Goal: Complete application form: Complete application form

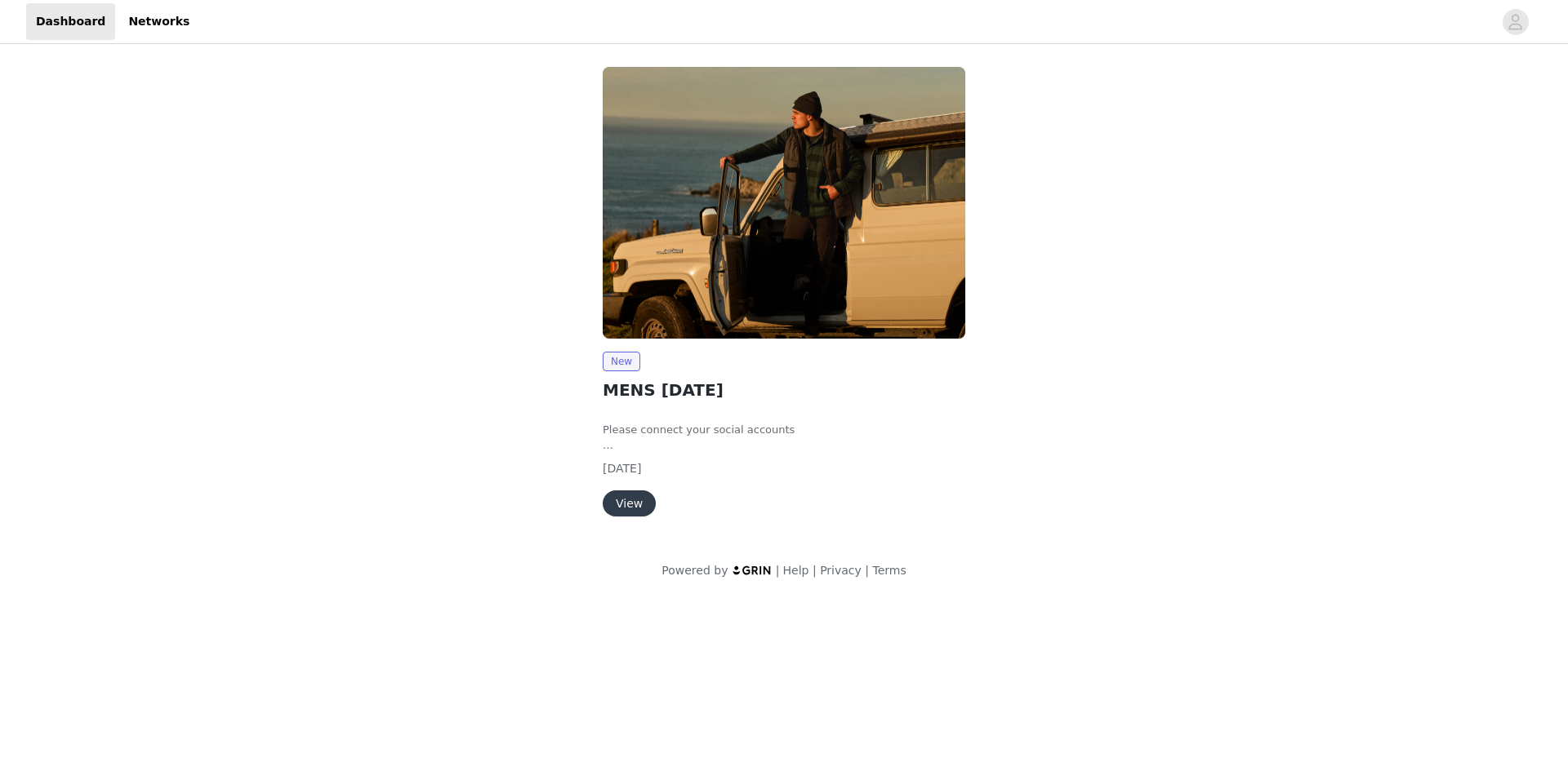
click at [636, 503] on button "View" at bounding box center [629, 503] width 53 height 26
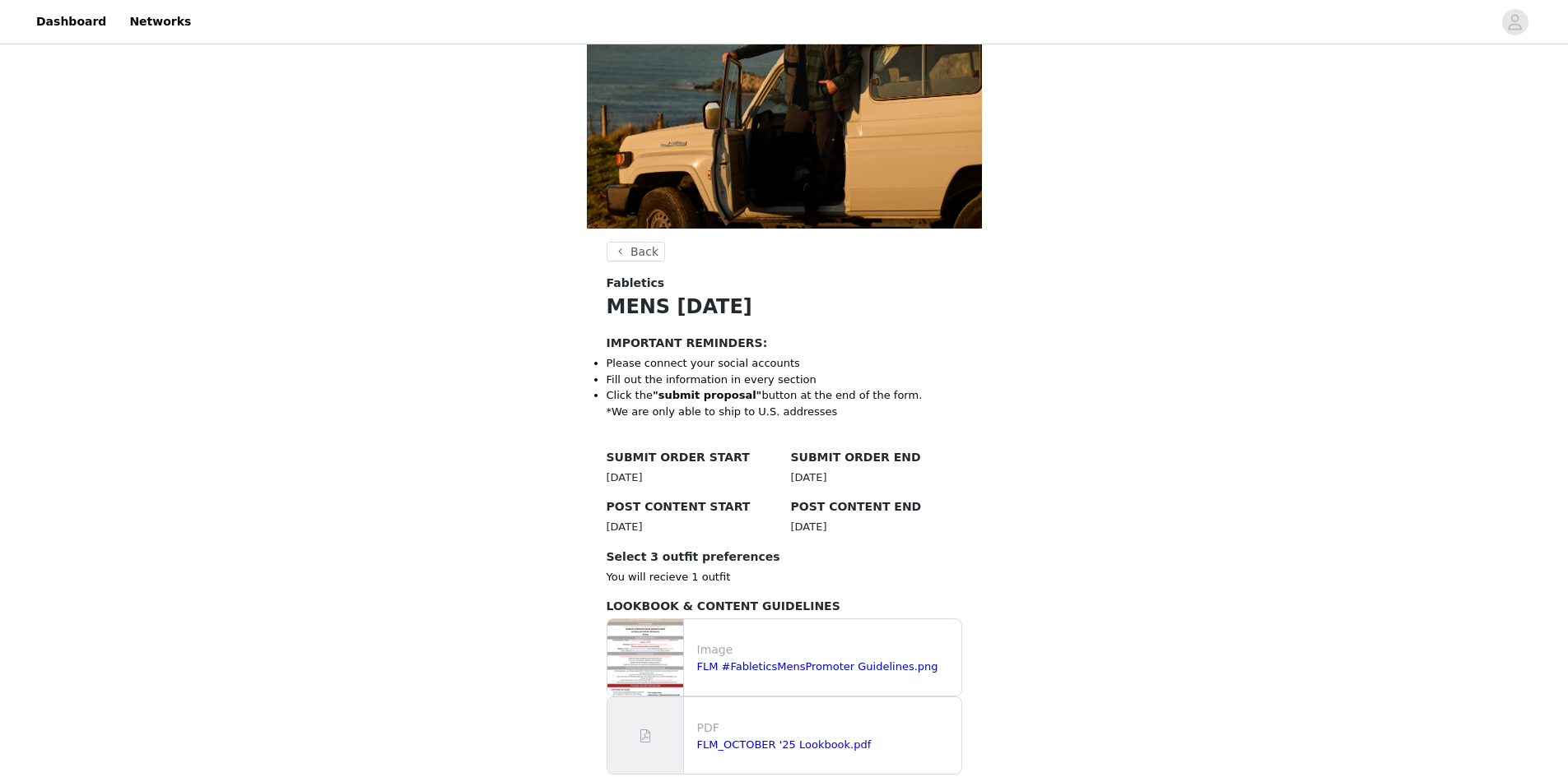
scroll to position [246, 0]
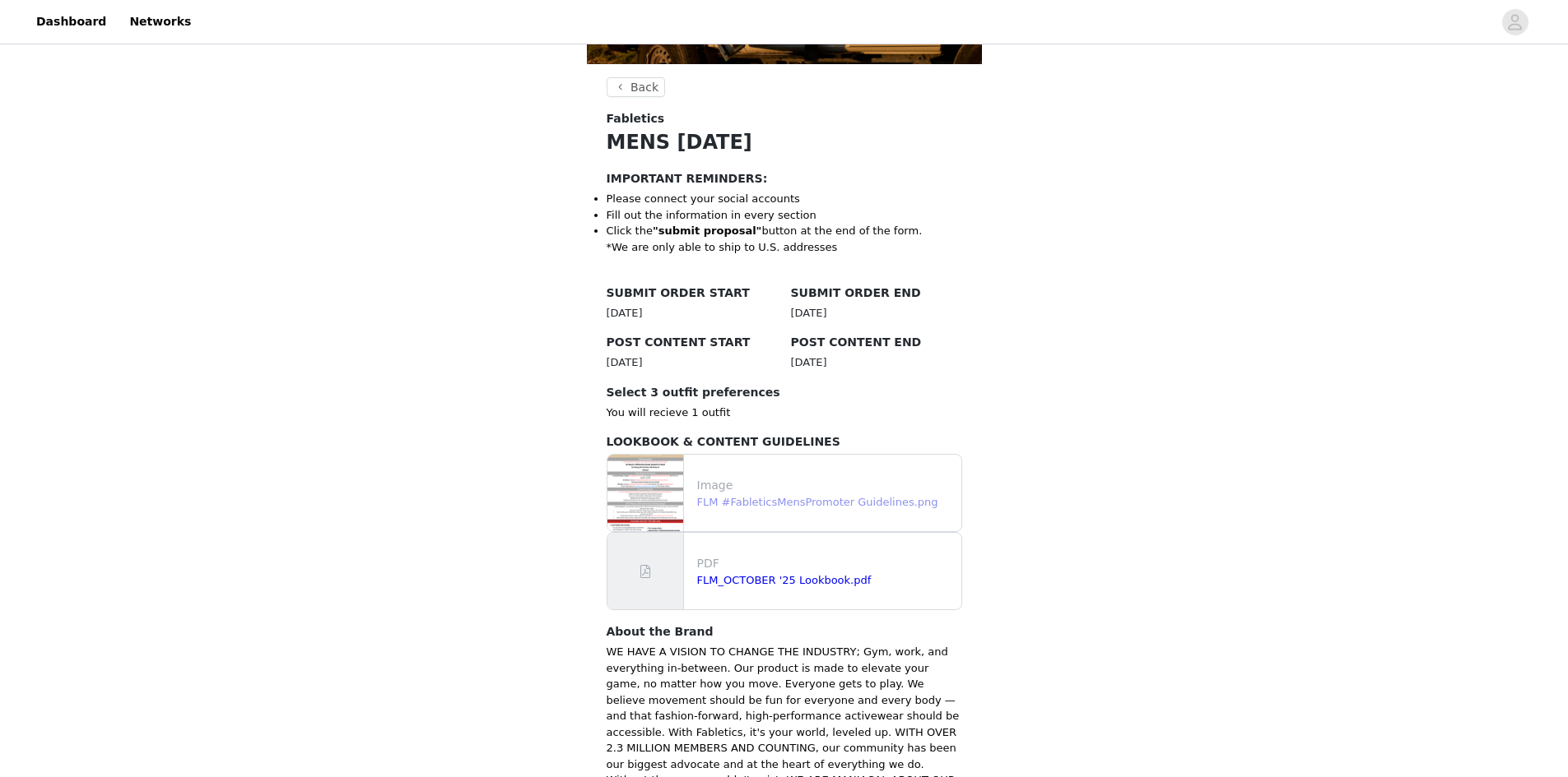
click at [774, 503] on link "FLM #FableticsMensPromoter Guidelines.png" at bounding box center [817, 503] width 241 height 13
click at [762, 578] on link "FLM_OCTOBER '25 Lookbook.pdf" at bounding box center [784, 580] width 174 height 13
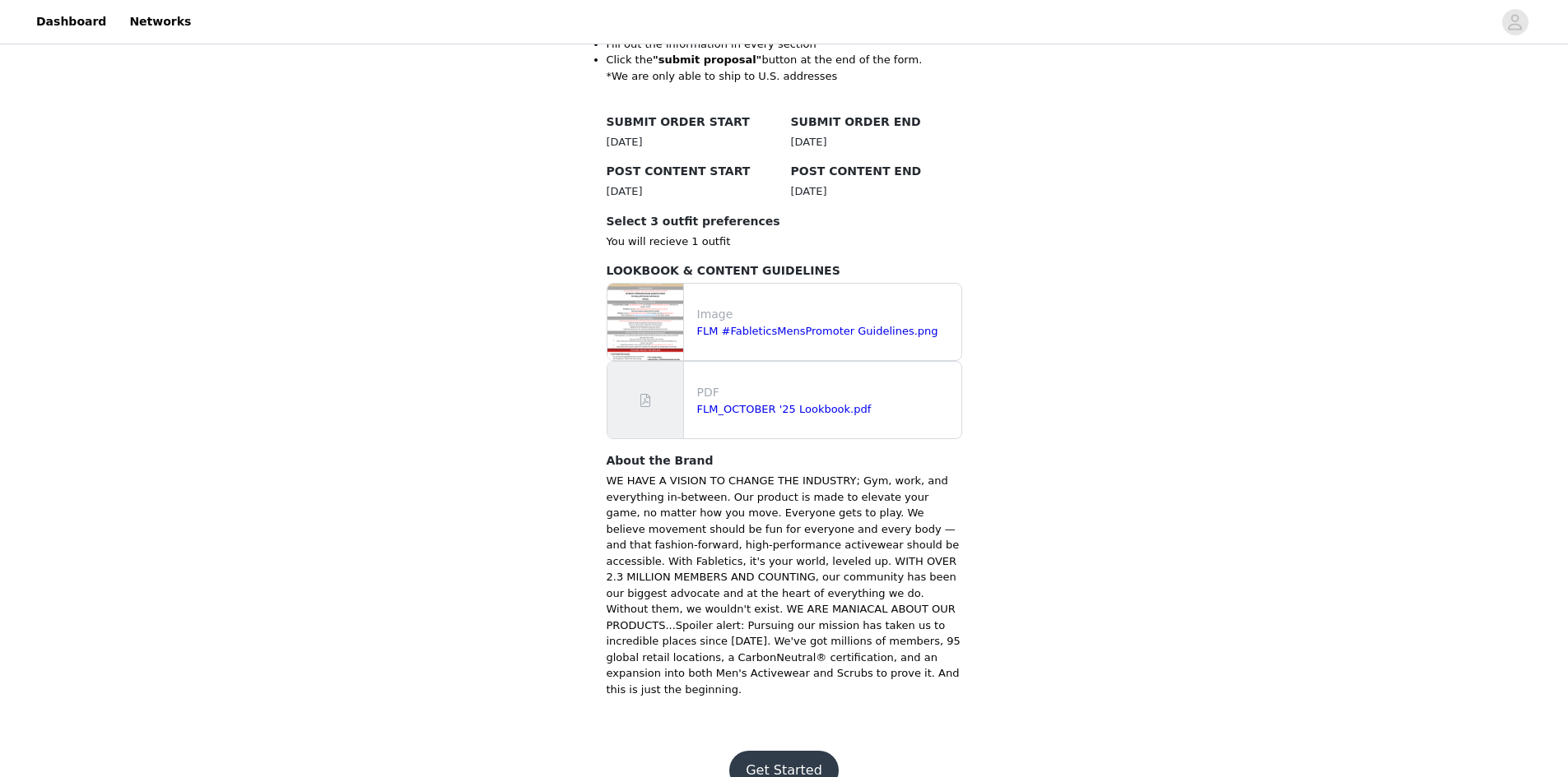
click at [792, 751] on button "Get Started" at bounding box center [784, 771] width 109 height 40
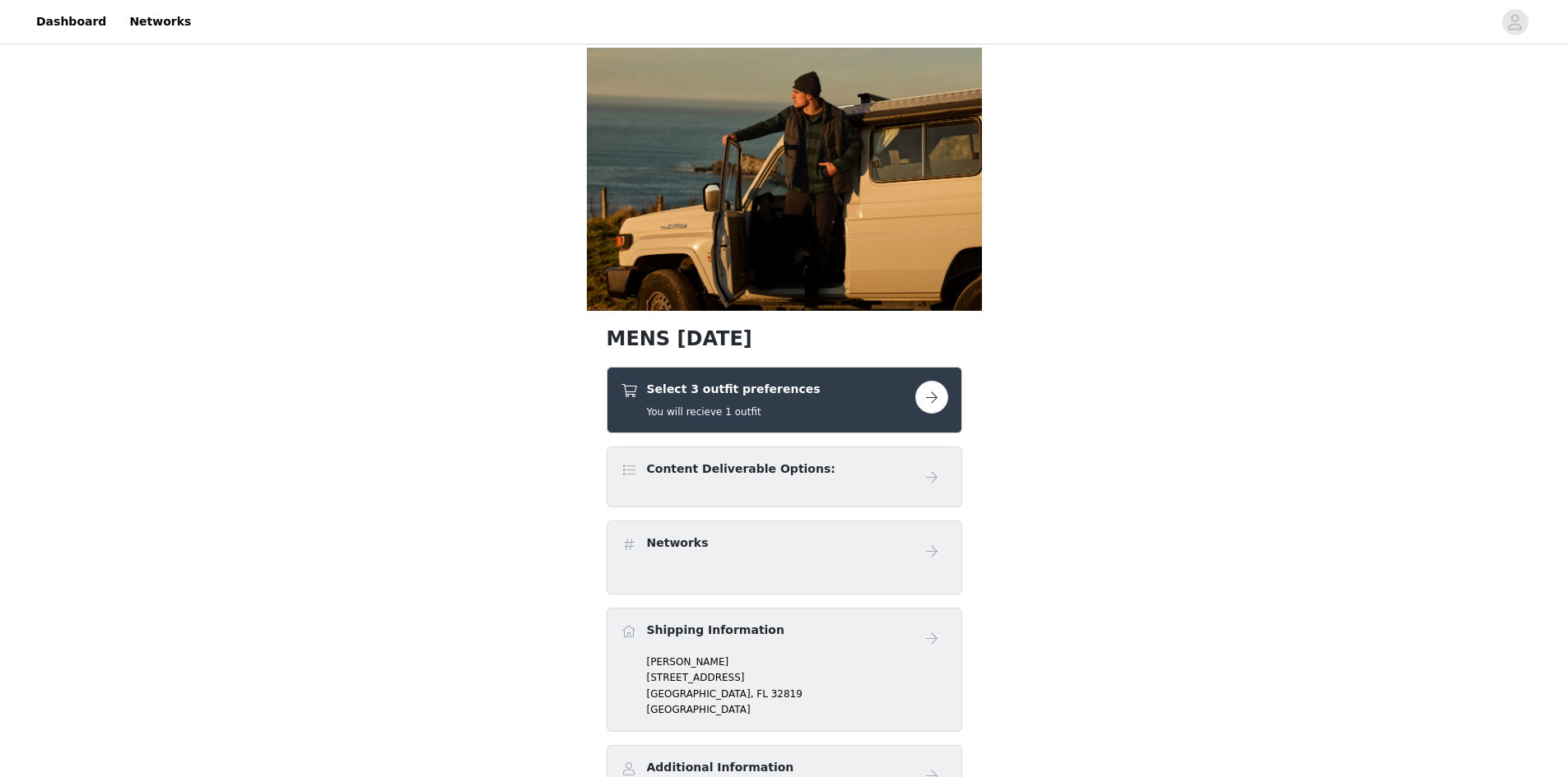
click at [932, 397] on button "button" at bounding box center [932, 397] width 32 height 32
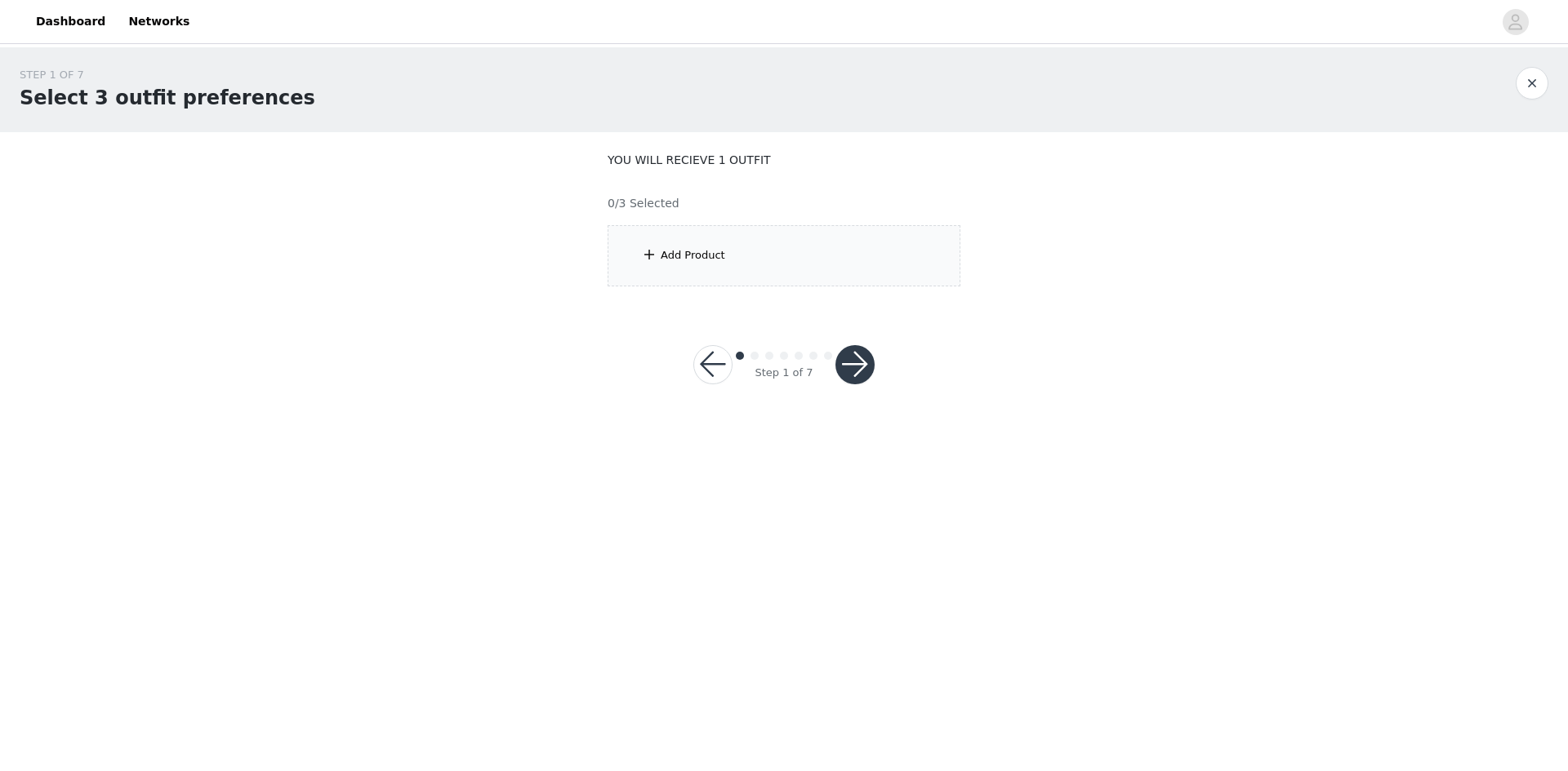
click at [754, 262] on div "Add Product" at bounding box center [784, 256] width 353 height 61
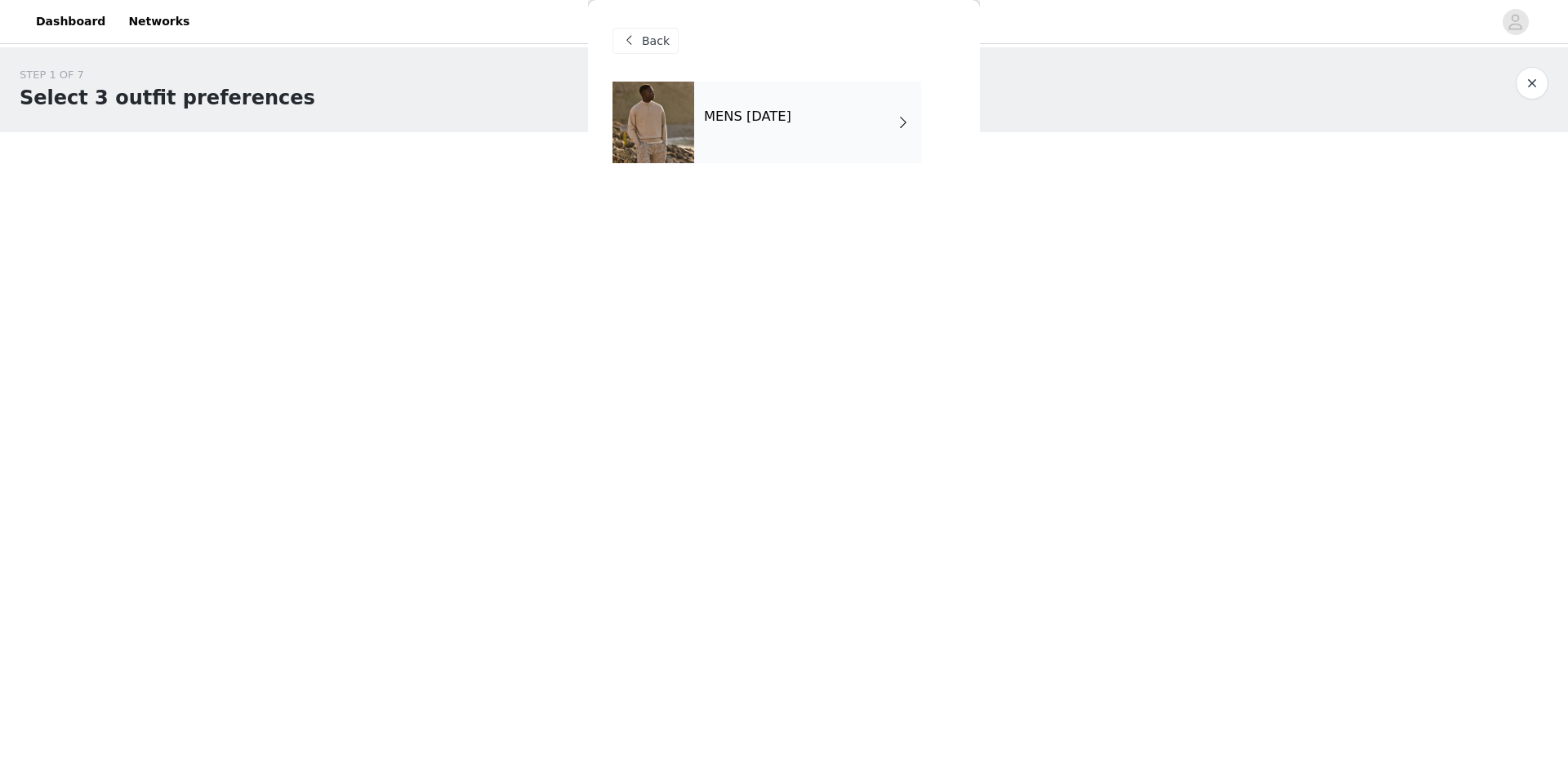
click at [781, 124] on h4 "MENS [DATE]" at bounding box center [748, 116] width 88 height 14
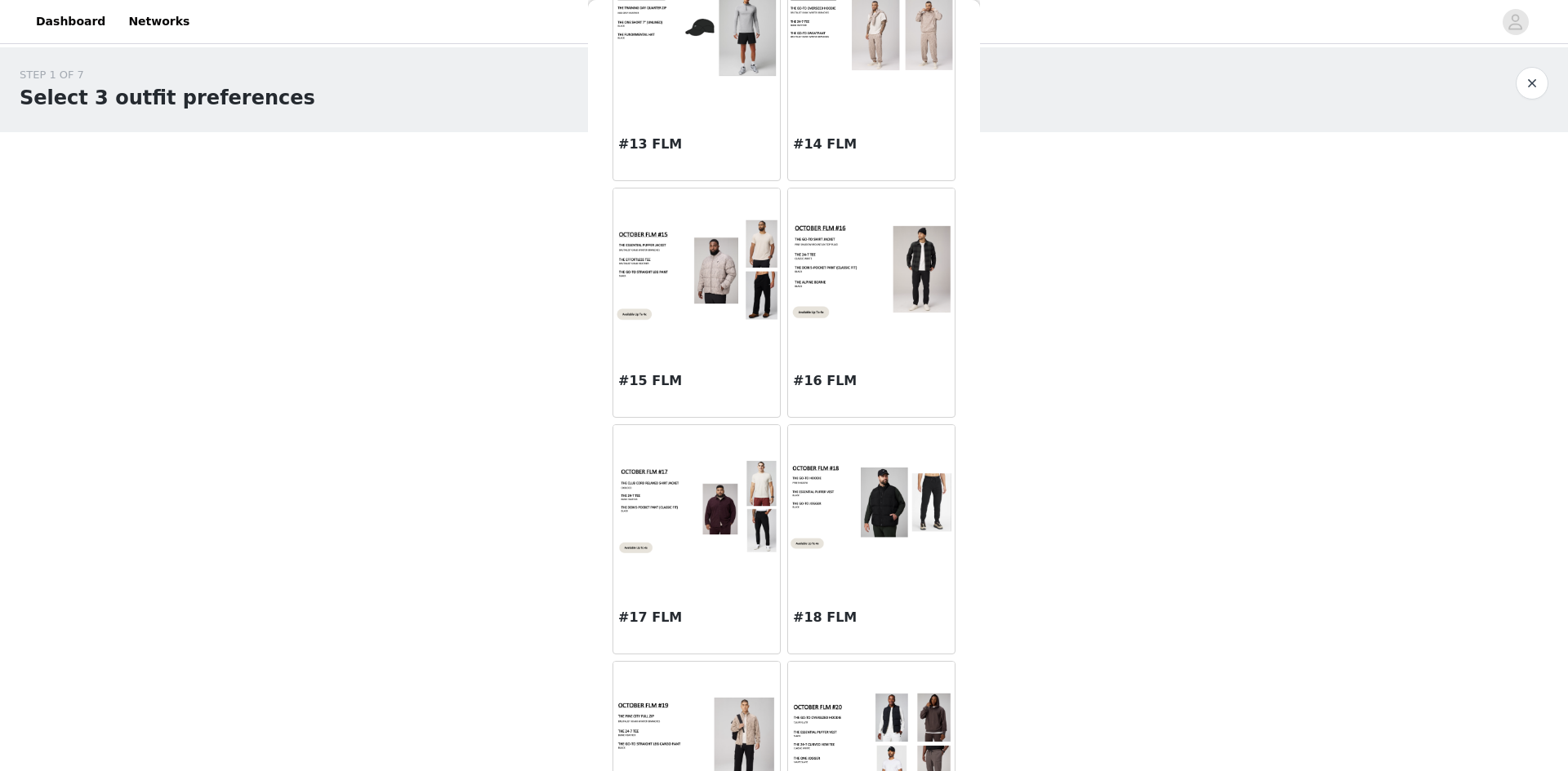
scroll to position [1675, 0]
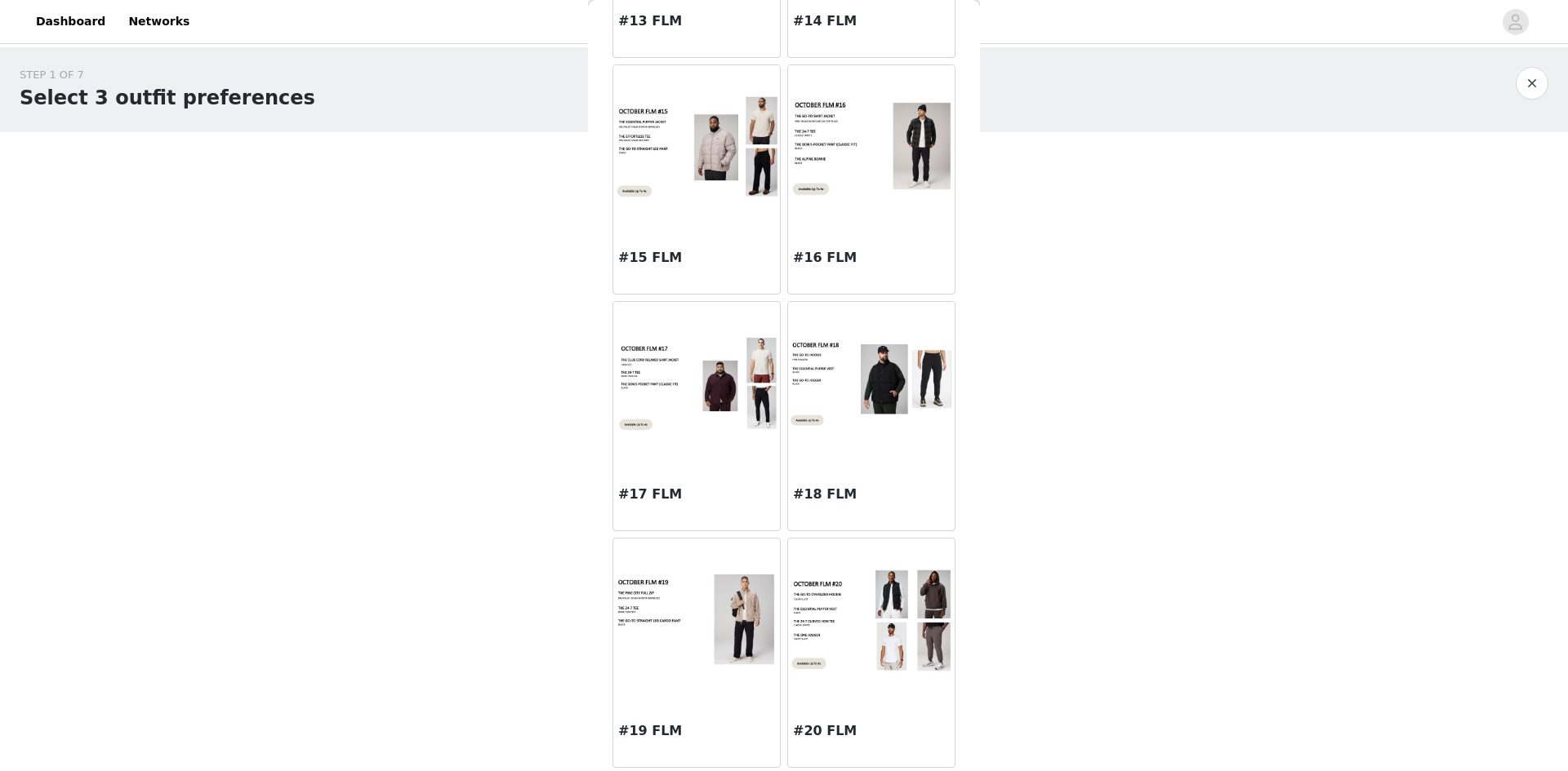
click at [858, 210] on div at bounding box center [872, 147] width 167 height 163
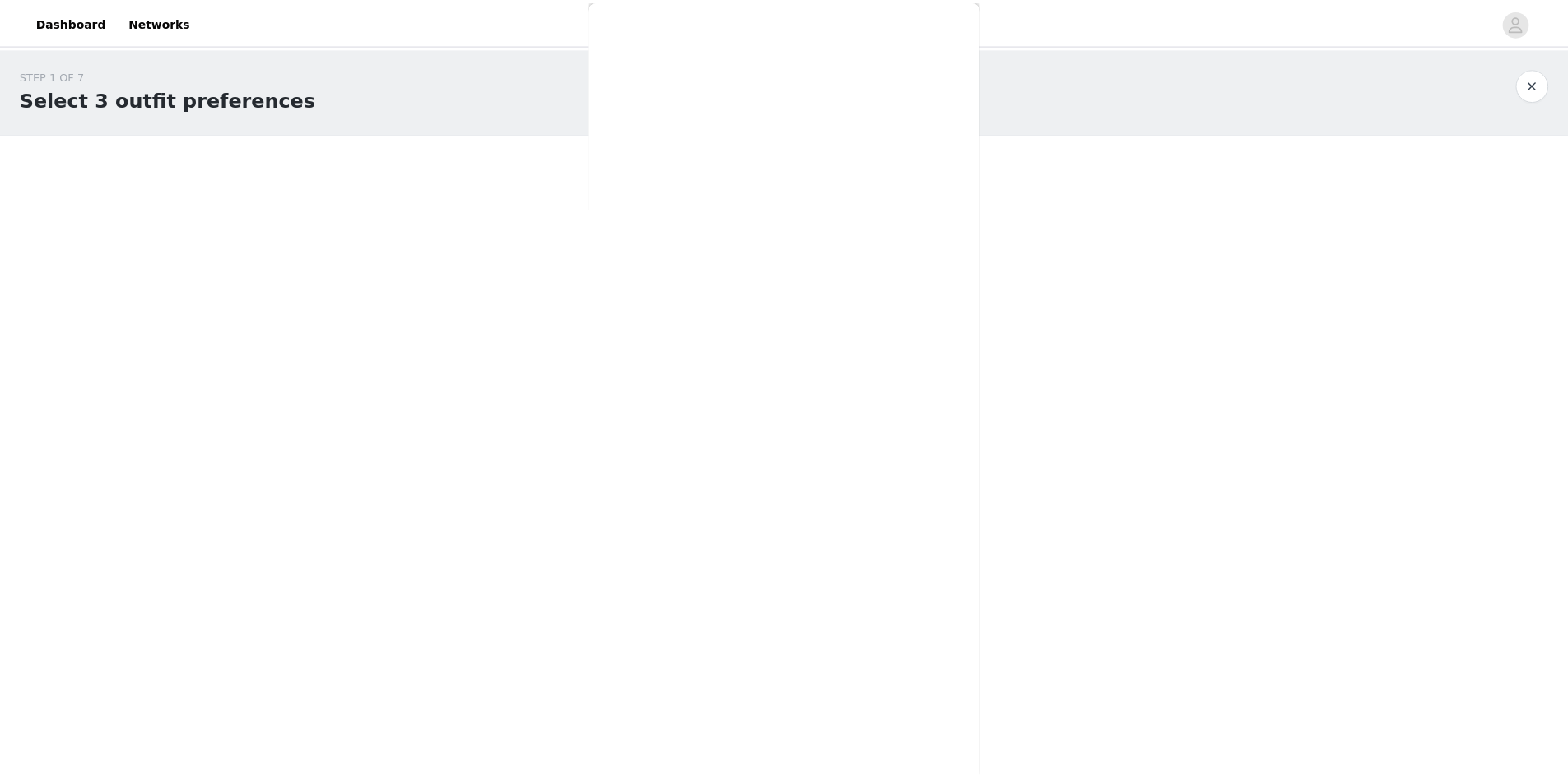
scroll to position [0, 0]
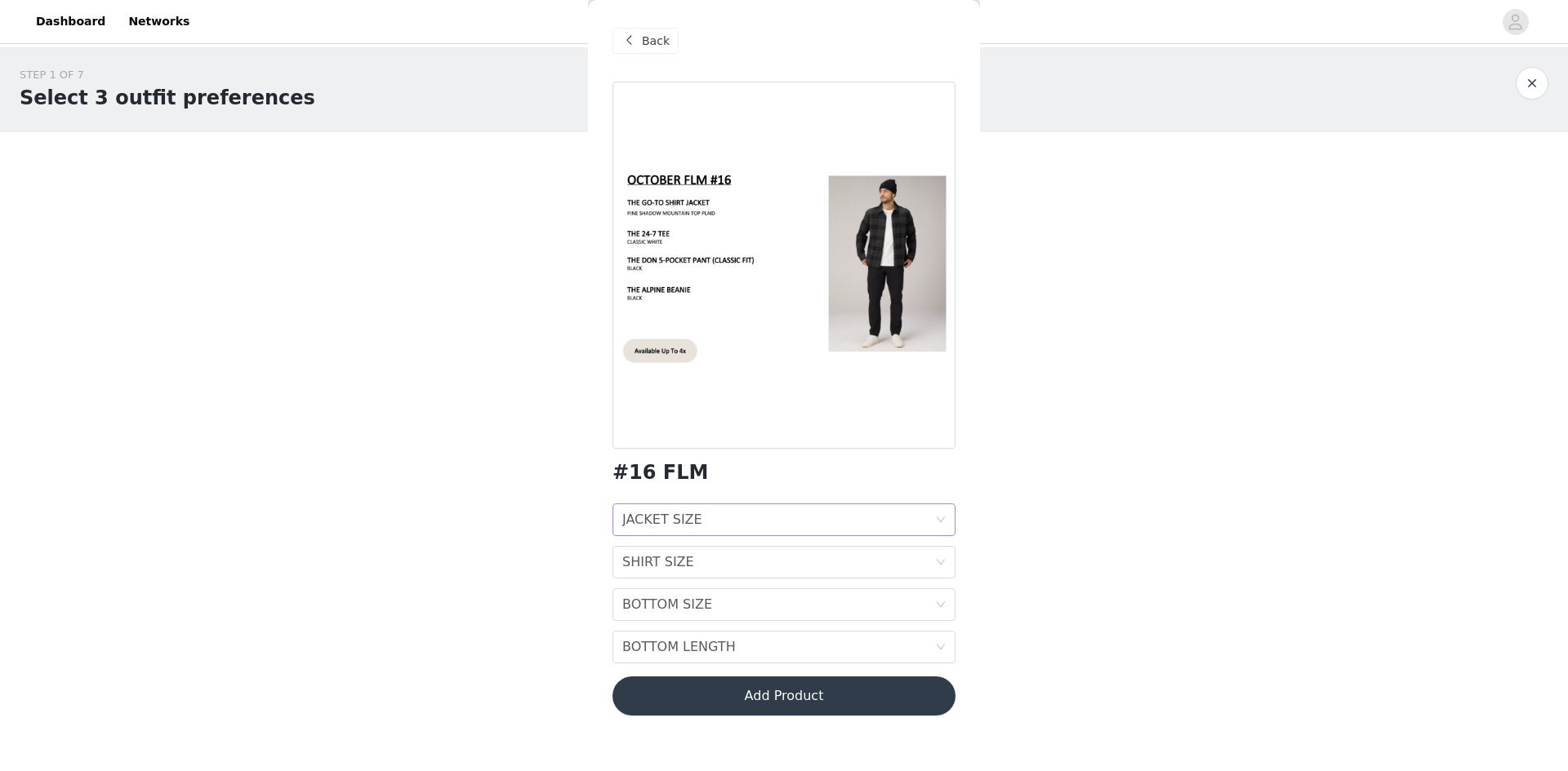
click at [790, 521] on div "JACKET SIZE JACKET SIZE" at bounding box center [779, 519] width 313 height 31
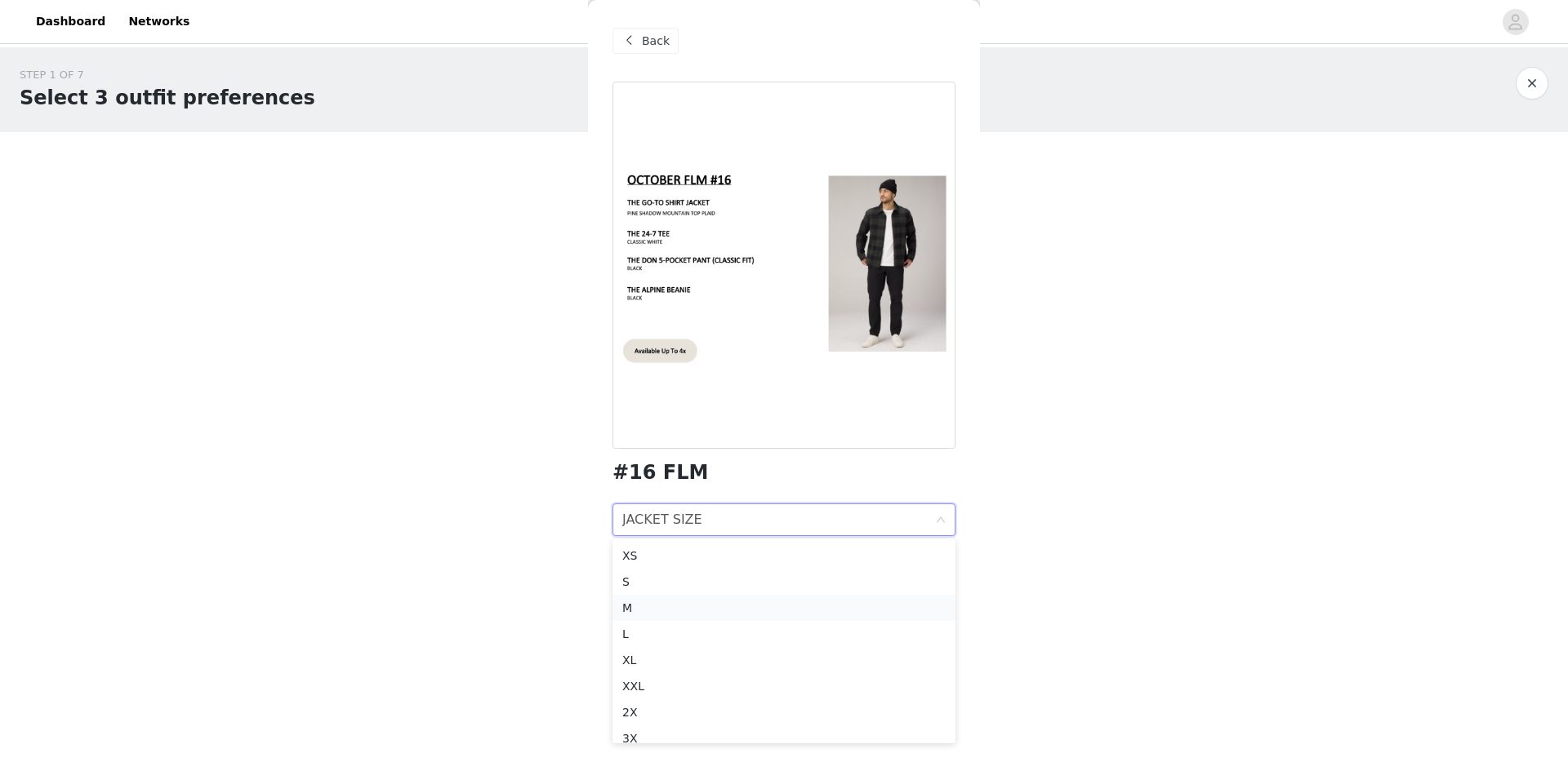
click at [711, 613] on div "M" at bounding box center [784, 608] width 323 height 18
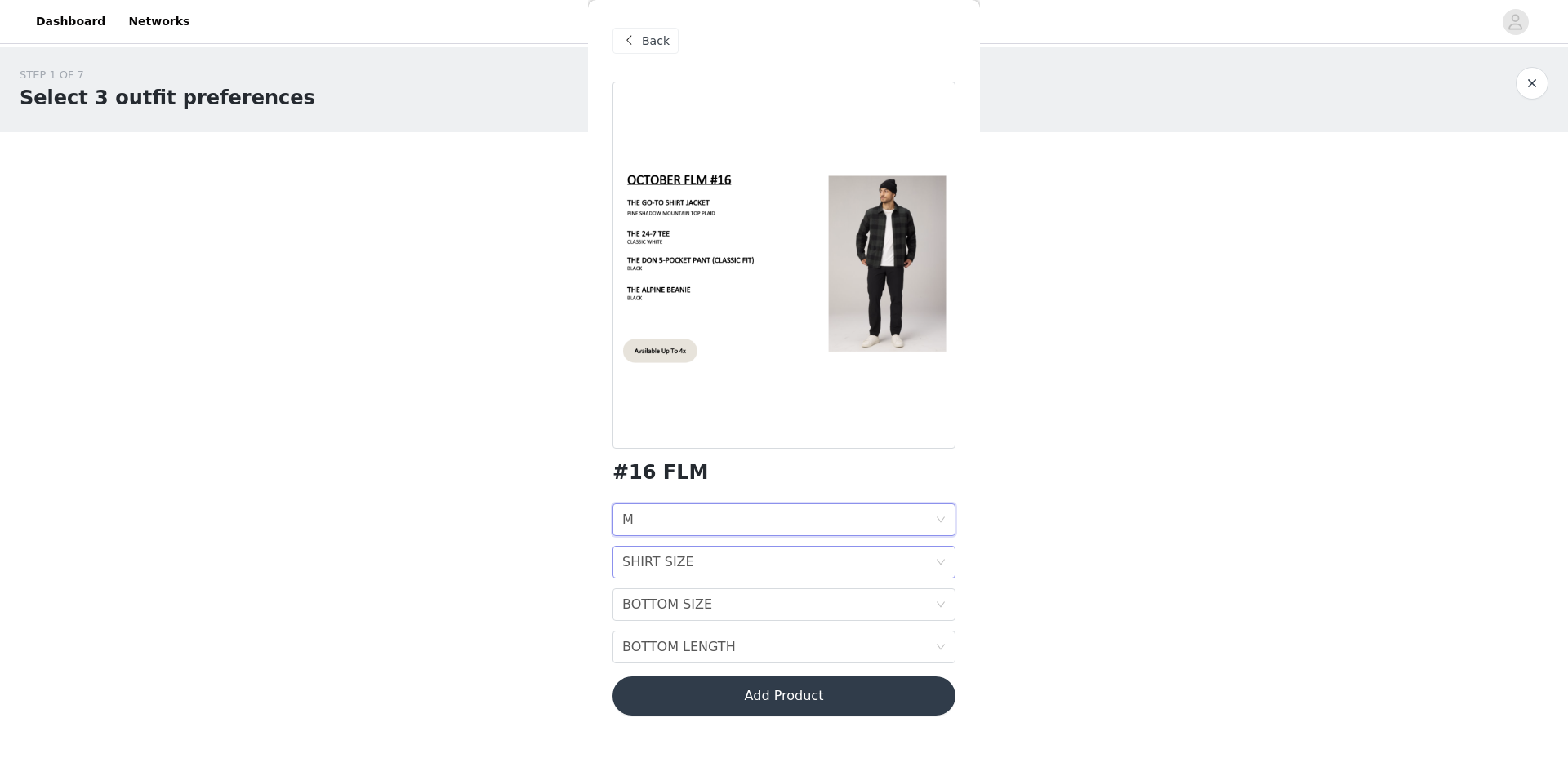
click at [707, 567] on div "SHIRT SIZE SHIRT SIZE" at bounding box center [779, 562] width 313 height 31
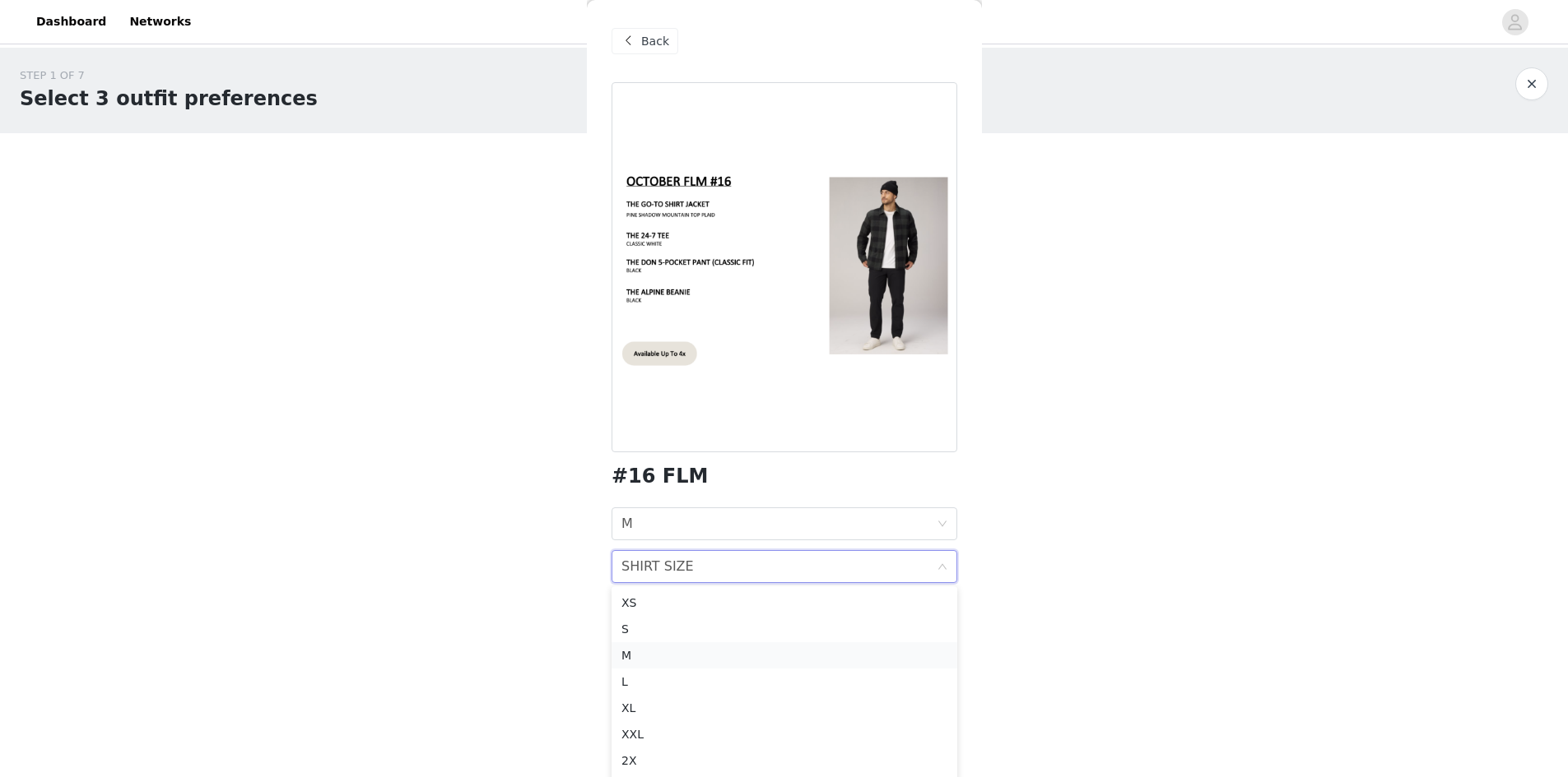
click at [682, 657] on div "M" at bounding box center [784, 656] width 326 height 18
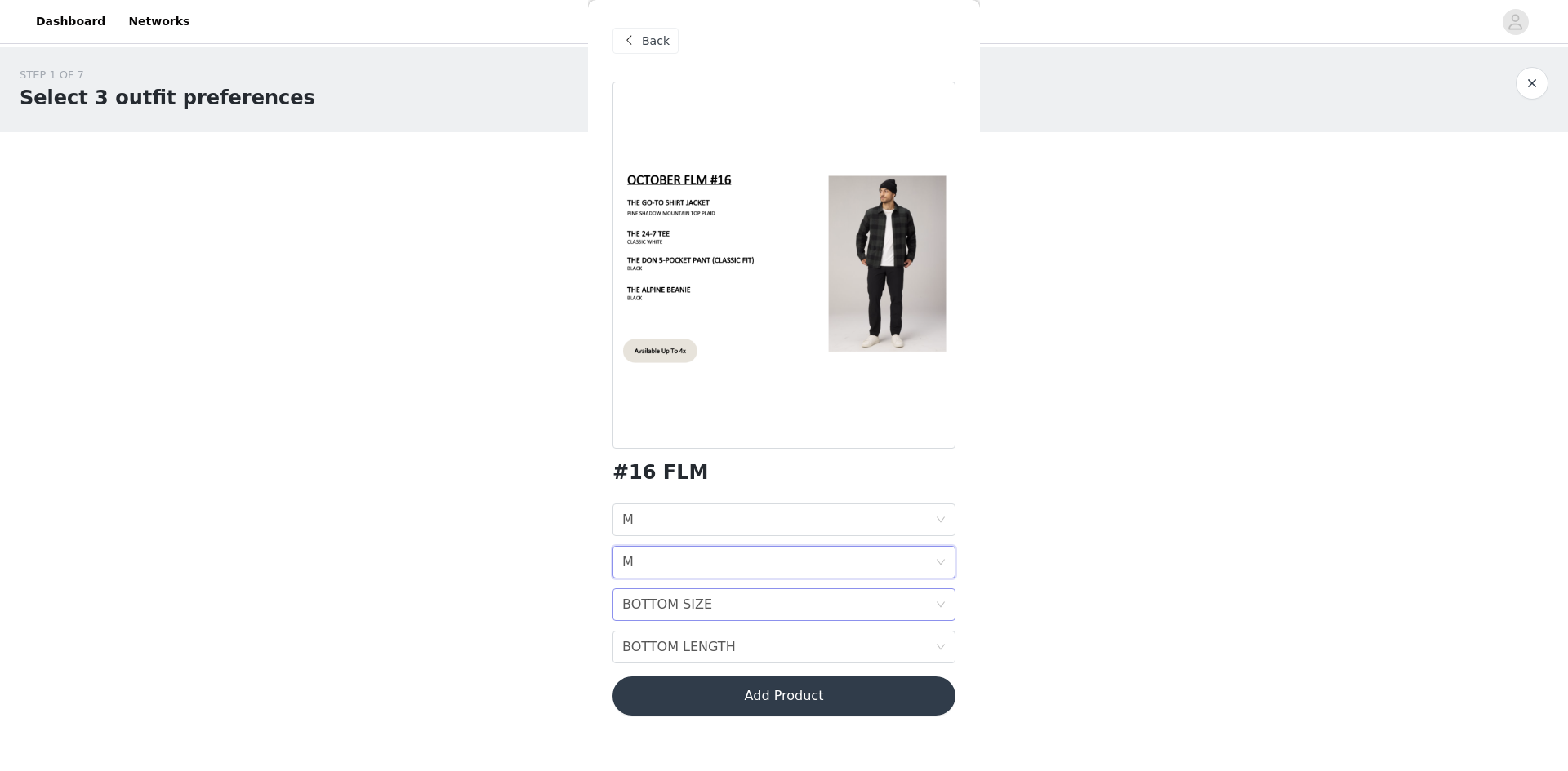
click at [841, 610] on div "BOTTOM SIZE BOTTOM SIZE" at bounding box center [779, 604] width 313 height 31
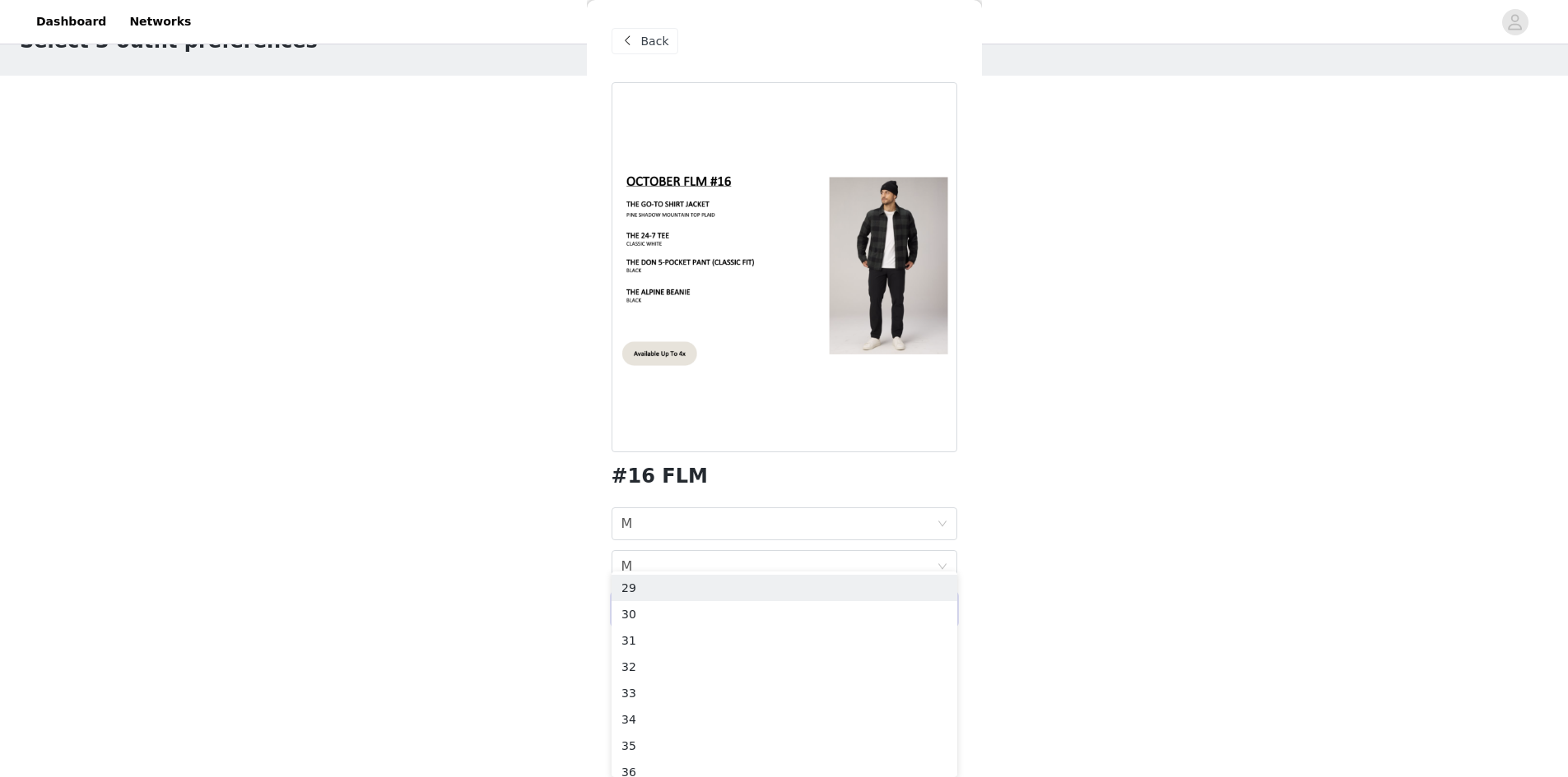
click at [1038, 581] on body "Dashboard Networks STEP 1 OF 7 Select 3 outfit preferences YOU WILL RECIEVE 1 O…" at bounding box center [784, 330] width 1568 height 777
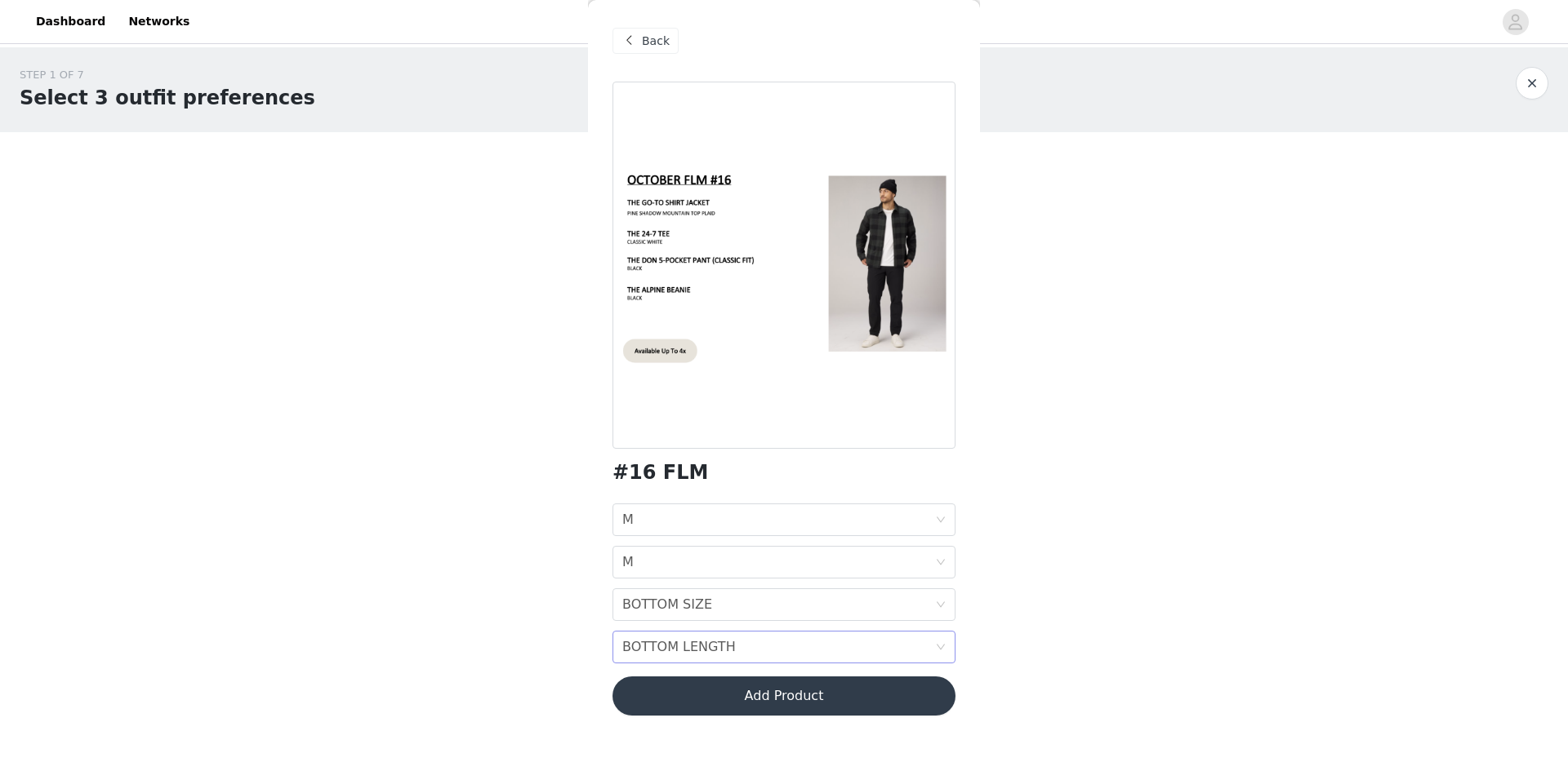
click at [894, 645] on div "BOTTOM LENGTH BOTTOM LENGTH" at bounding box center [779, 647] width 313 height 31
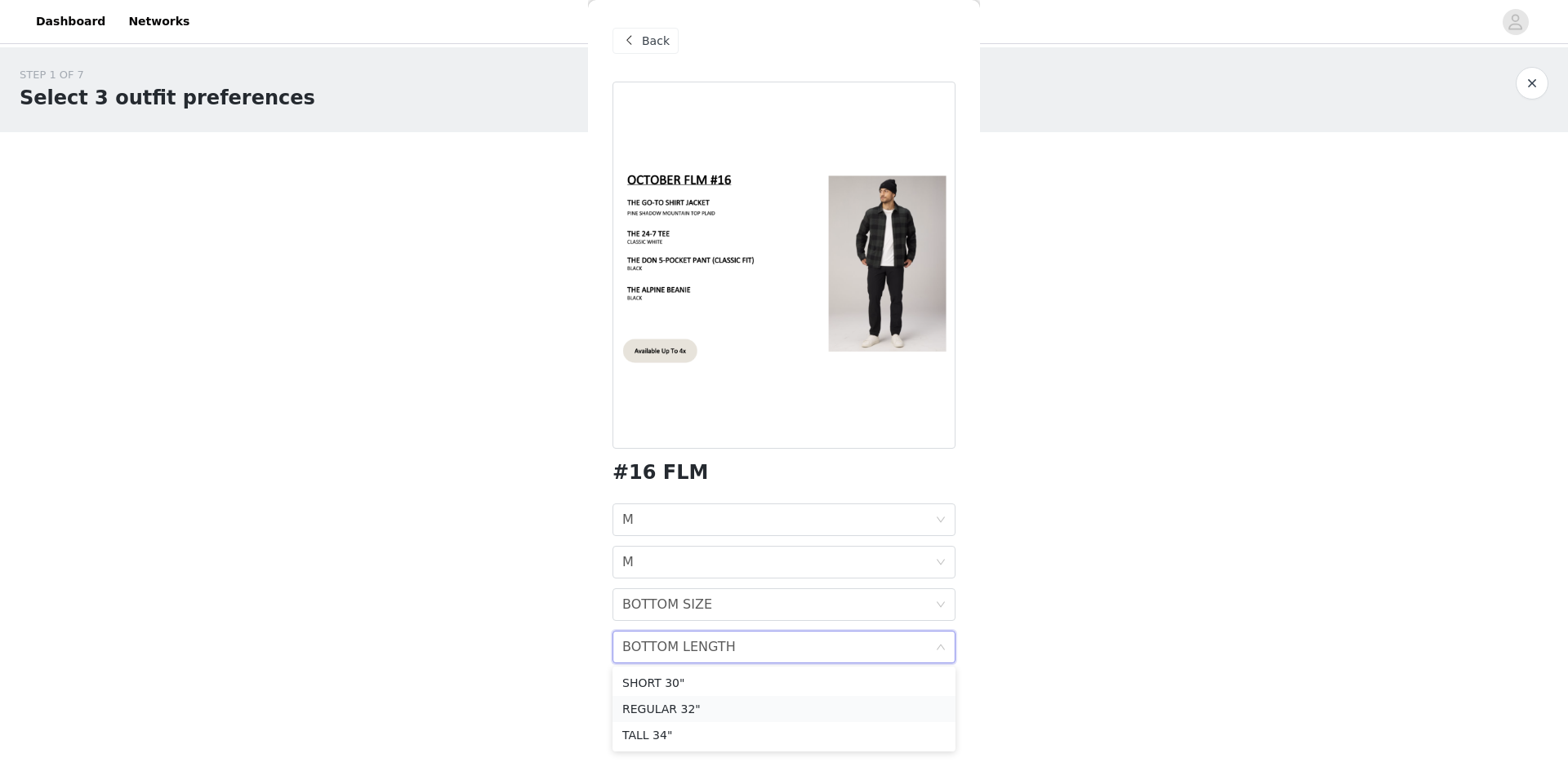
click at [718, 709] on div "REGULAR 32"" at bounding box center [784, 709] width 323 height 18
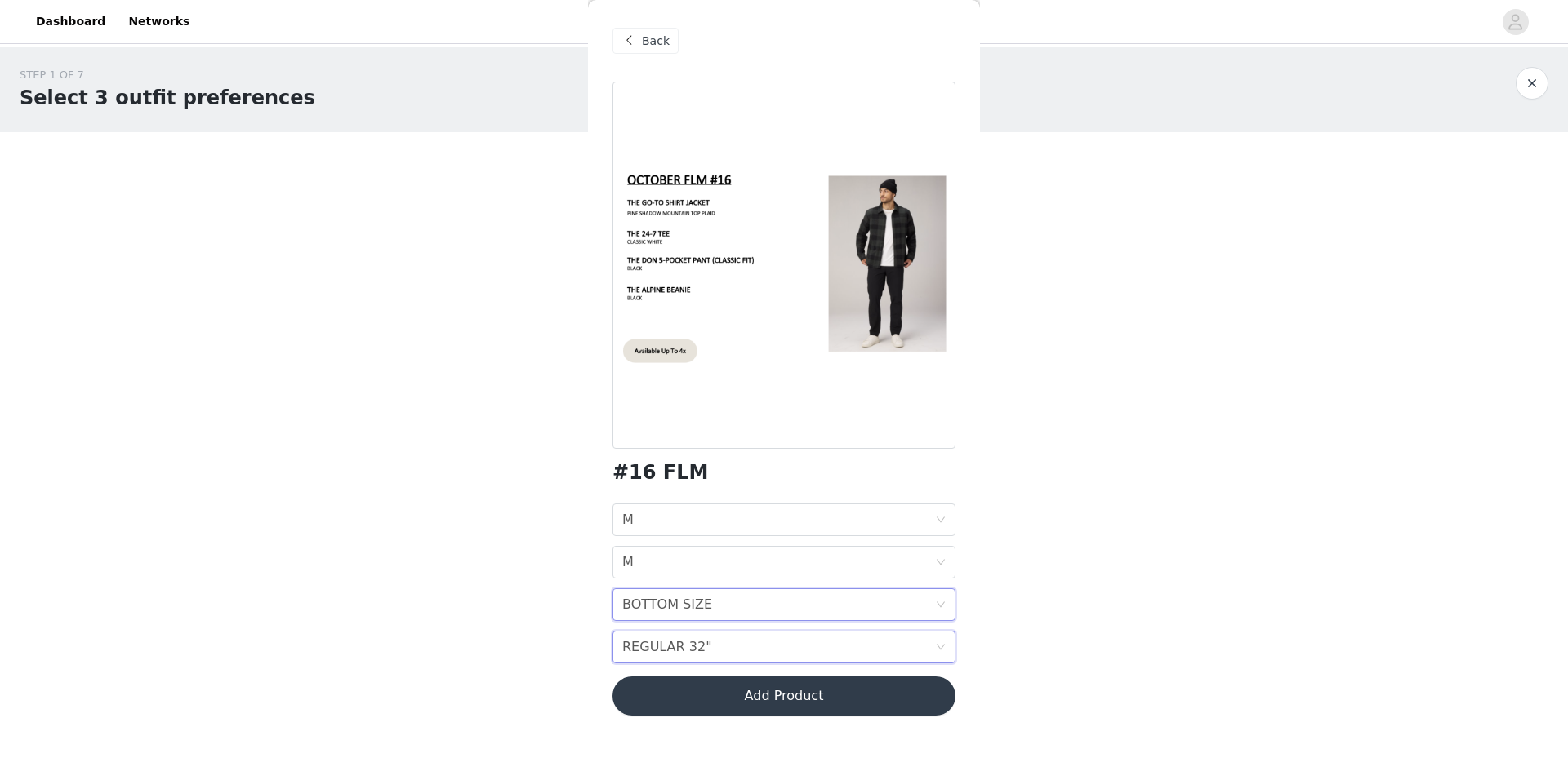
click at [703, 609] on div "BOTTOM SIZE BOTTOM SIZE" at bounding box center [779, 604] width 313 height 31
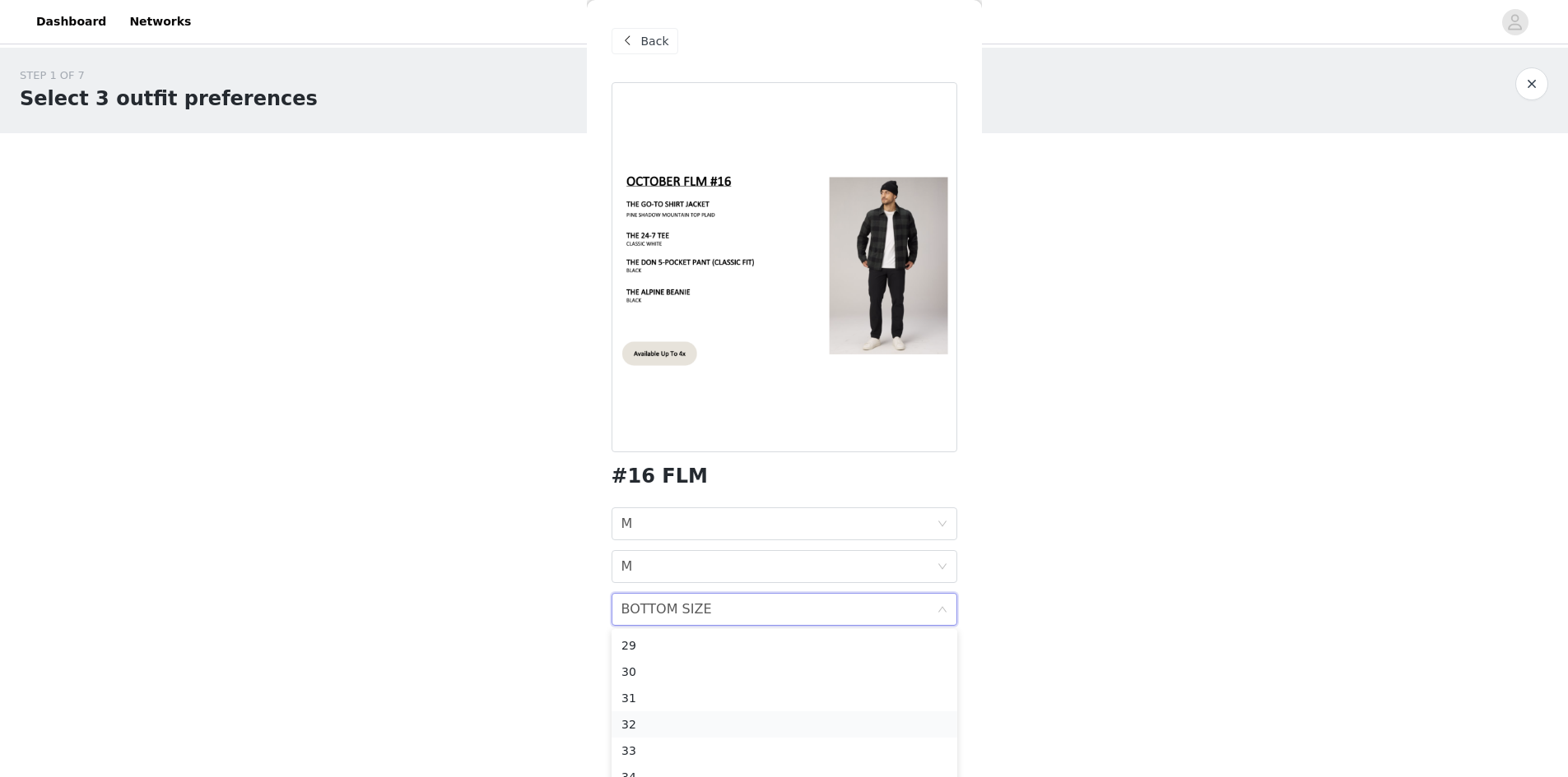
click at [671, 724] on div "32" at bounding box center [784, 725] width 326 height 18
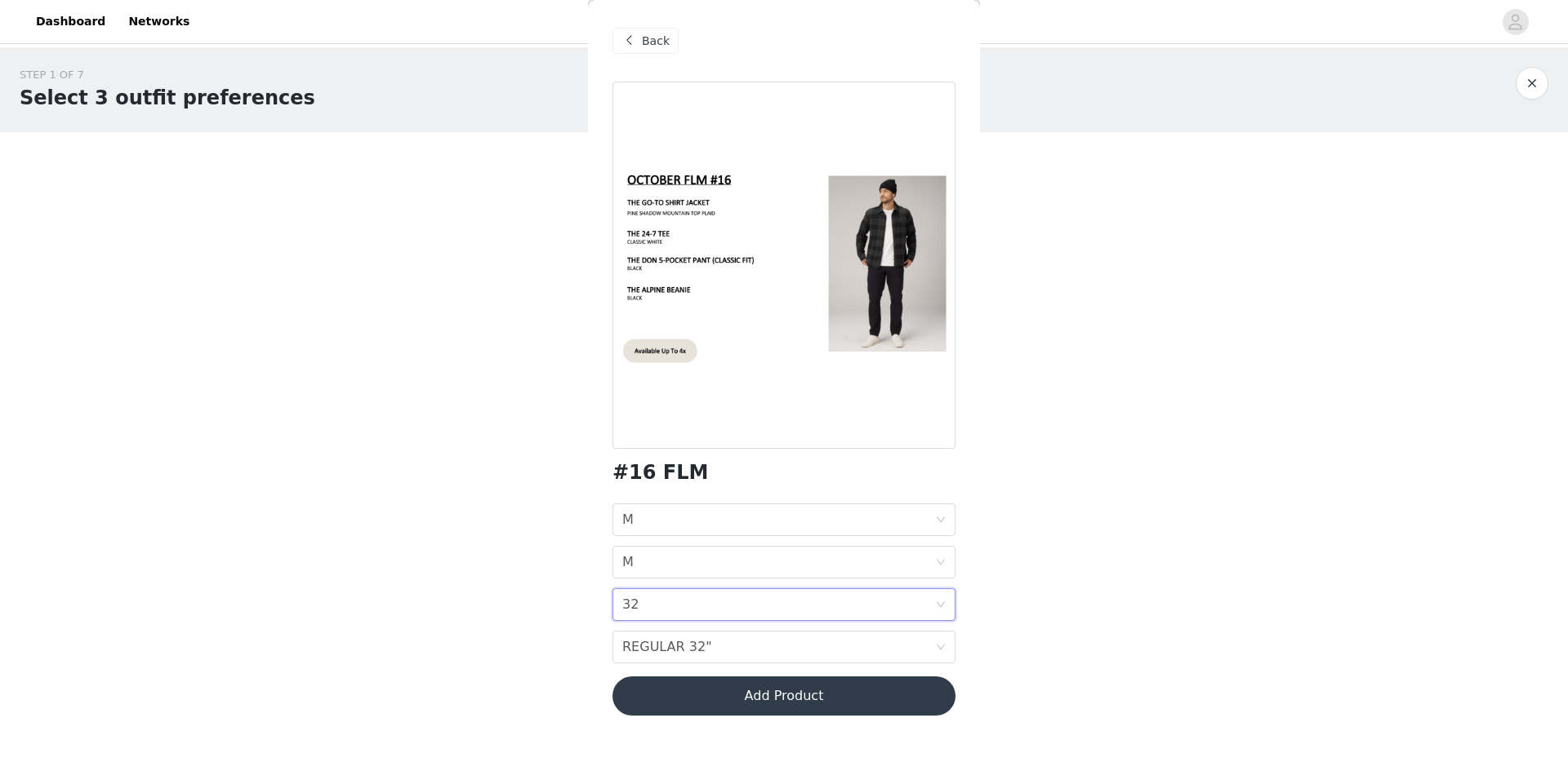
click at [844, 690] on button "Add Product" at bounding box center [784, 697] width 343 height 39
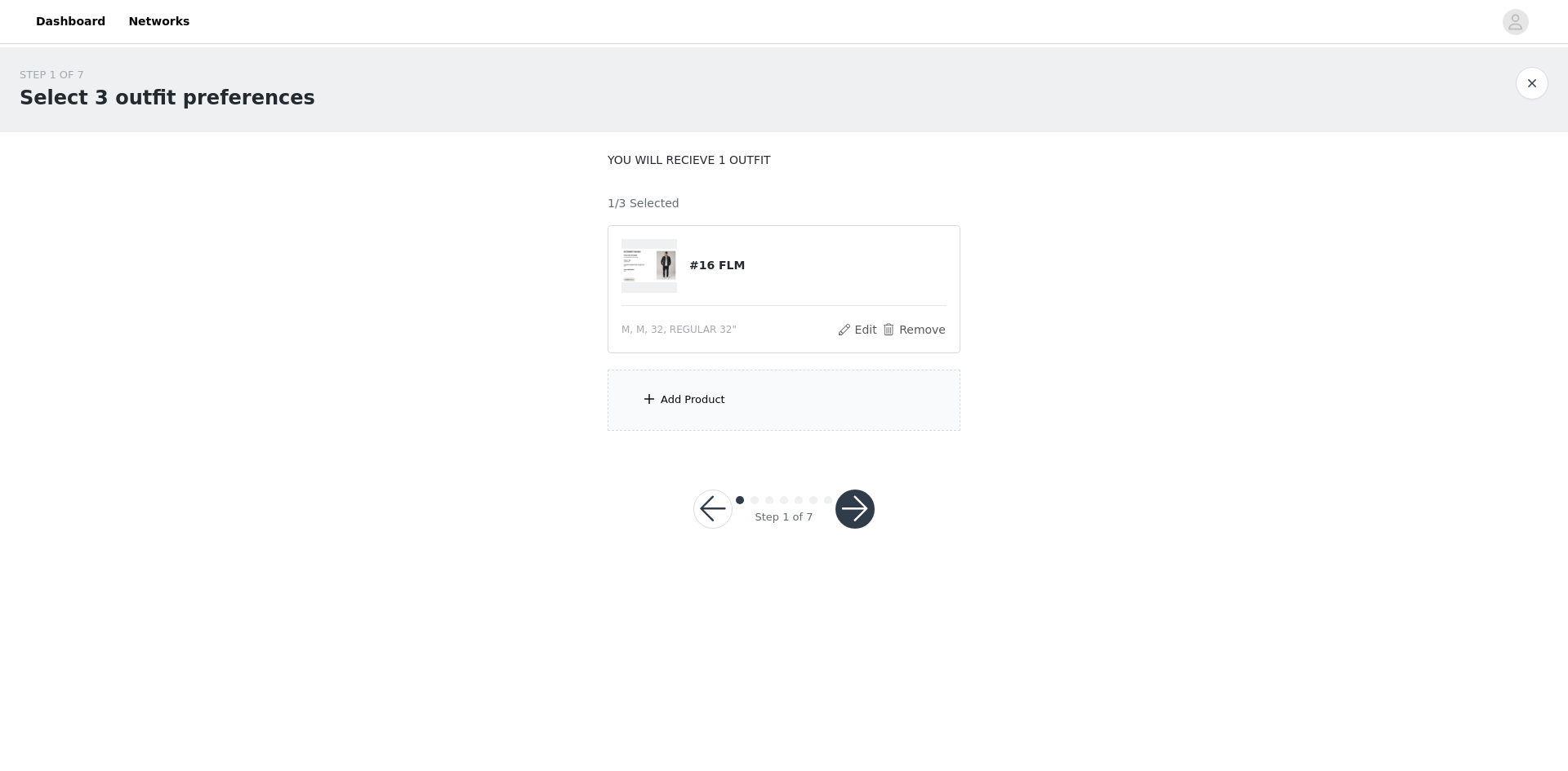
click at [725, 402] on div "Add Product" at bounding box center [784, 400] width 353 height 61
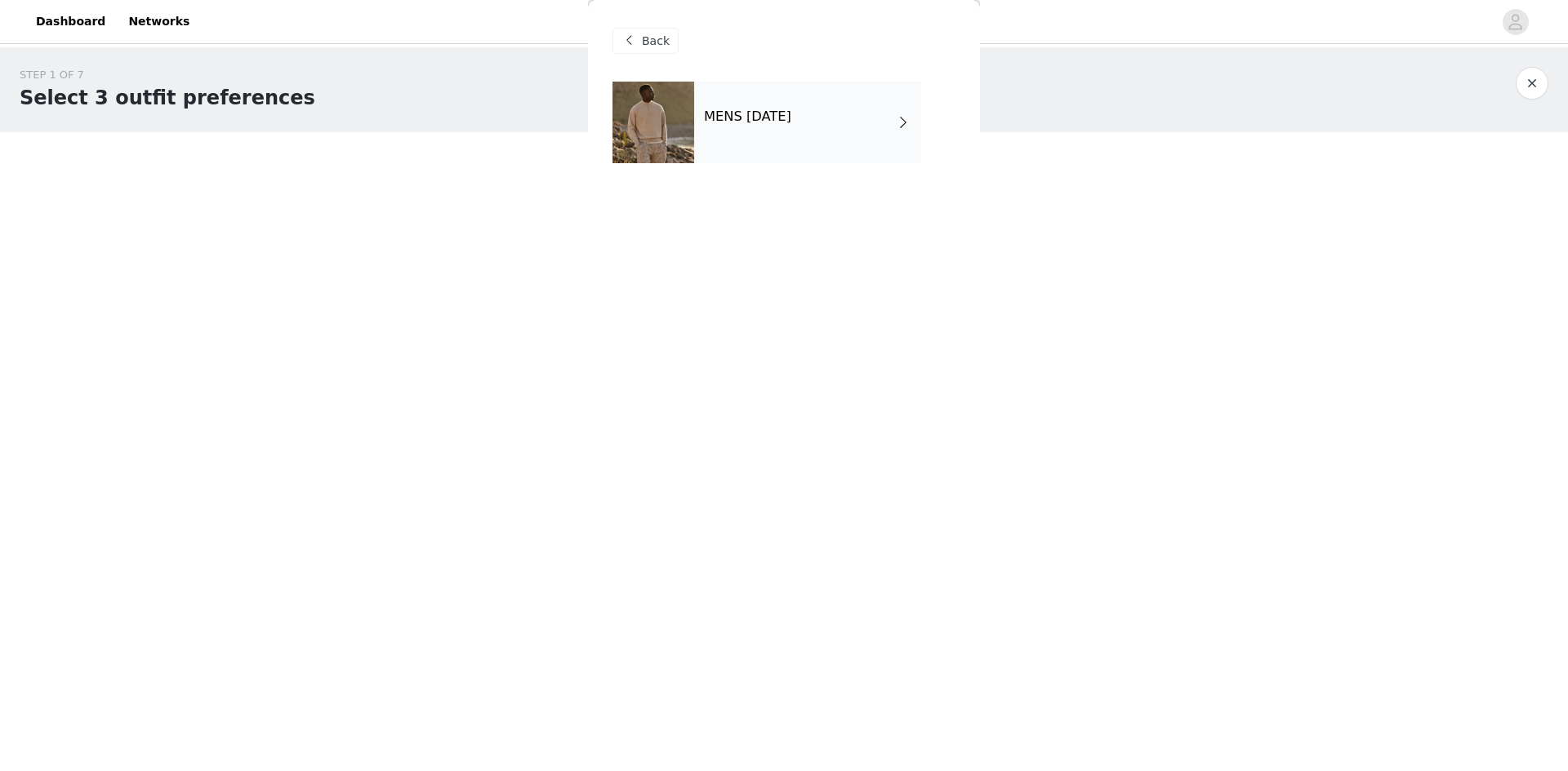
click at [818, 145] on div "MENS [DATE]" at bounding box center [807, 122] width 227 height 81
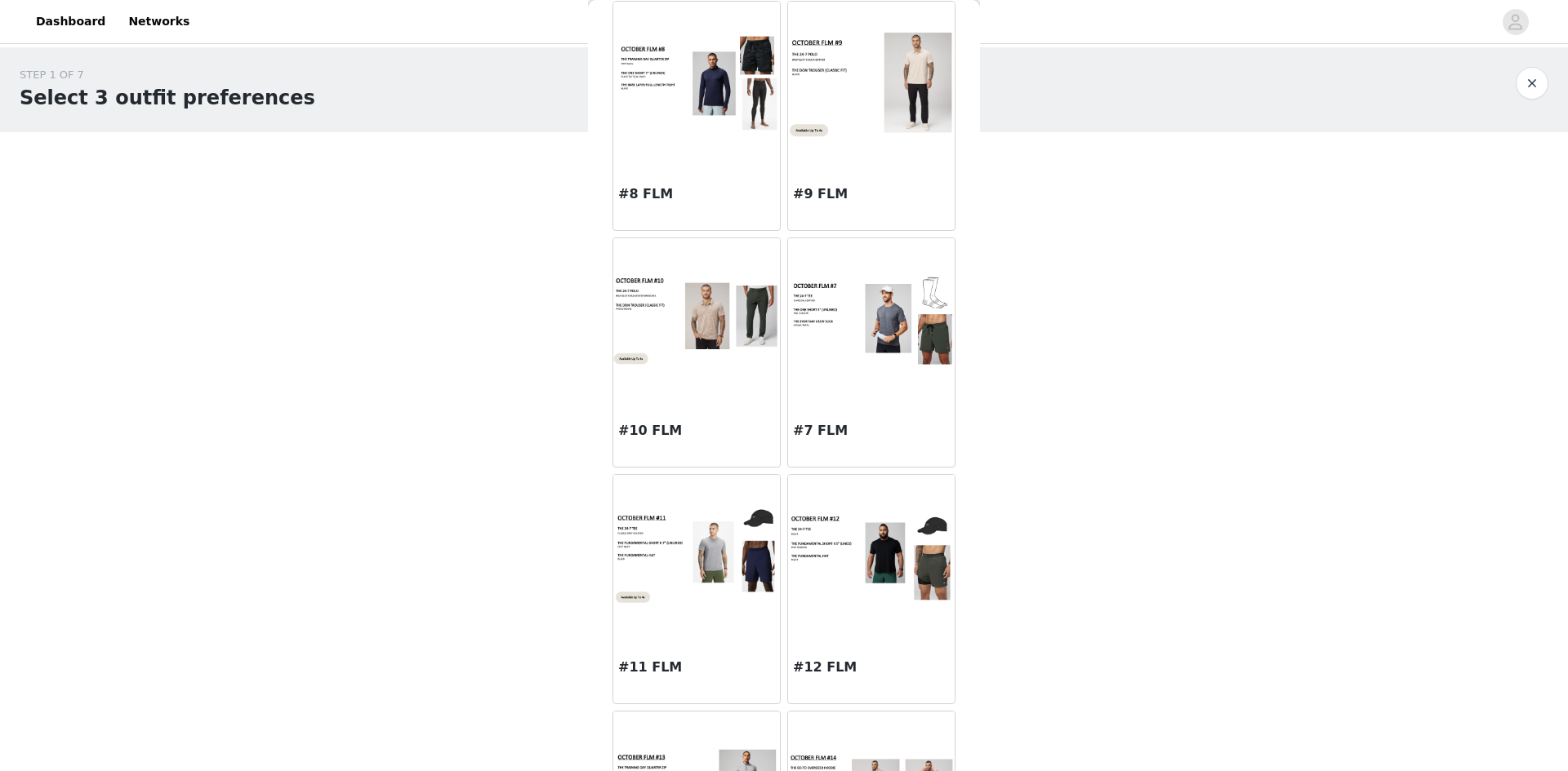
scroll to position [628, 0]
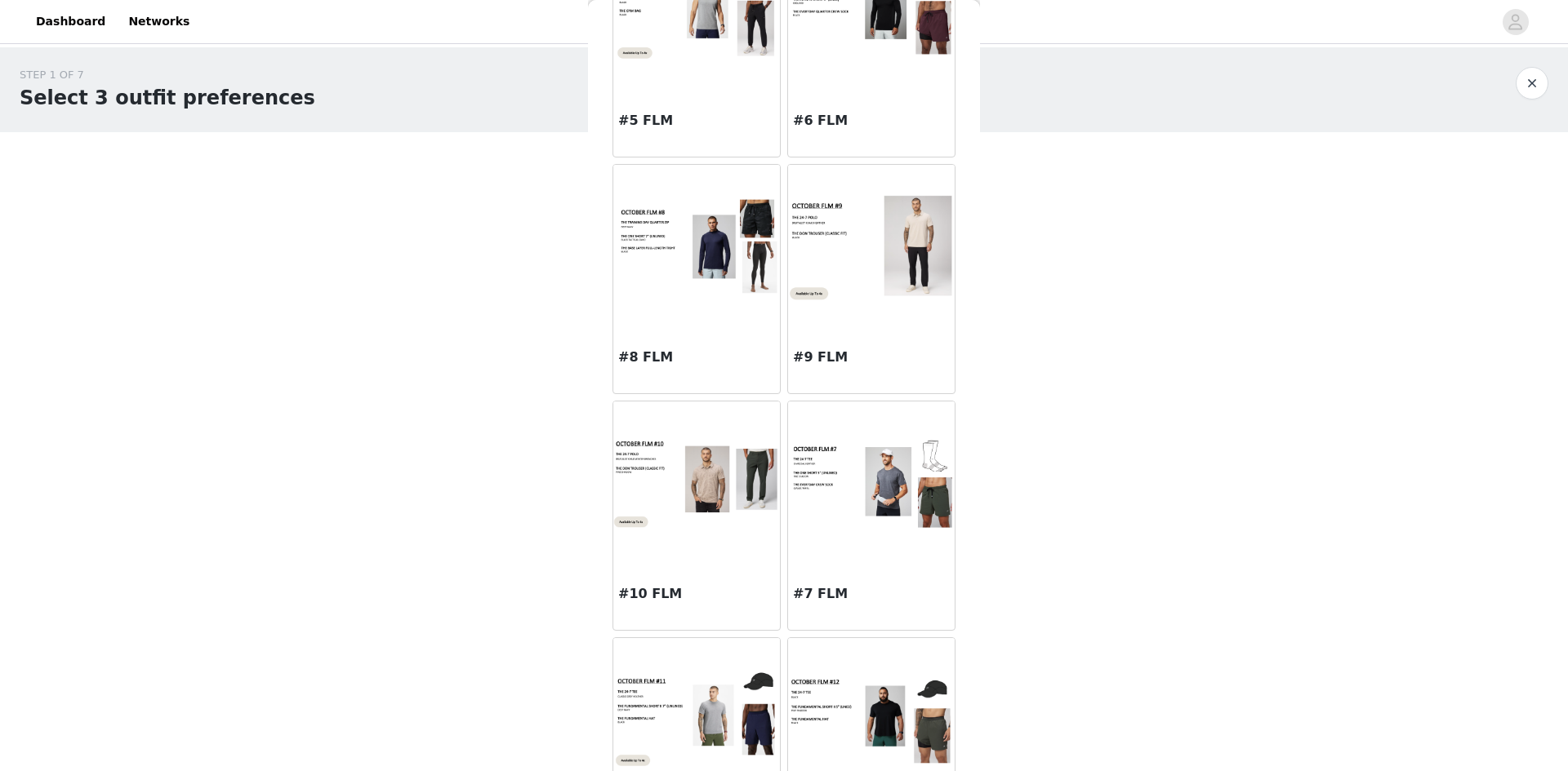
click at [855, 278] on img at bounding box center [872, 246] width 167 height 110
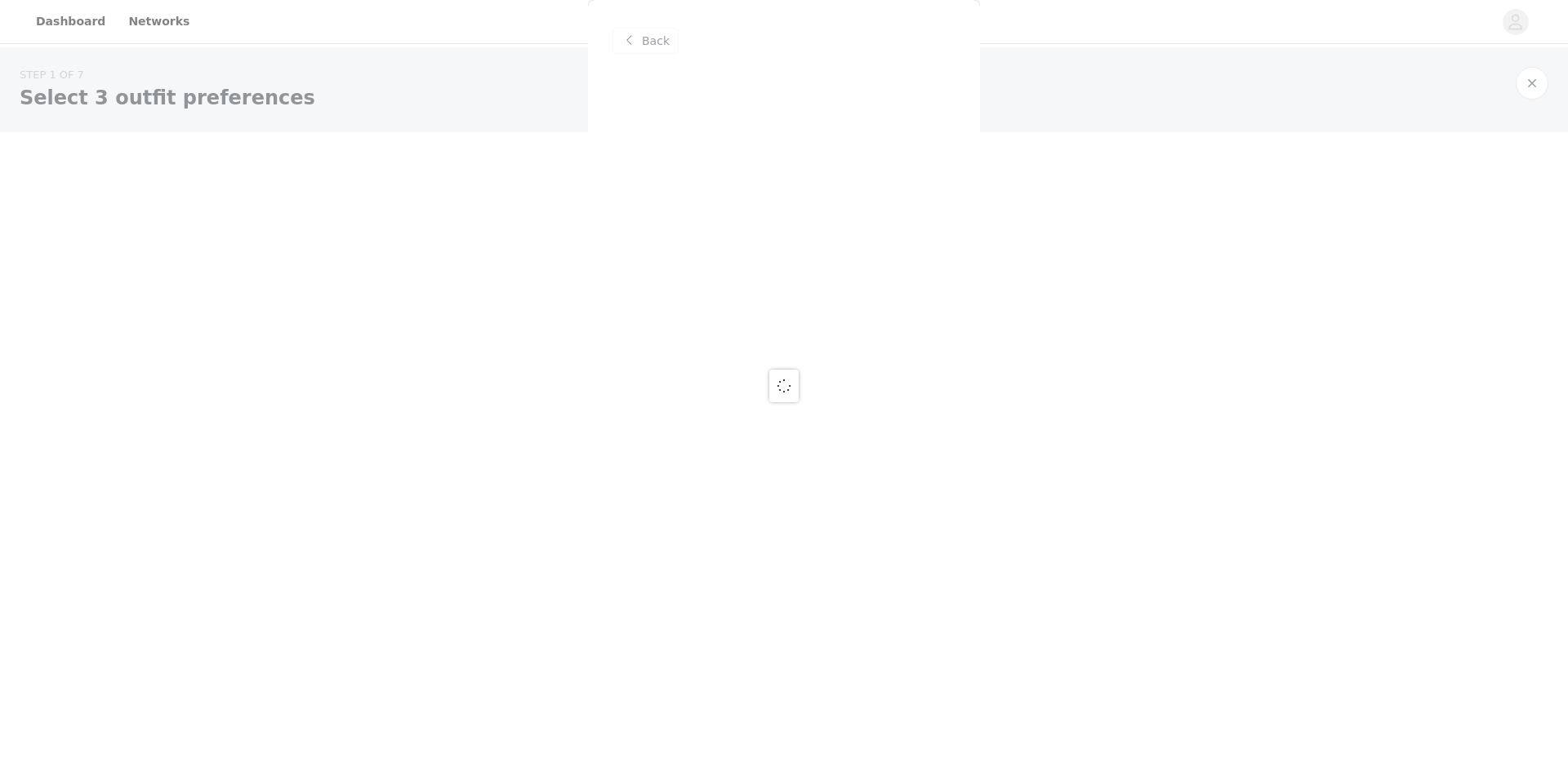
scroll to position [0, 0]
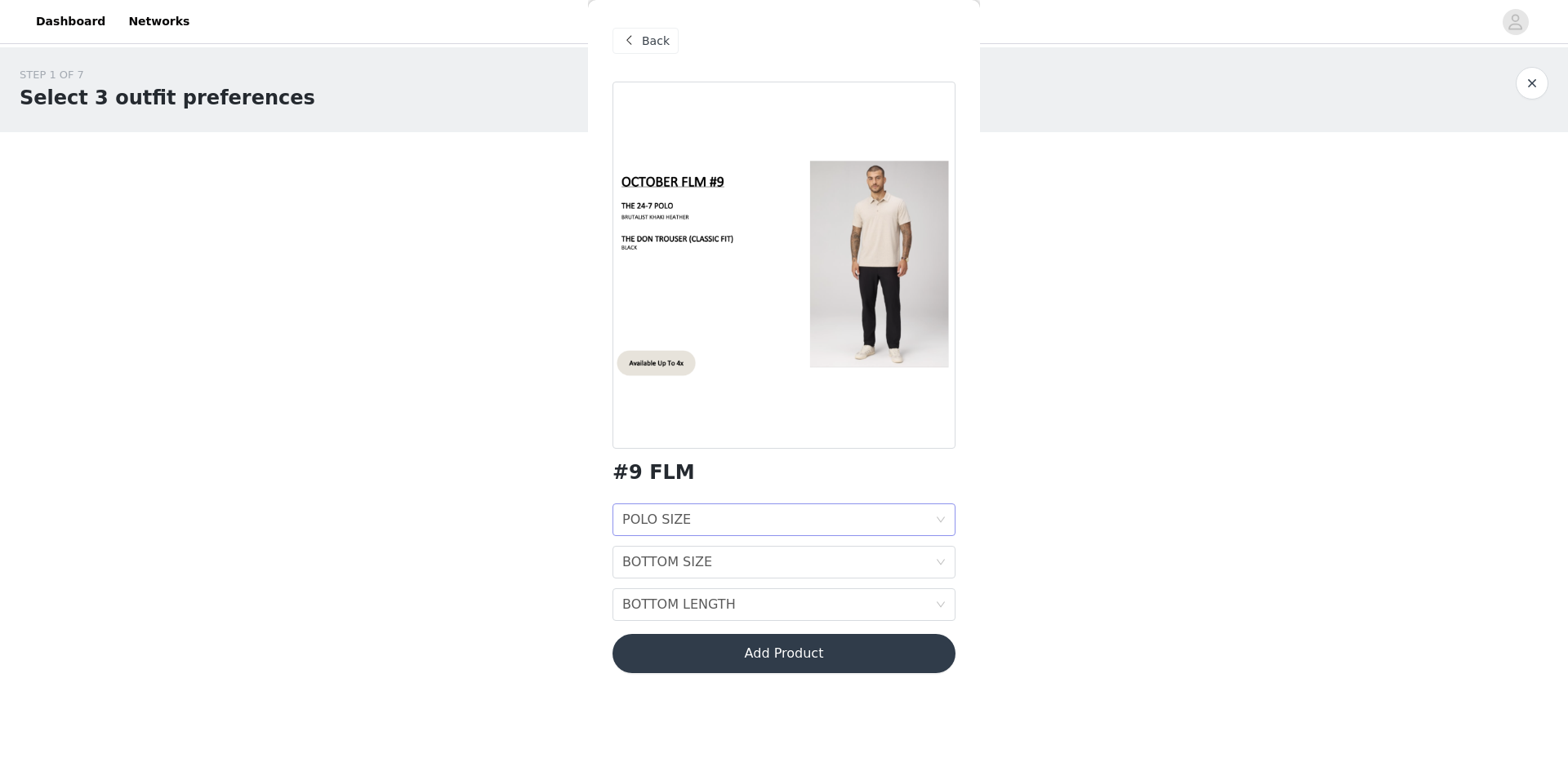
click at [712, 513] on div "POLO SIZE POLO SIZE" at bounding box center [779, 519] width 313 height 31
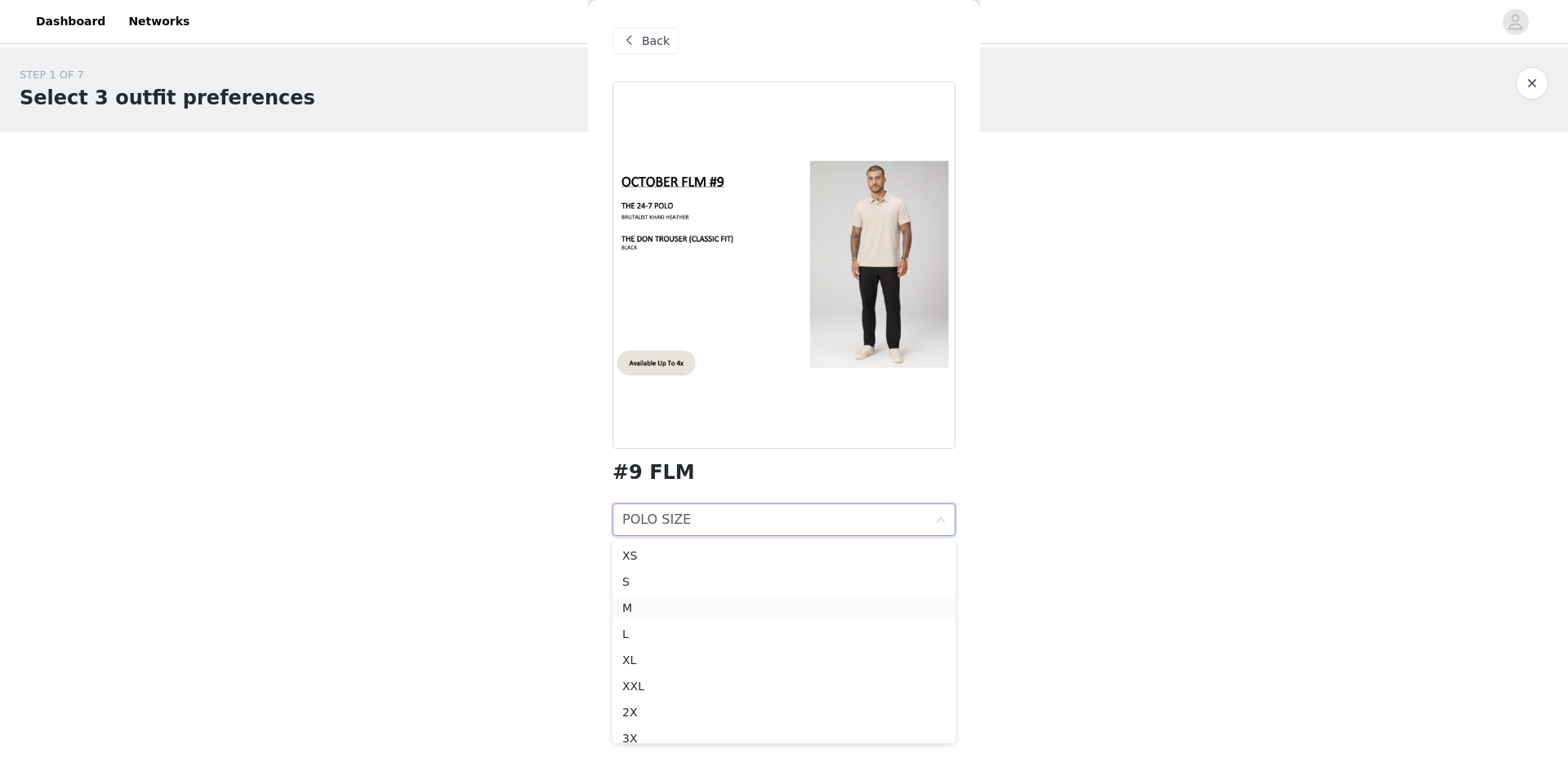
click at [701, 605] on div "M" at bounding box center [784, 608] width 323 height 18
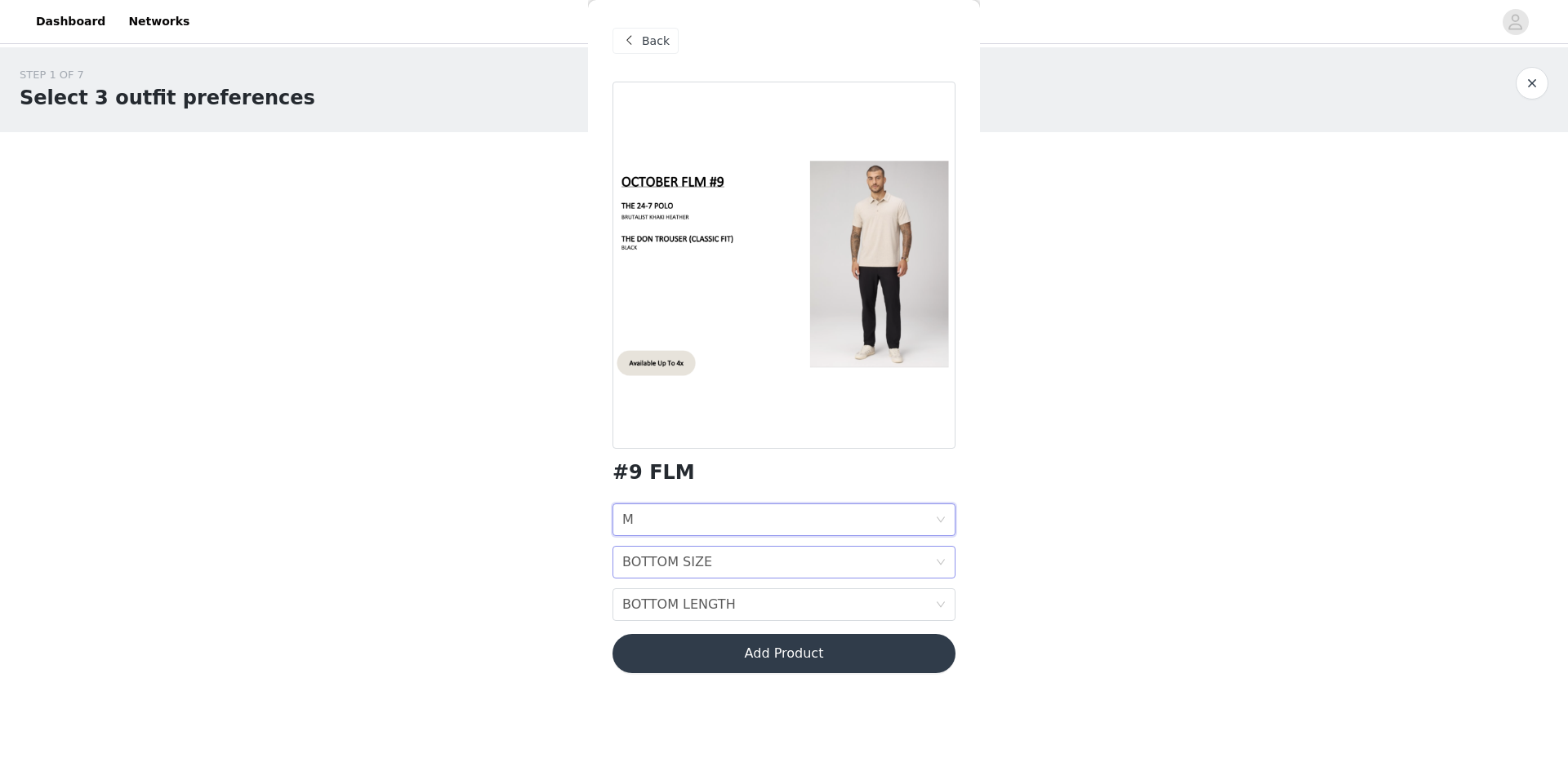
click at [696, 571] on div "BOTTOM SIZE" at bounding box center [668, 562] width 90 height 31
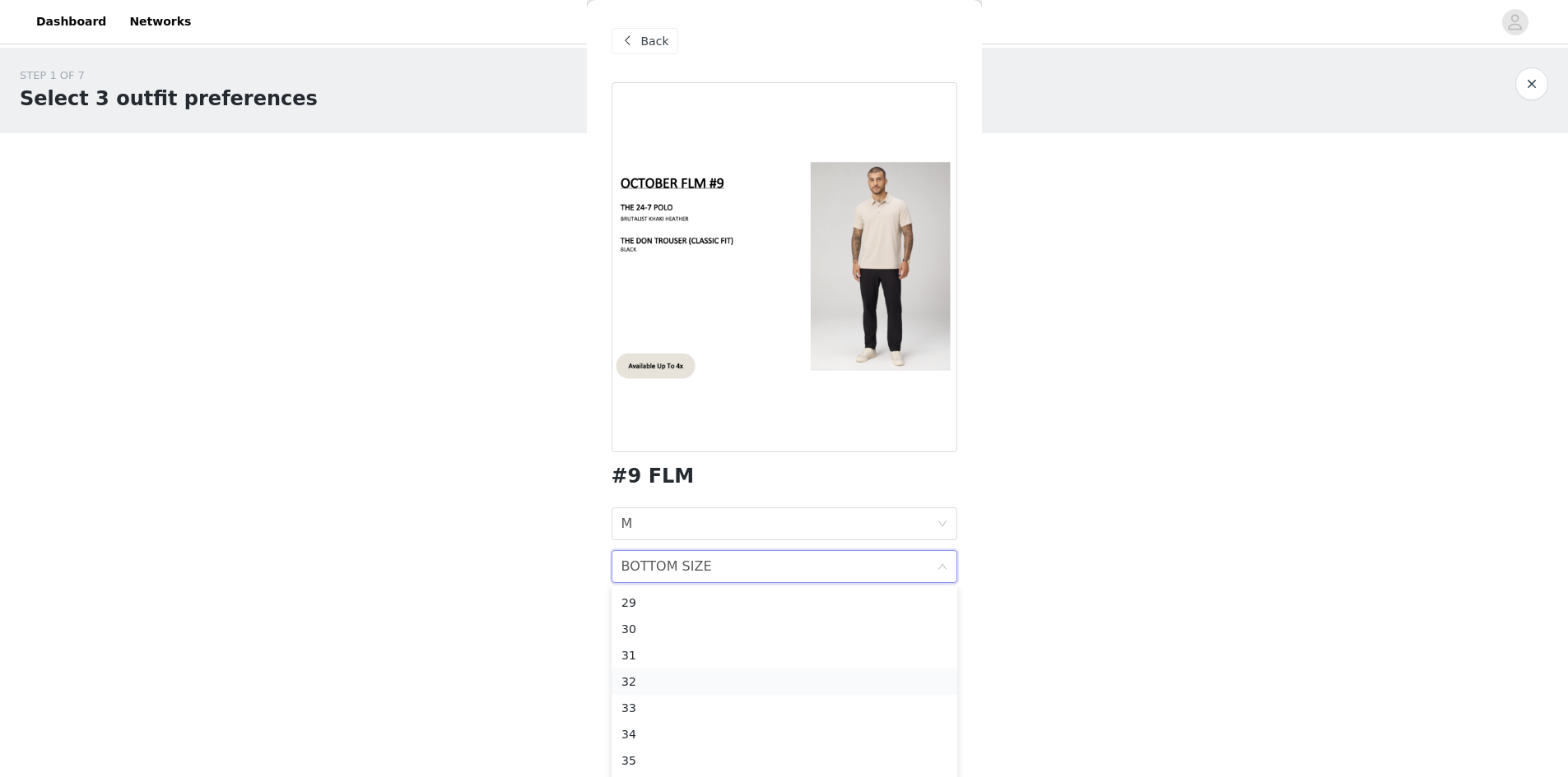
click at [663, 683] on div "32" at bounding box center [784, 682] width 326 height 18
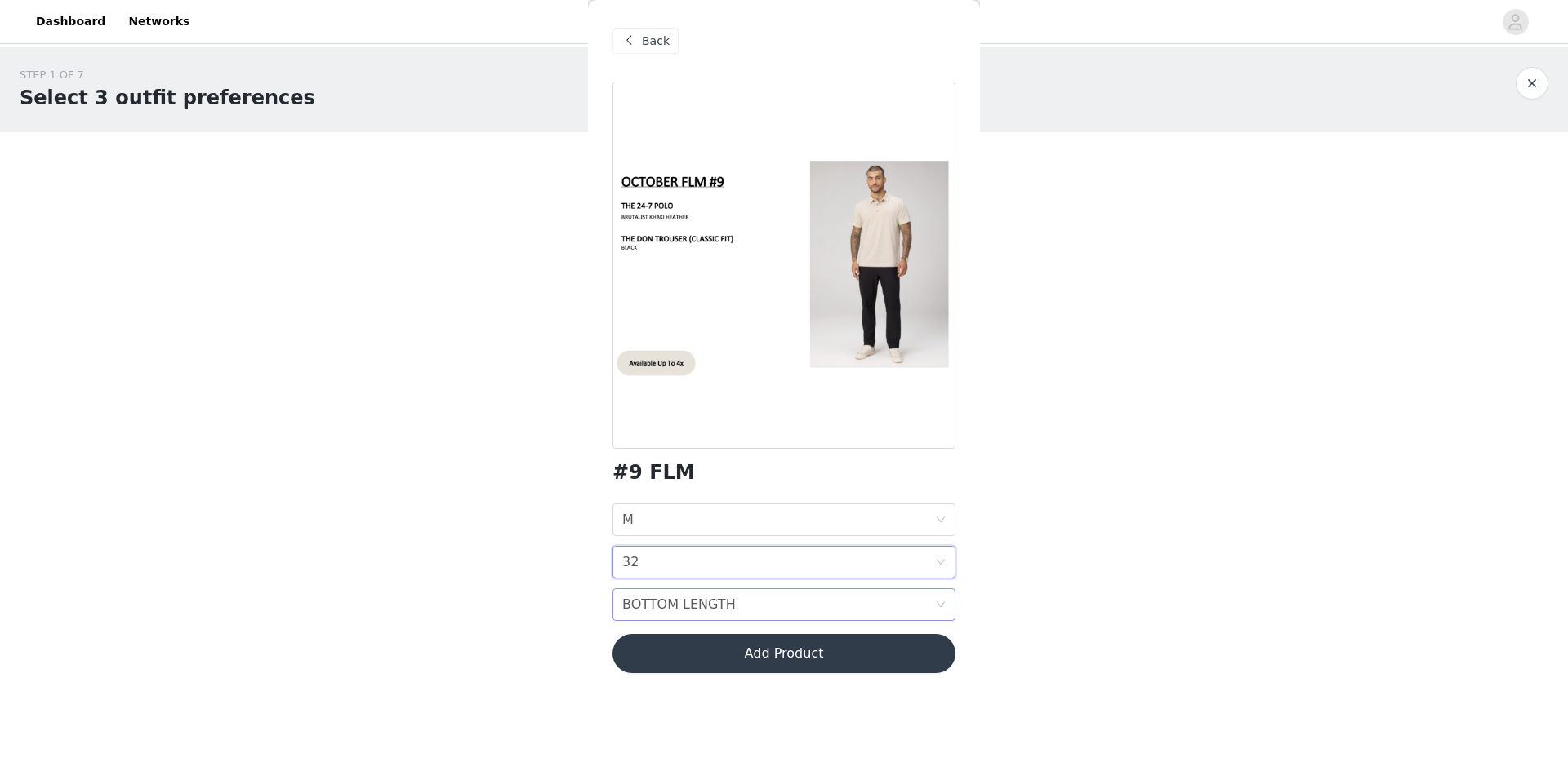
click at [693, 604] on div "BOTTOM LENGTH" at bounding box center [679, 604] width 114 height 31
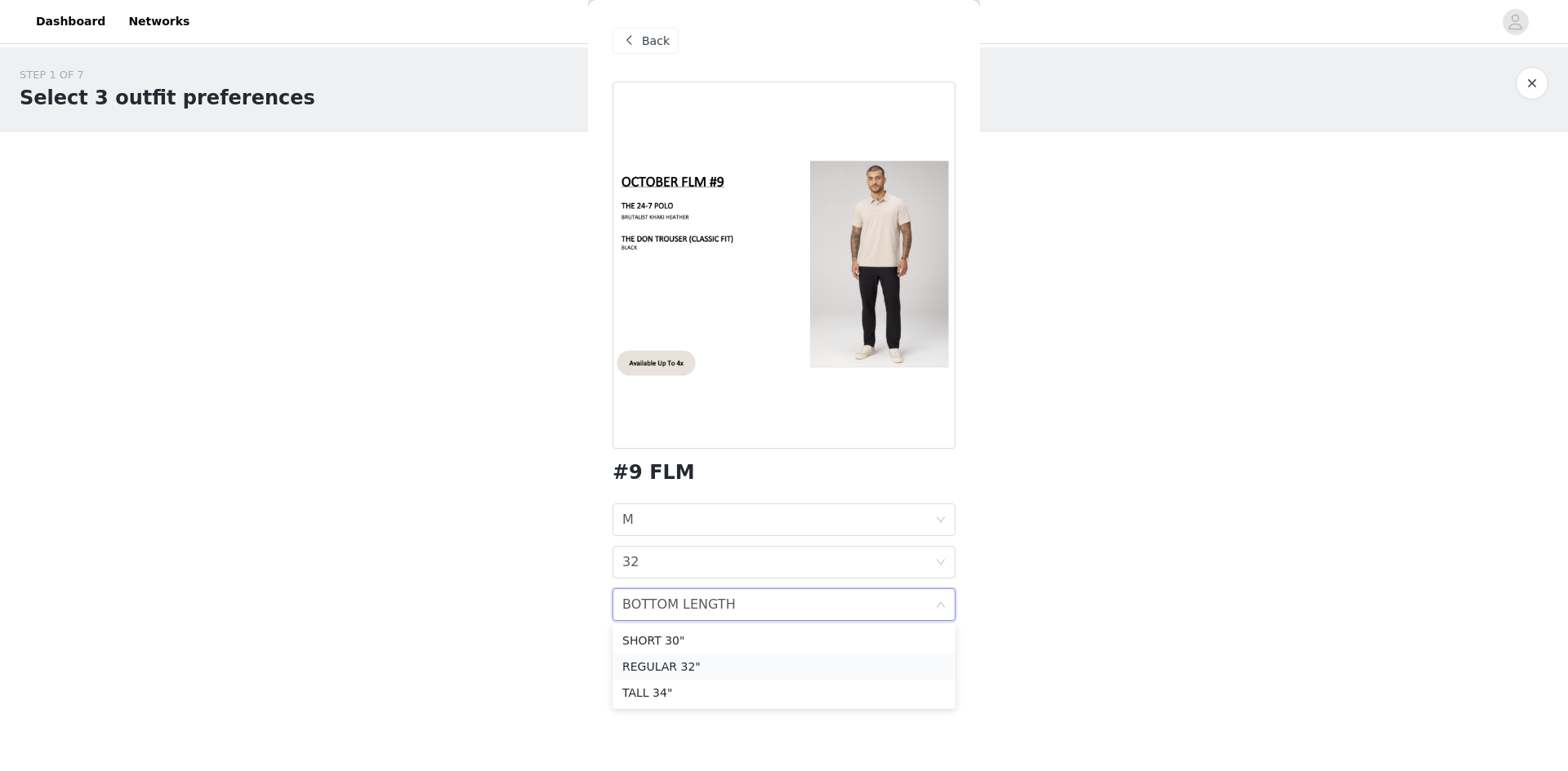
click at [672, 669] on div "REGULAR 32"" at bounding box center [784, 667] width 323 height 18
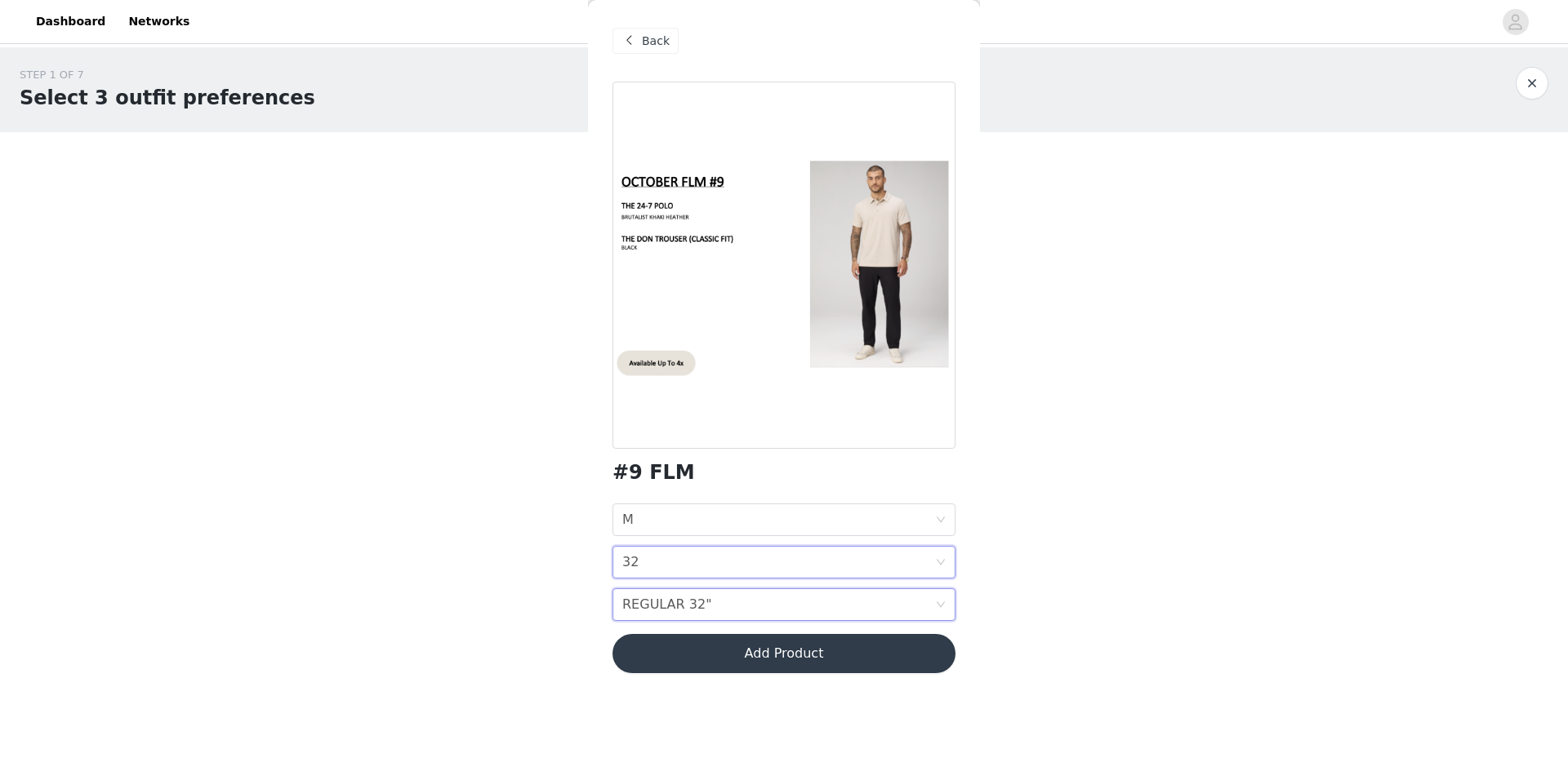
click at [942, 552] on div "BOTTOM SIZE 32" at bounding box center [784, 562] width 343 height 32
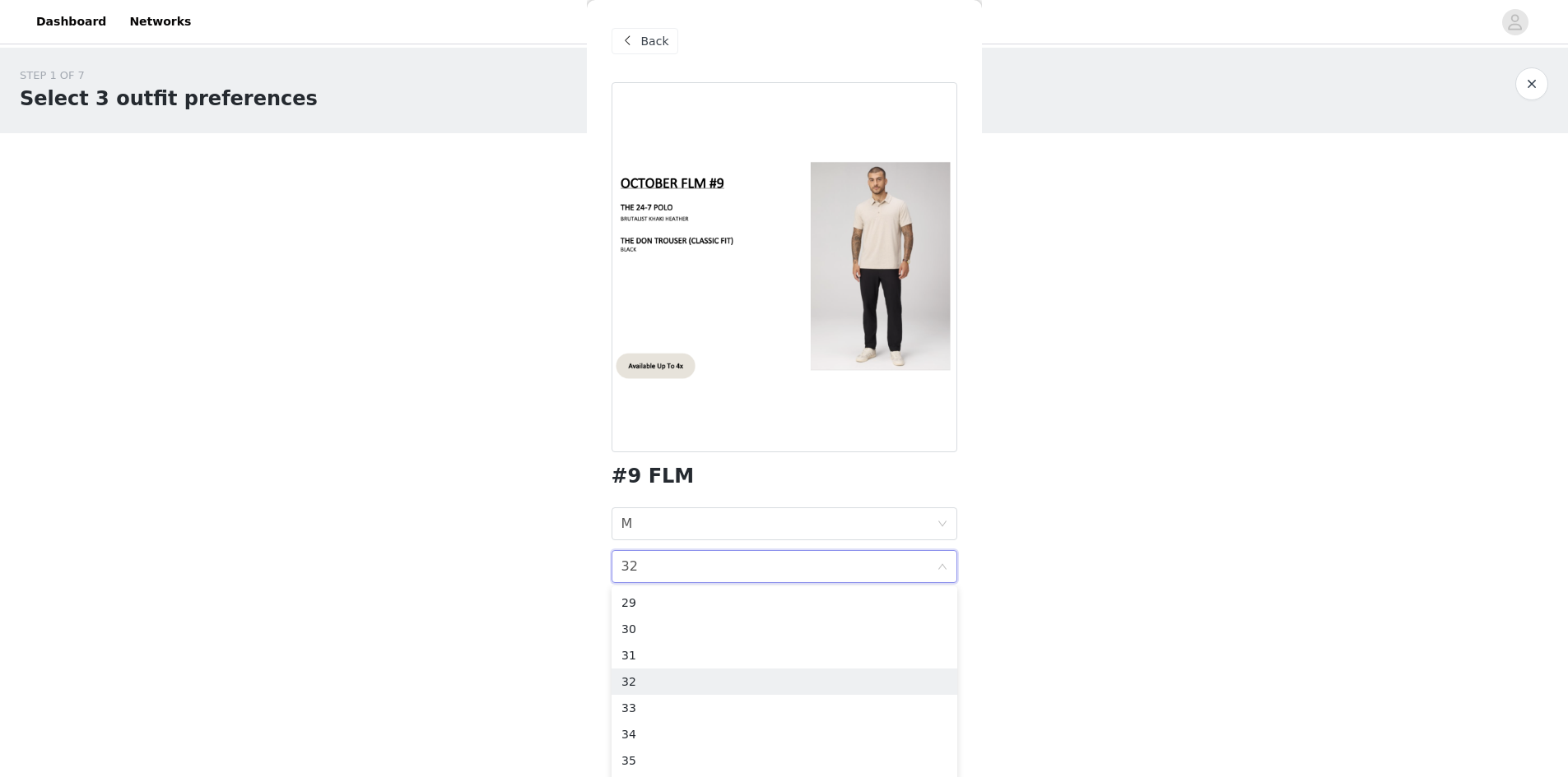
click at [1050, 570] on div "STEP 1 OF 7 Select 3 outfit preferences YOU WILL RECIEVE 1 OUTFIT 1/3 Selected …" at bounding box center [784, 310] width 1568 height 525
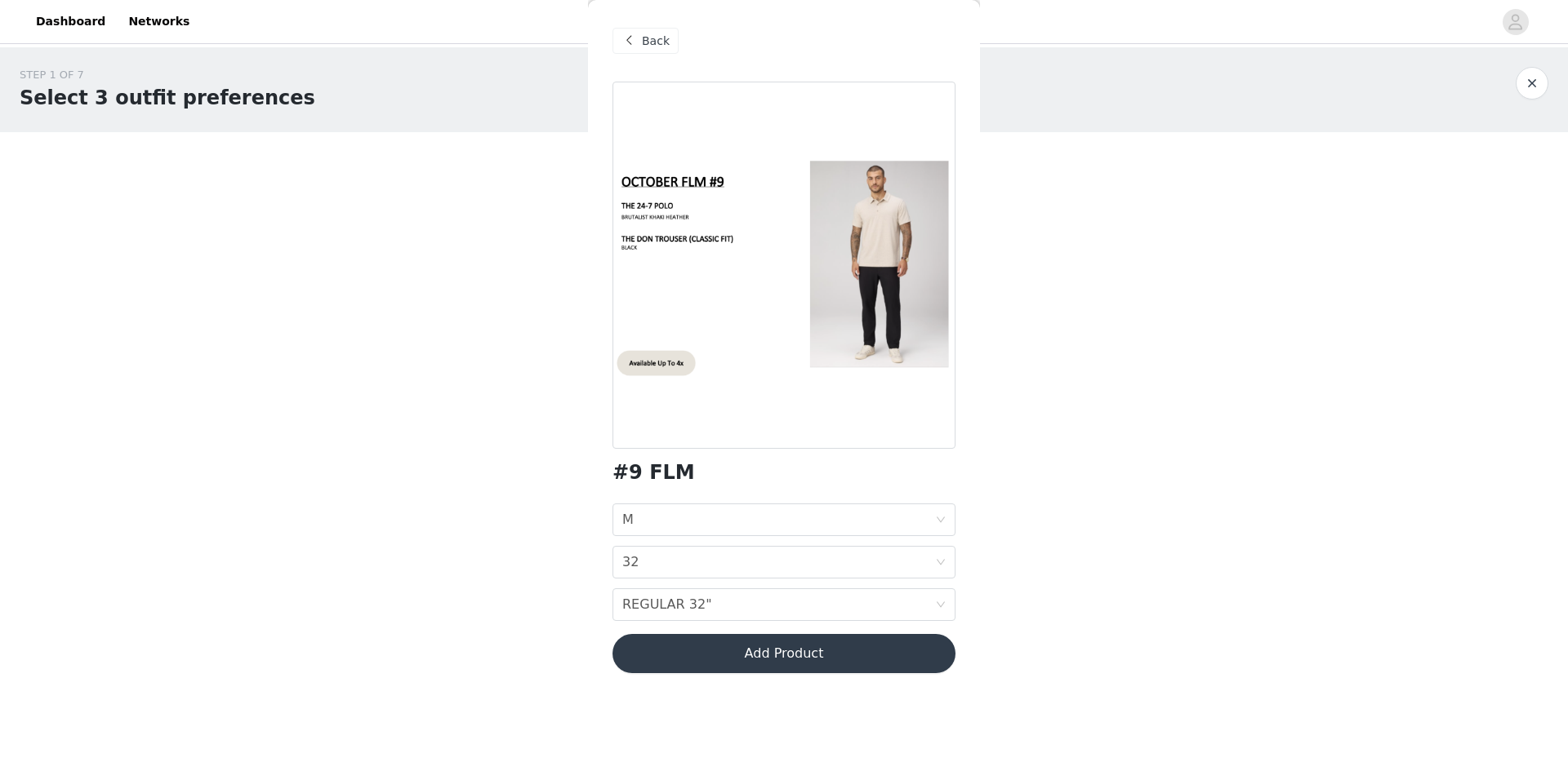
click at [900, 657] on button "Add Product" at bounding box center [784, 654] width 343 height 39
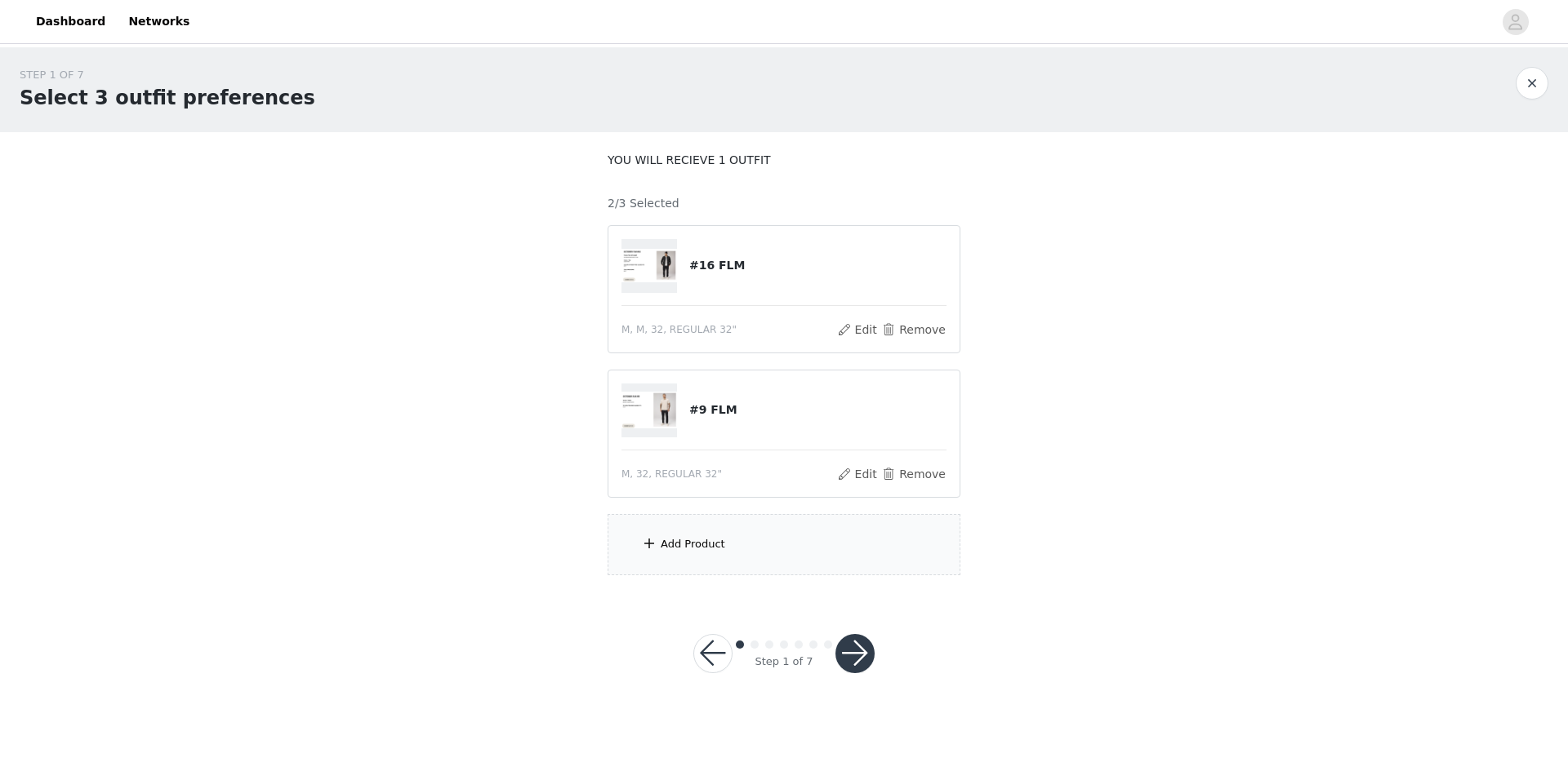
click at [759, 556] on div "Add Product" at bounding box center [784, 544] width 353 height 61
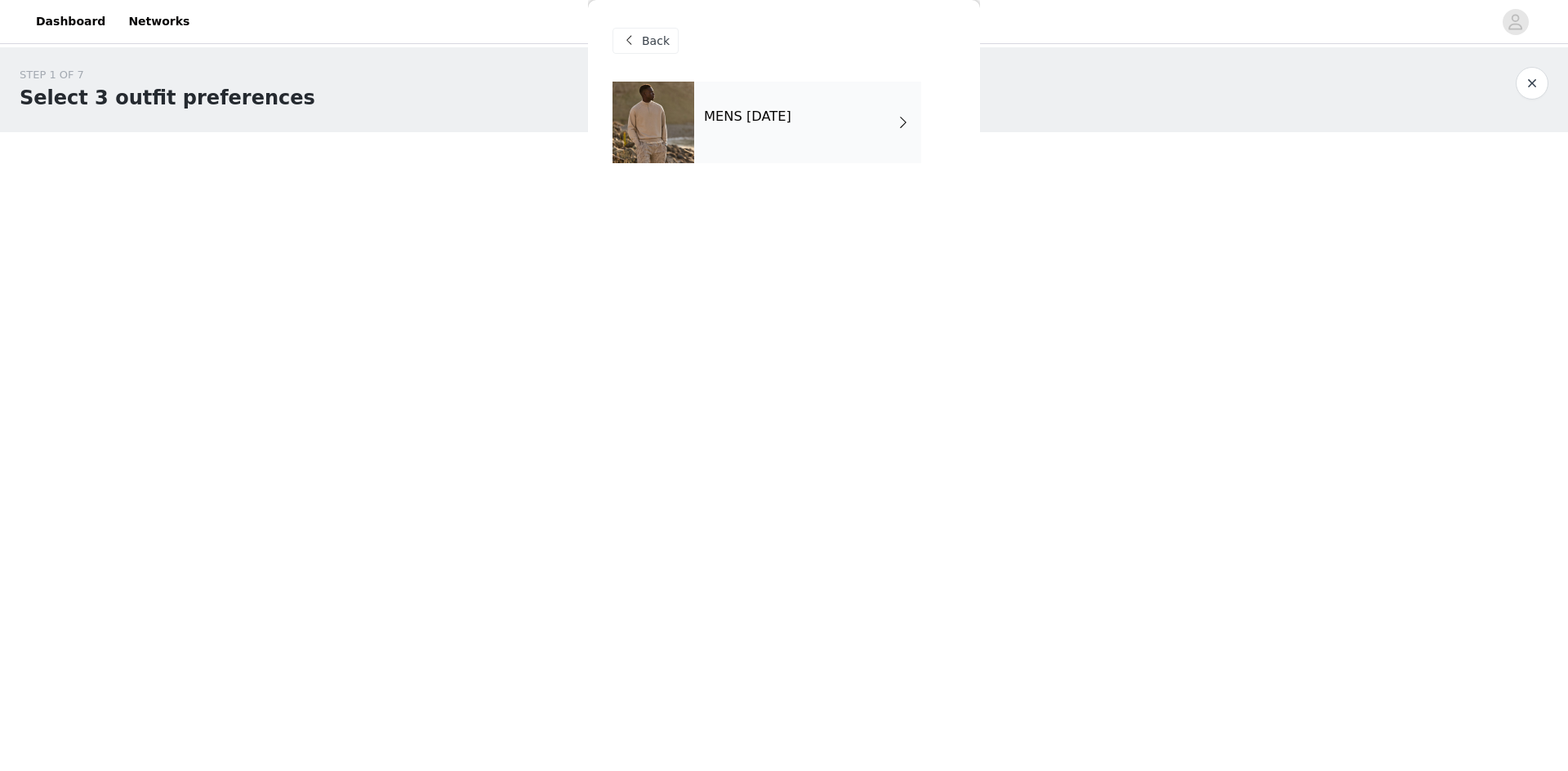
click at [855, 117] on div "MENS [DATE]" at bounding box center [807, 122] width 227 height 81
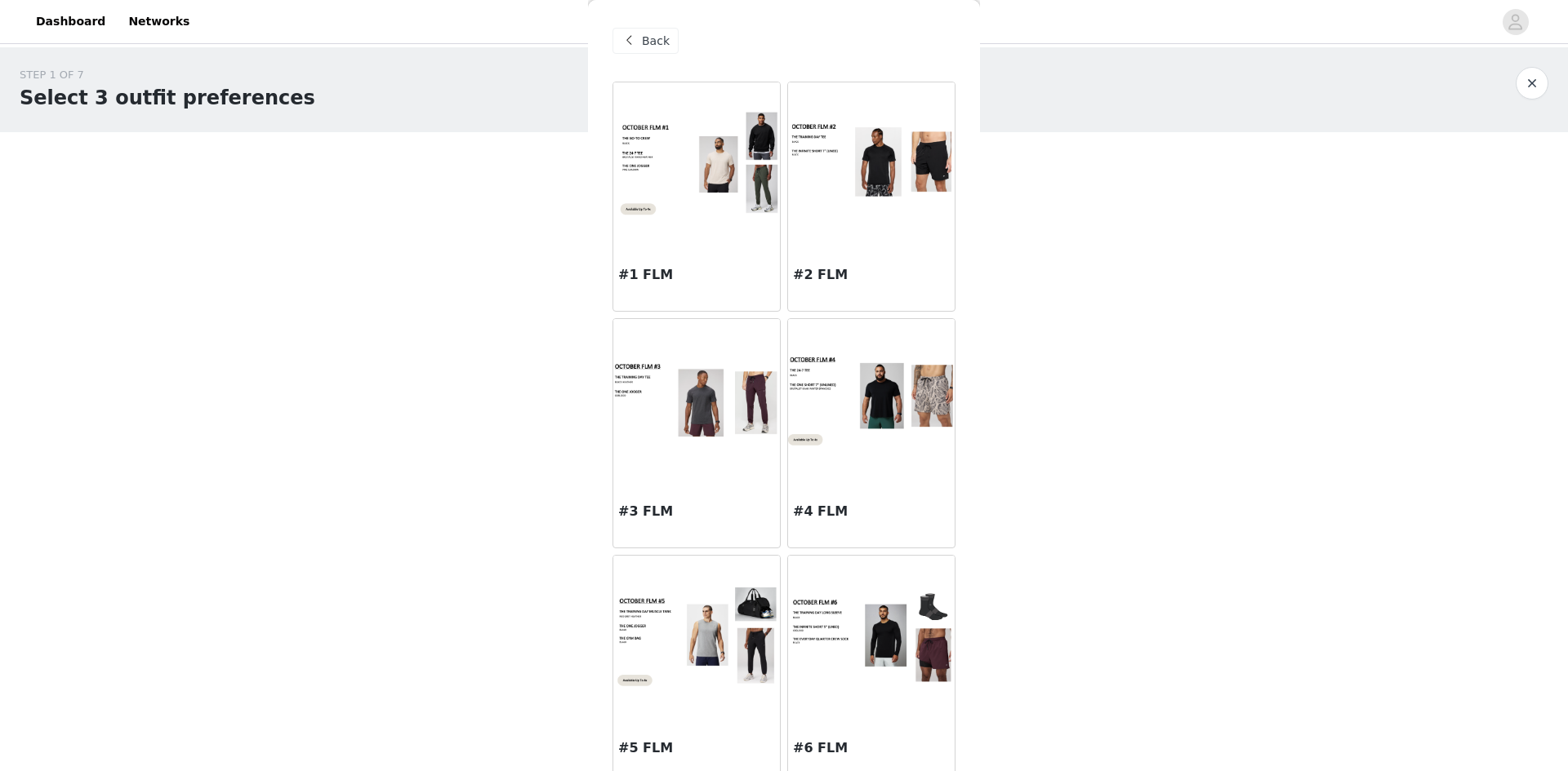
drag, startPoint x: 965, startPoint y: 150, endPoint x: 969, endPoint y: 223, distance: 73.1
click at [969, 223] on div "Back #1 FLM #2 FLM #3 FLM #4 FLM #5 FLM #6 FLM #8 FLM #9 FLM #10 FLM #7 FLM #11…" at bounding box center [784, 385] width 392 height 771
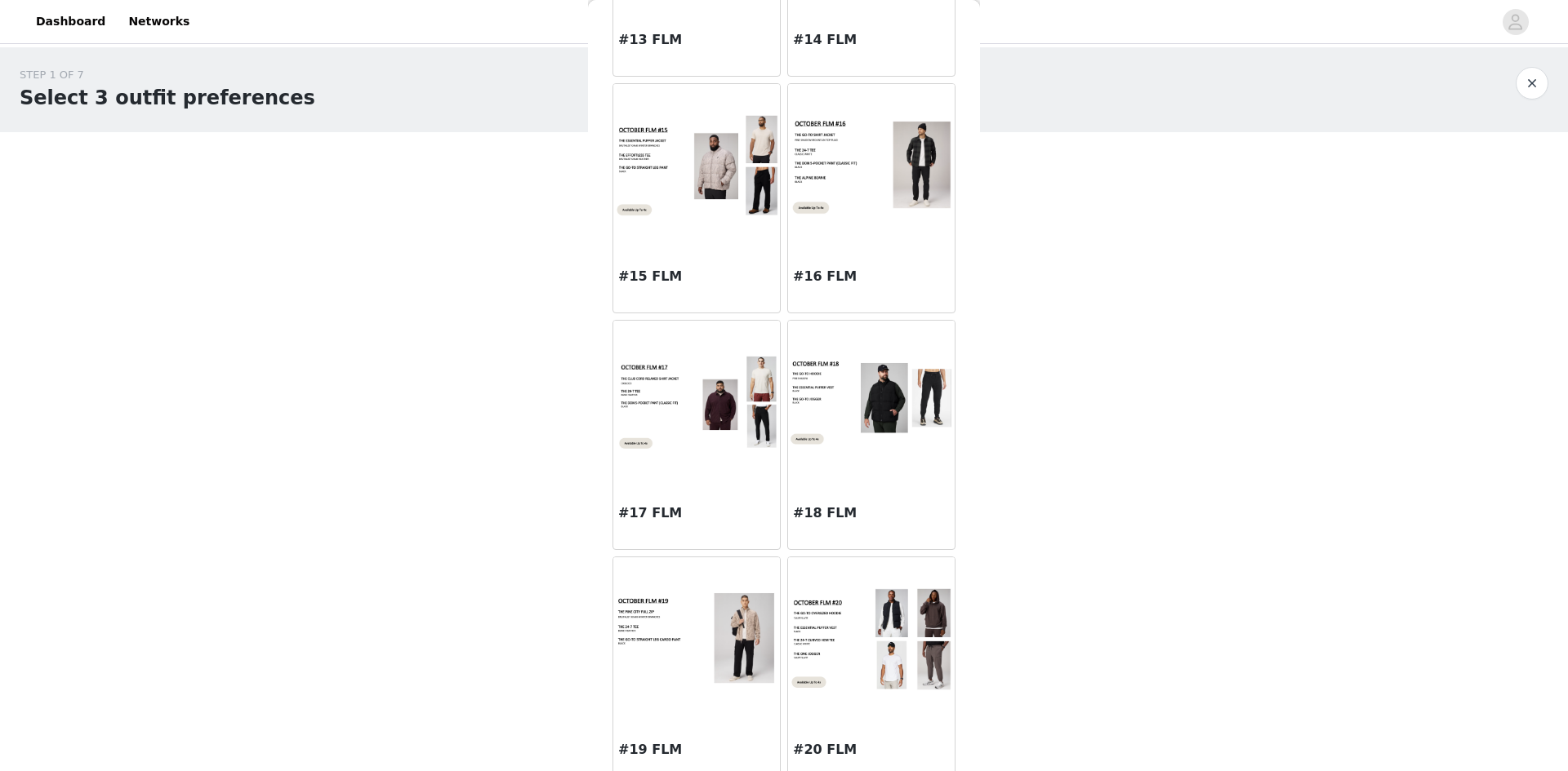
scroll to position [1675, 0]
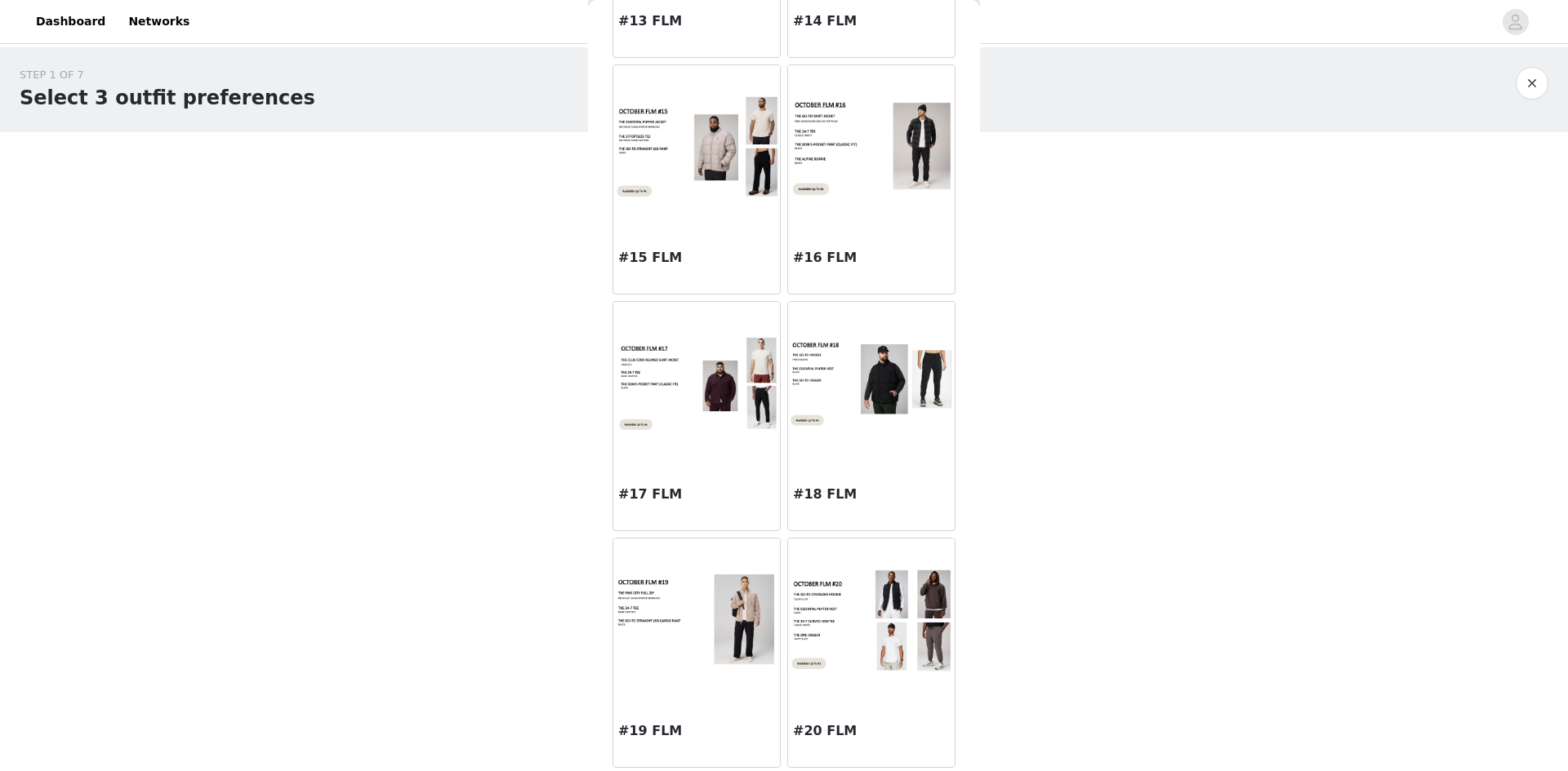
click at [720, 715] on div "#19 FLM" at bounding box center [697, 734] width 167 height 65
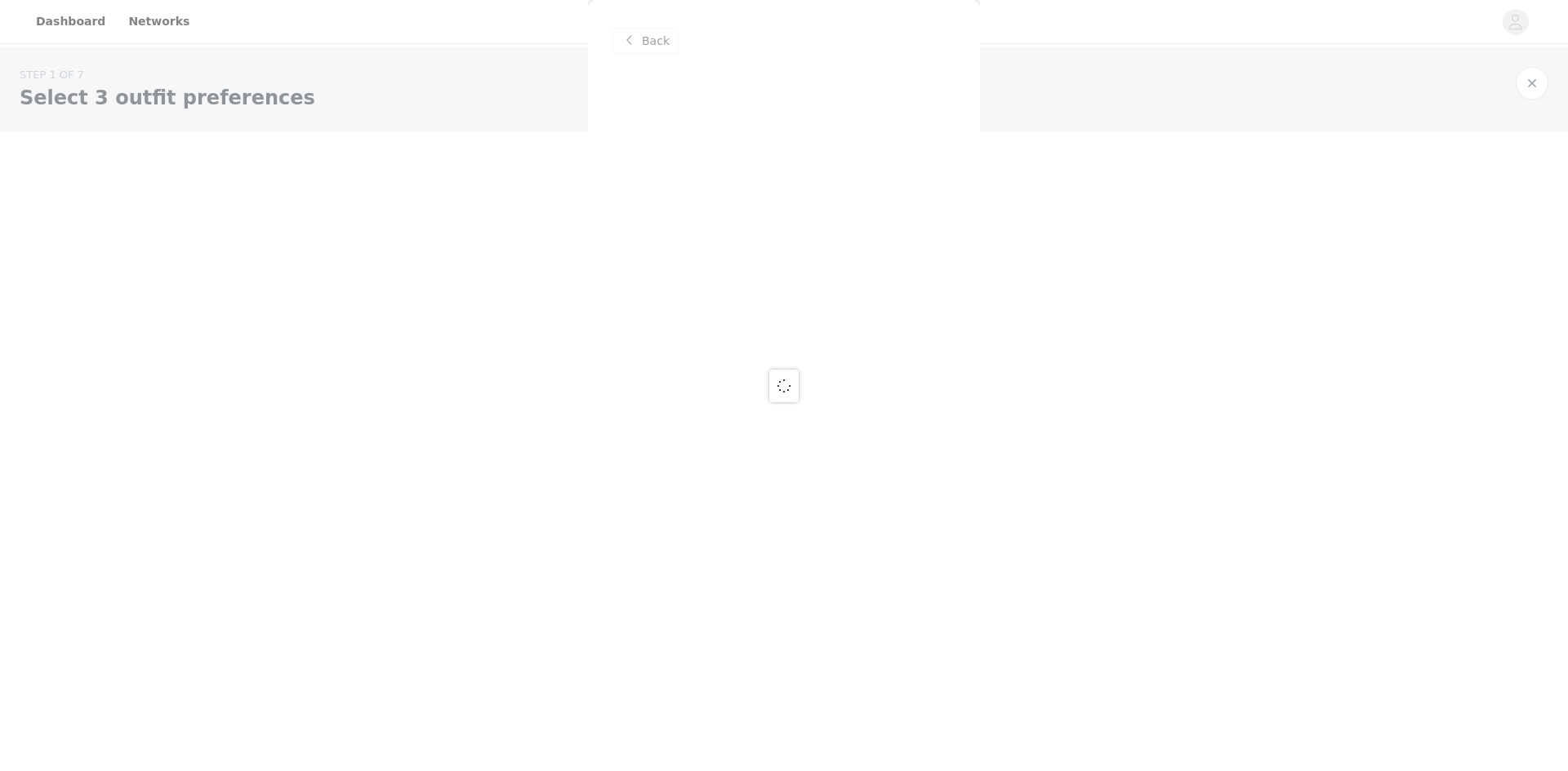
scroll to position [0, 0]
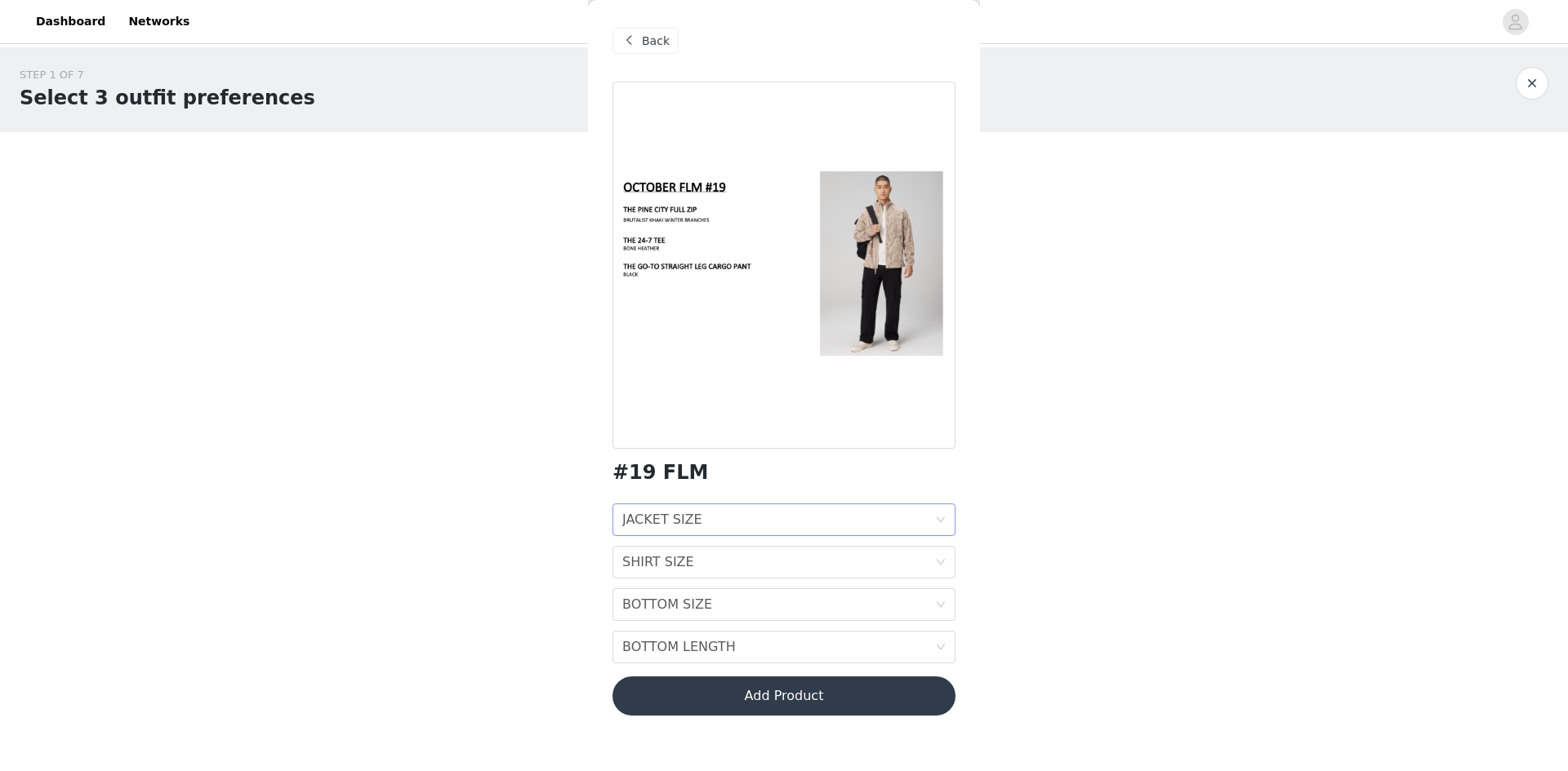
click at [716, 521] on div "JACKET SIZE JACKET SIZE" at bounding box center [779, 519] width 313 height 31
click at [686, 607] on div "M" at bounding box center [784, 608] width 323 height 18
click at [679, 565] on div "SHIRT SIZE" at bounding box center [659, 562] width 72 height 31
click at [670, 398] on div "M" at bounding box center [784, 399] width 323 height 18
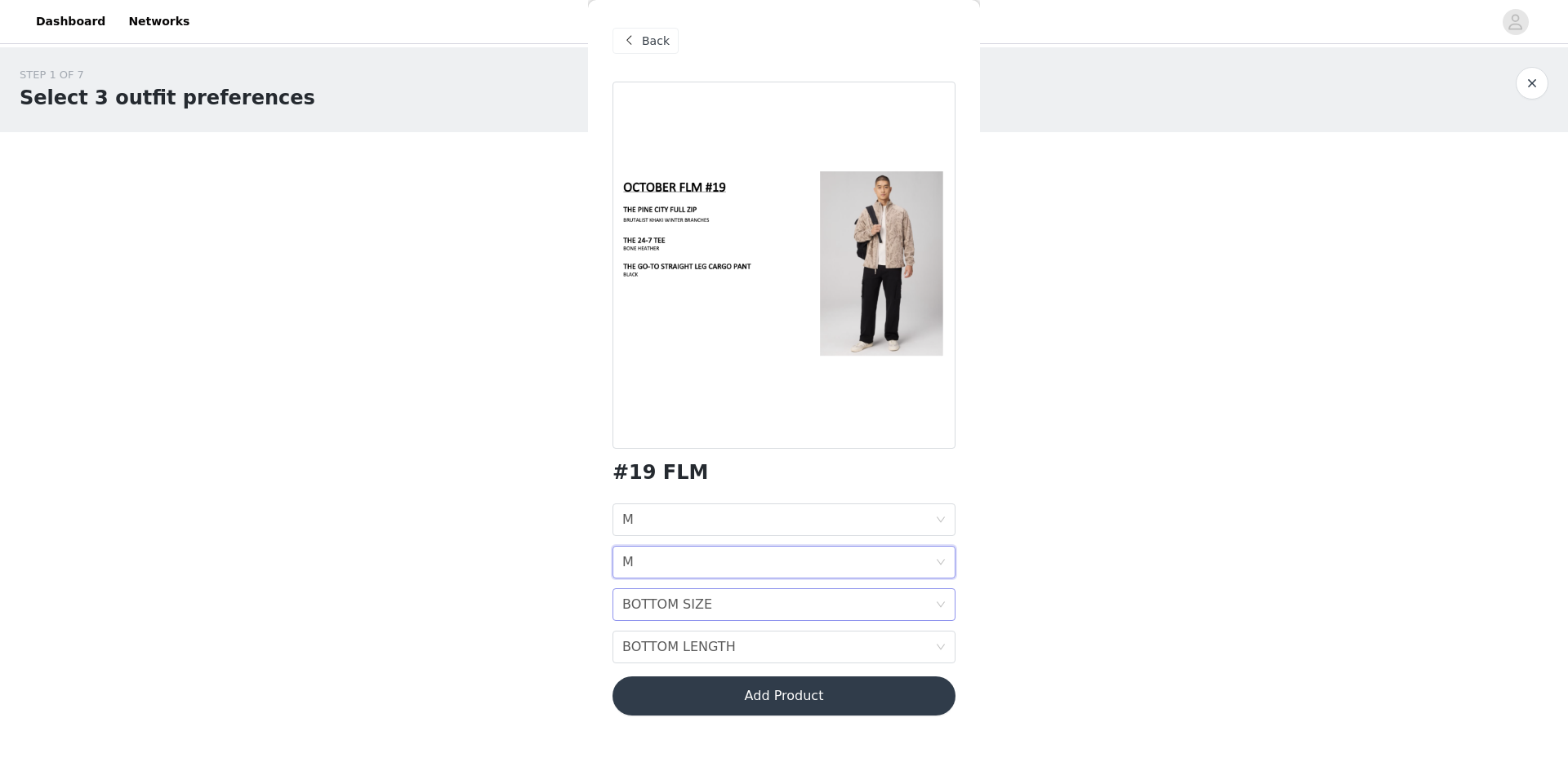
click at [687, 613] on div "BOTTOM SIZE" at bounding box center [668, 604] width 90 height 31
click at [663, 448] on div "M" at bounding box center [784, 441] width 323 height 18
click at [676, 648] on div "BOTTOM LENGTH" at bounding box center [679, 647] width 114 height 31
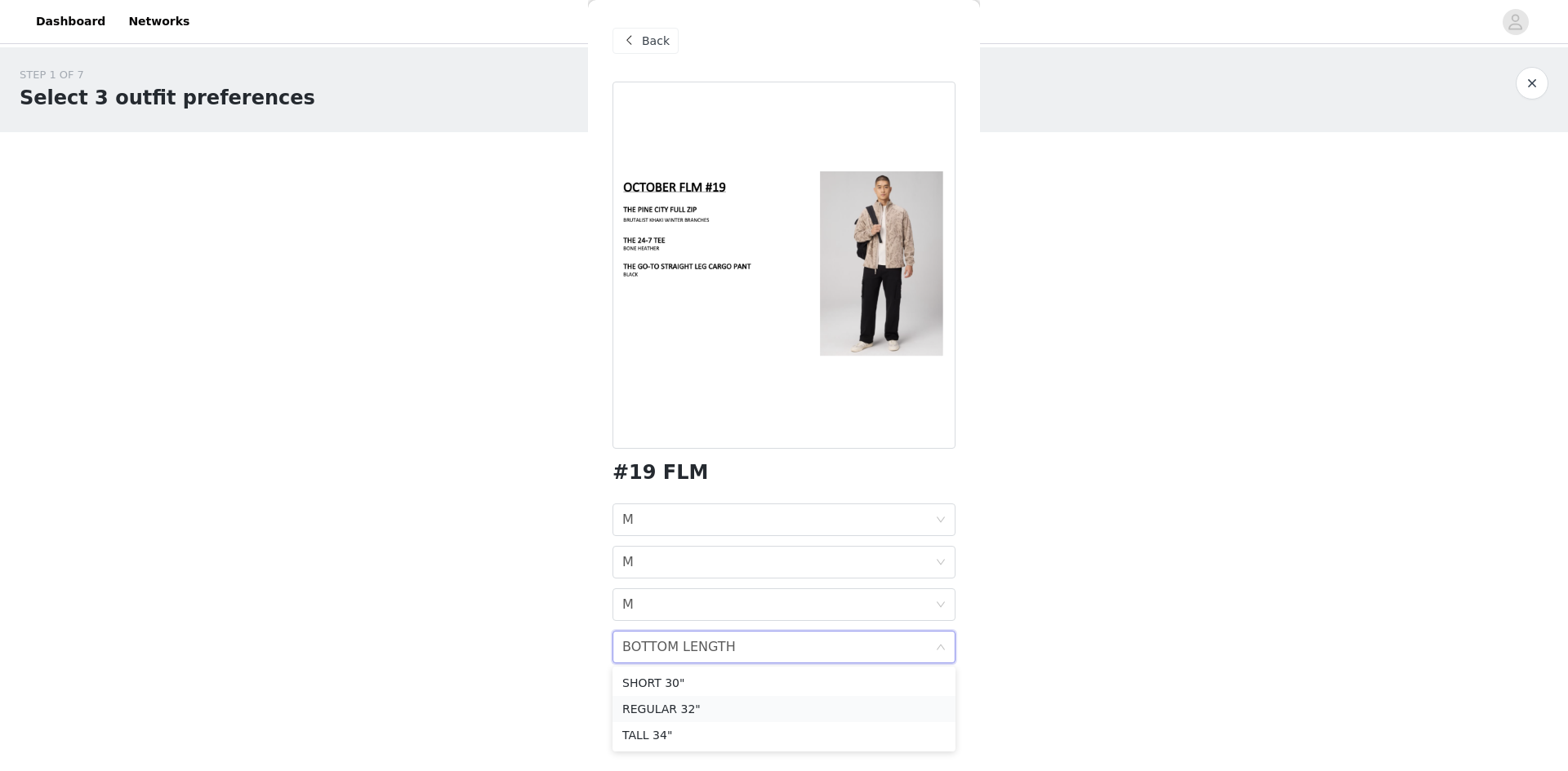
click at [688, 710] on div "REGULAR 32"" at bounding box center [784, 709] width 323 height 18
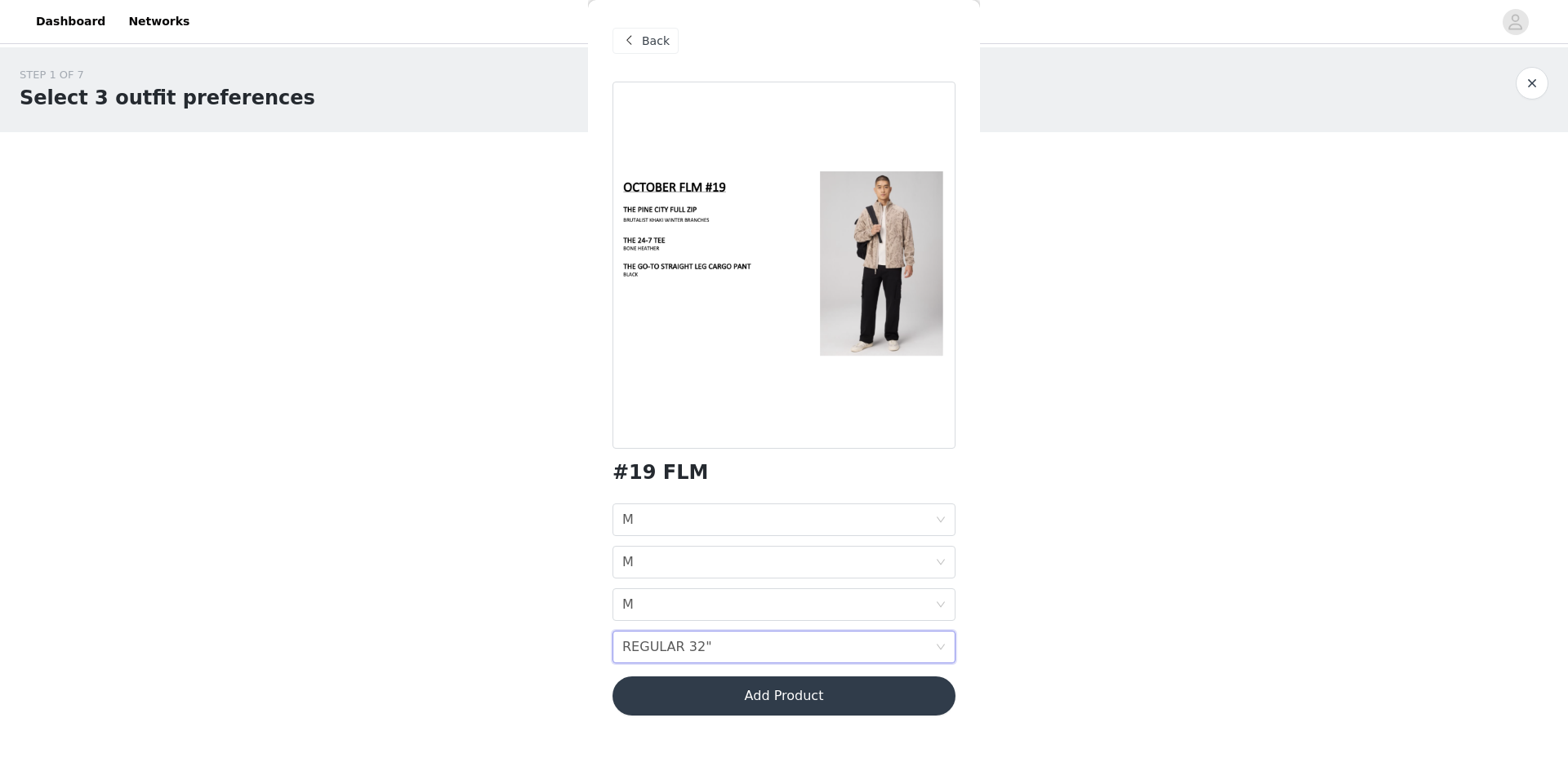
click at [741, 642] on div "BOTTOM LENGTH REGULAR 32"" at bounding box center [779, 647] width 313 height 31
click at [695, 595] on div "BOTTOM SIZE M" at bounding box center [779, 604] width 313 height 31
click at [660, 457] on li "L" at bounding box center [784, 467] width 343 height 26
click at [846, 706] on button "Add Product" at bounding box center [784, 697] width 343 height 39
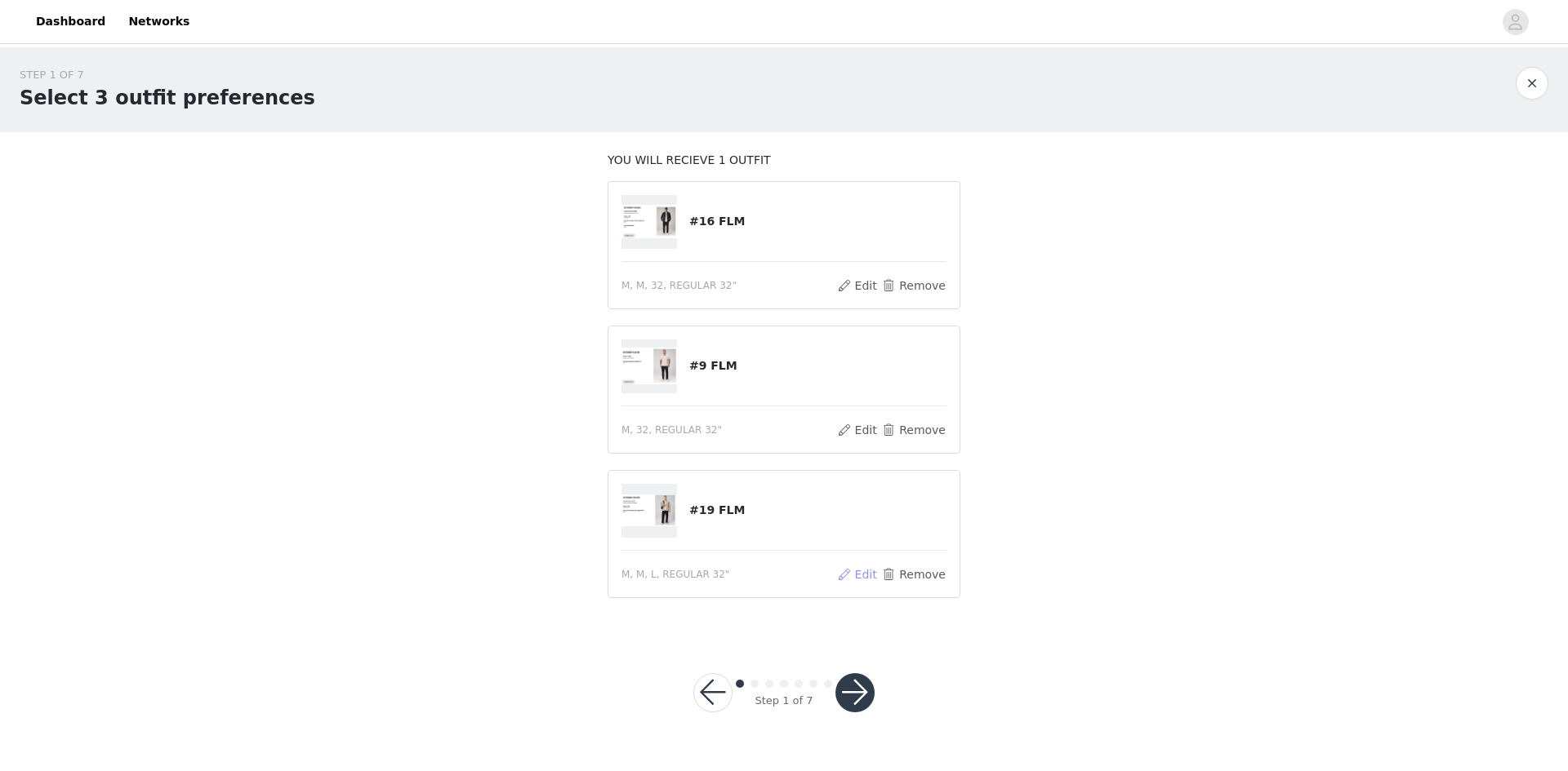
click at [866, 569] on button "Edit" at bounding box center [857, 575] width 41 height 20
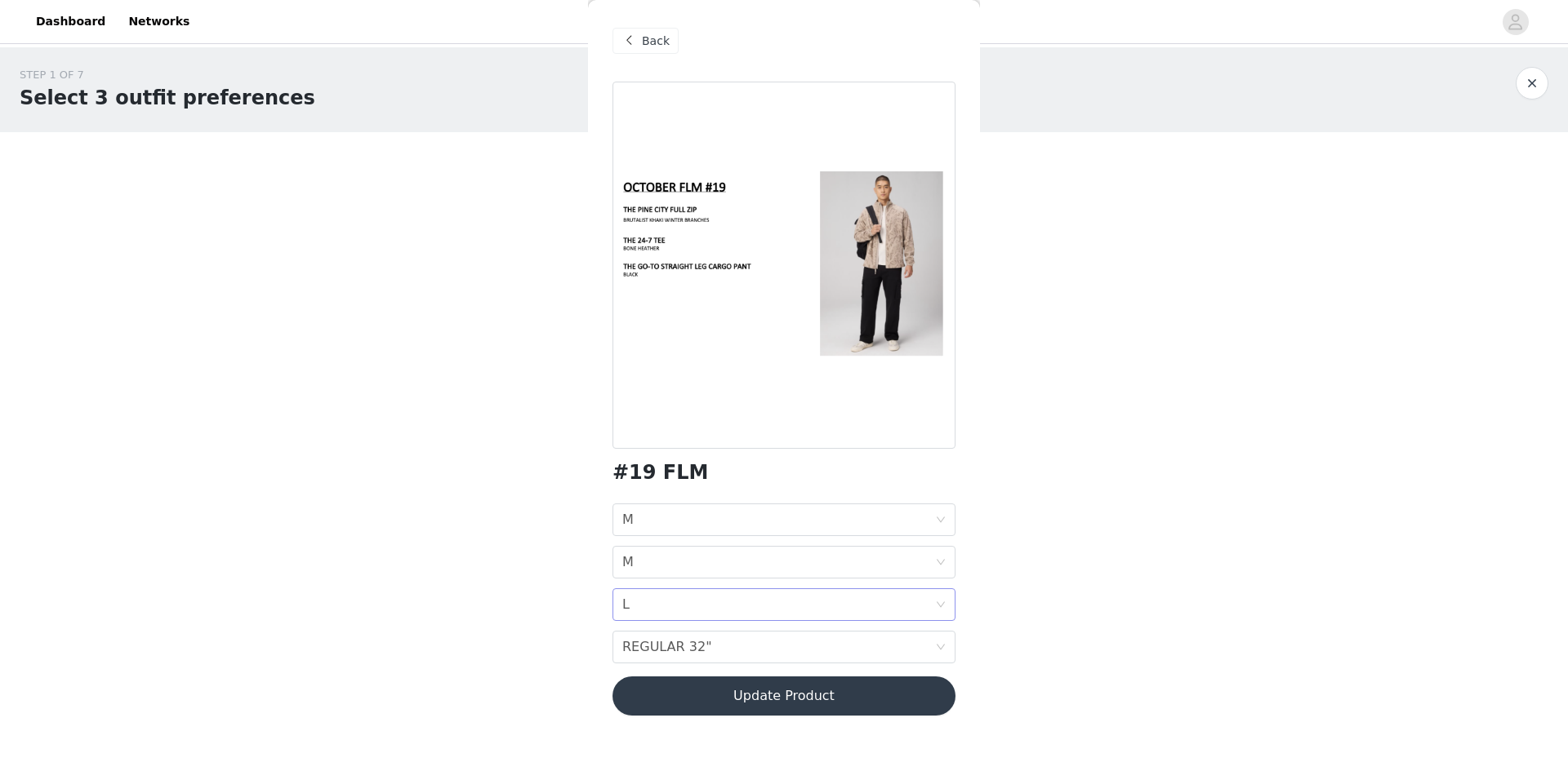
click at [683, 598] on div "BOTTOM SIZE L" at bounding box center [779, 604] width 313 height 31
click at [680, 443] on div "M" at bounding box center [784, 441] width 323 height 18
click at [798, 698] on button "Update Product" at bounding box center [784, 697] width 343 height 39
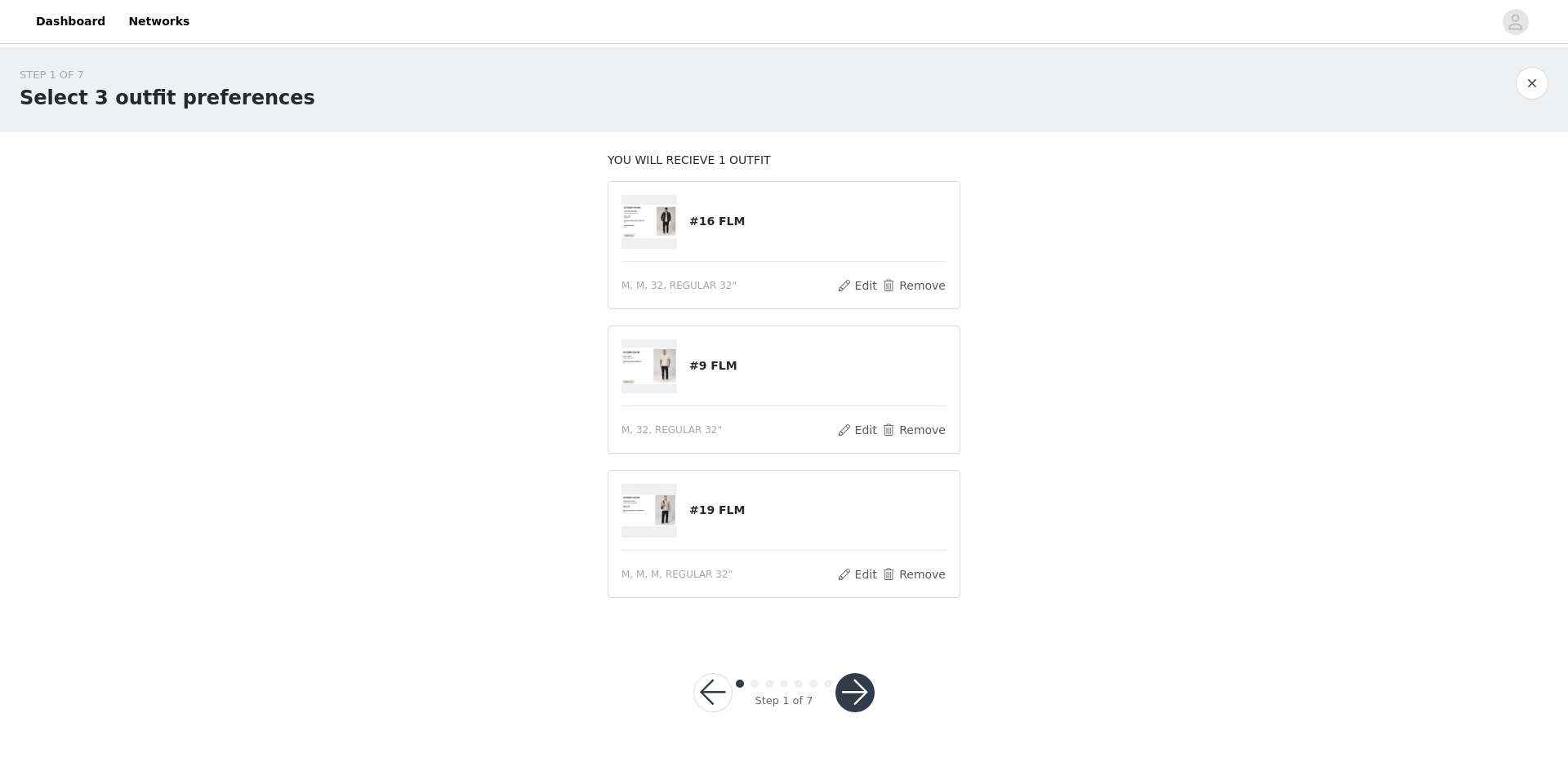
click at [863, 682] on button "button" at bounding box center [856, 693] width 39 height 39
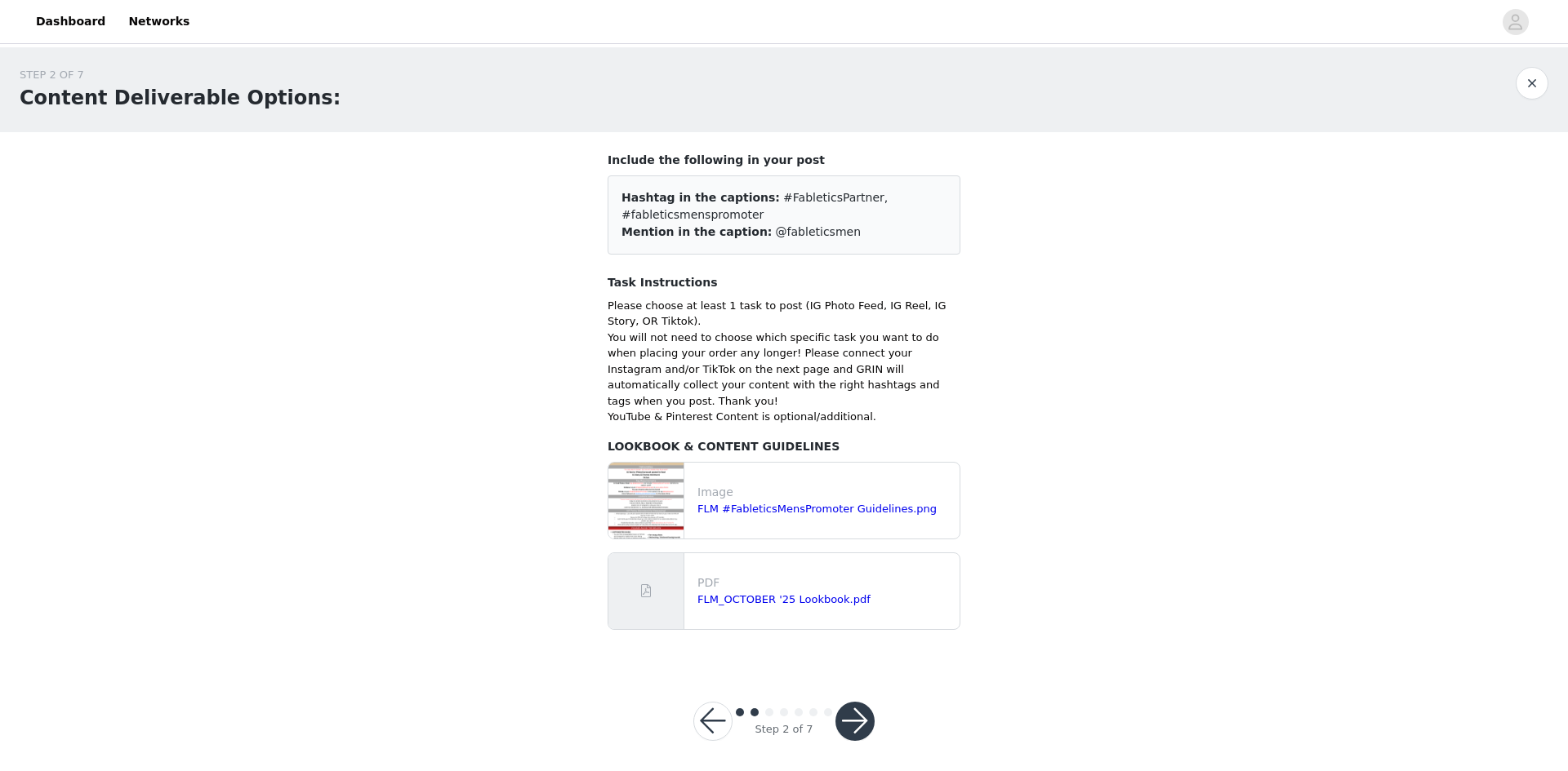
click at [863, 702] on button "button" at bounding box center [856, 722] width 39 height 39
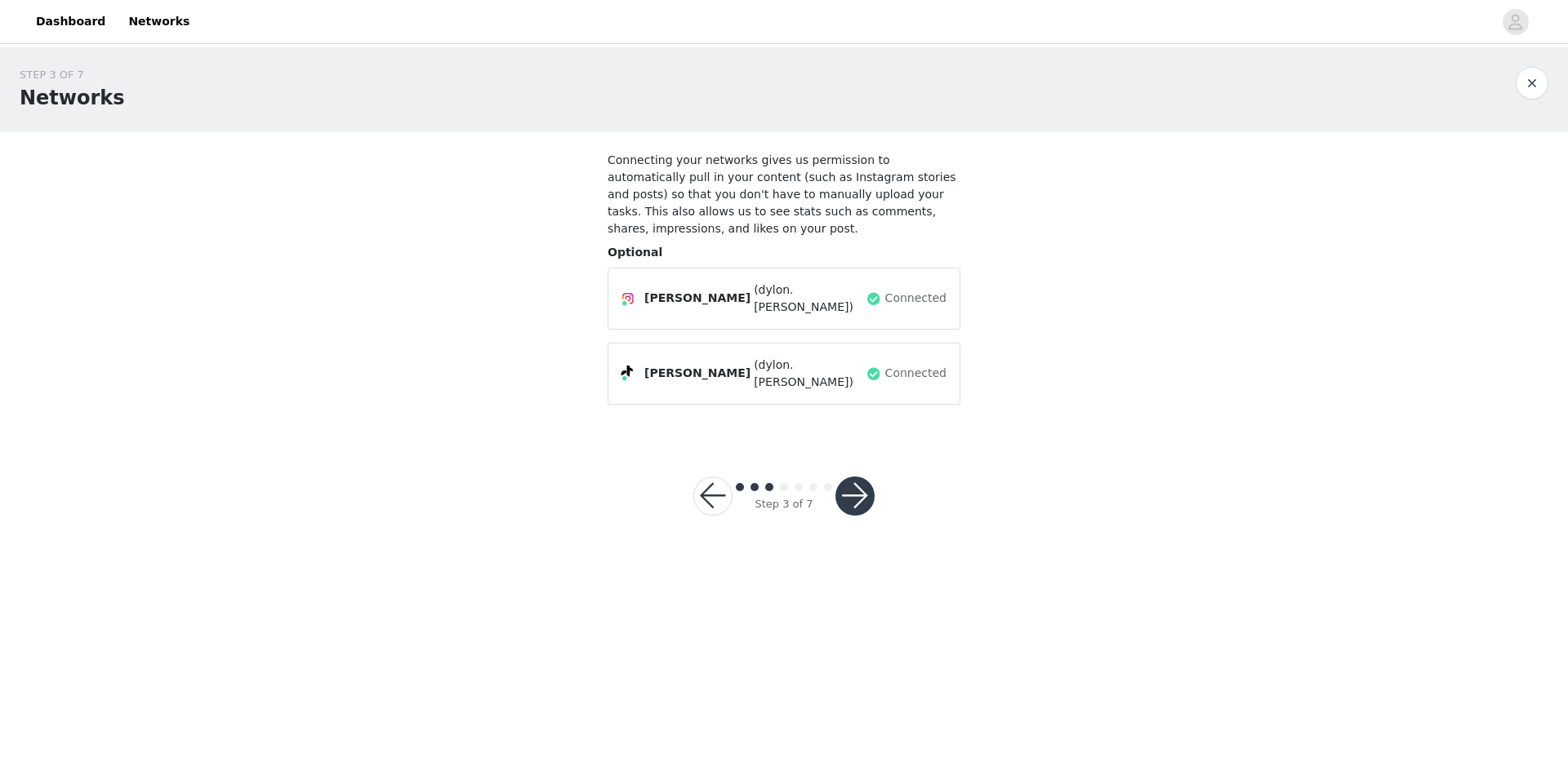
click at [862, 476] on button "button" at bounding box center [856, 496] width 39 height 39
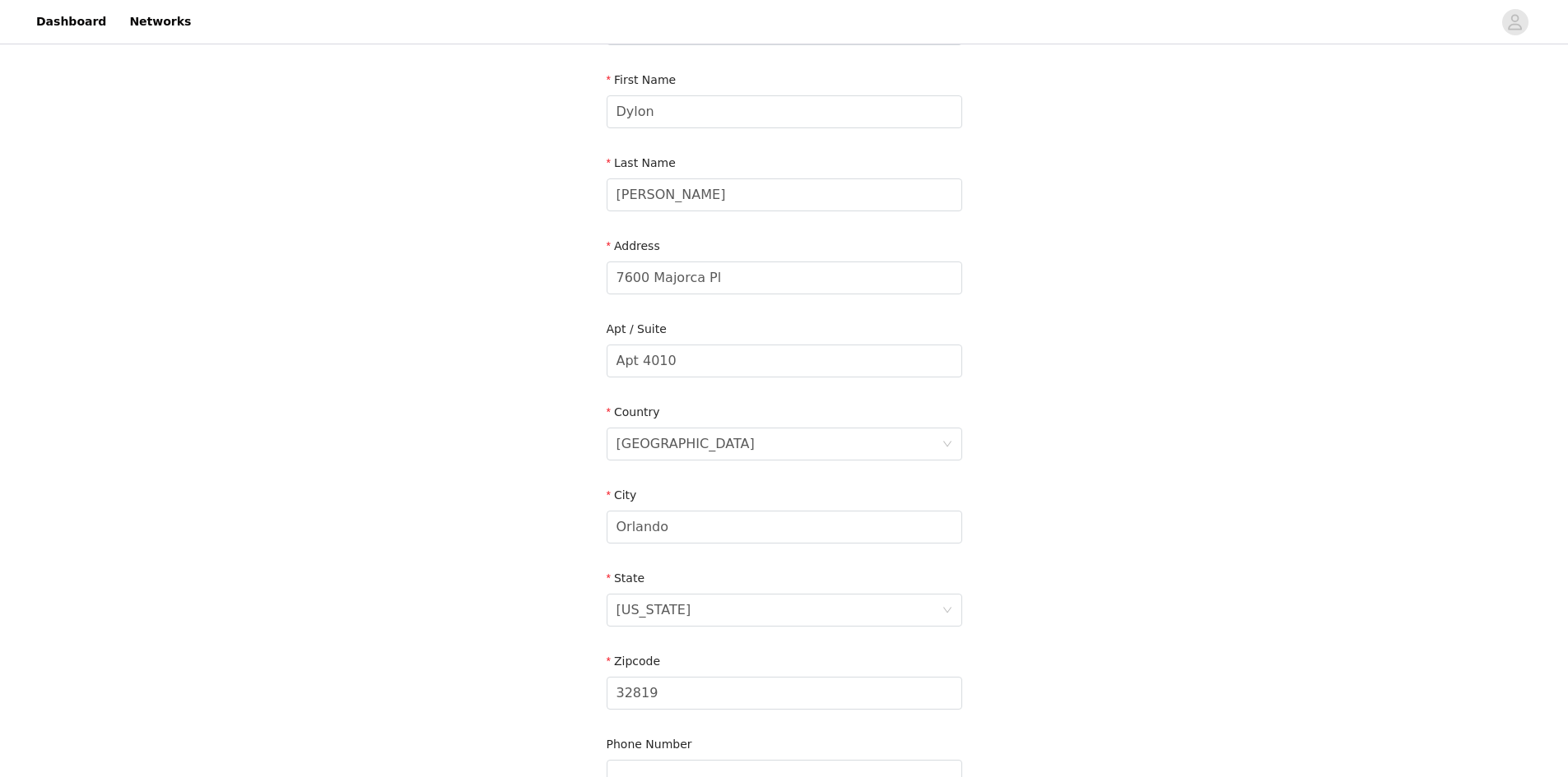
scroll to position [329, 0]
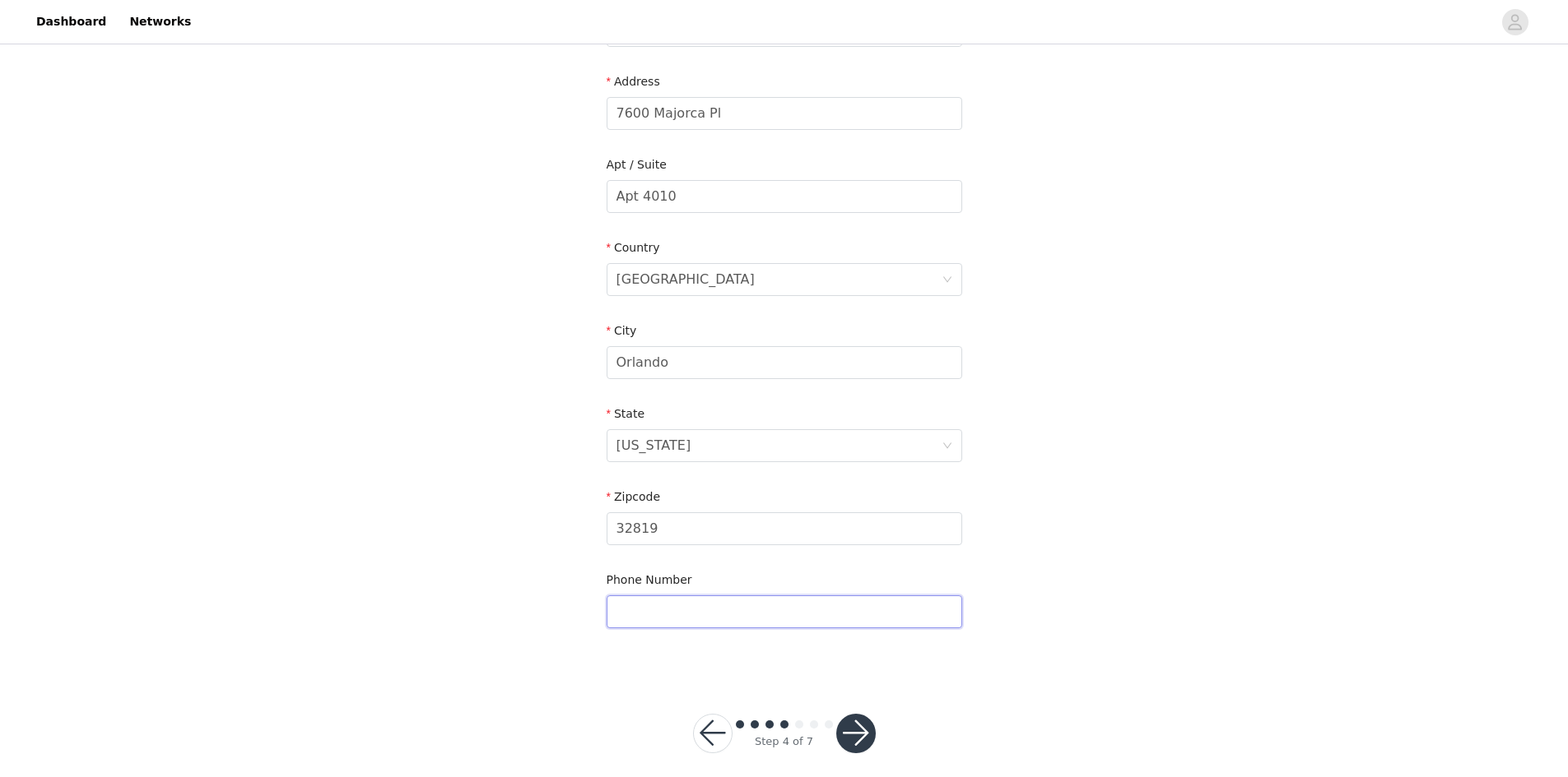
click at [880, 616] on input "text" at bounding box center [784, 612] width 356 height 32
type input "4075087001"
click at [861, 745] on button "button" at bounding box center [856, 734] width 40 height 40
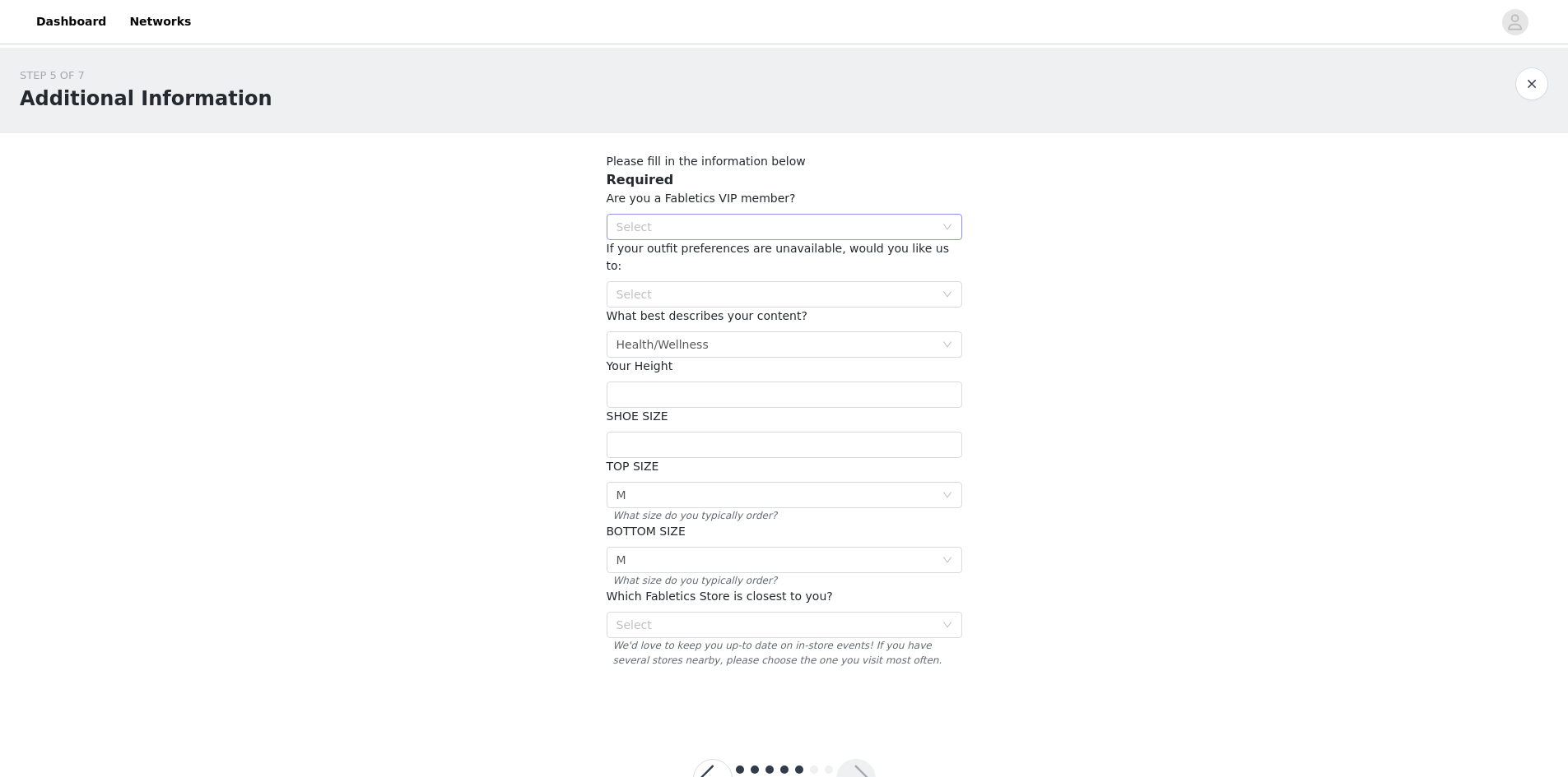
click at [838, 227] on div "Select" at bounding box center [775, 227] width 318 height 16
click at [776, 284] on li "NO" at bounding box center [784, 286] width 356 height 26
click at [784, 286] on div "Select" at bounding box center [775, 294] width 318 height 16
click at [880, 315] on li "Pick out another outfit that is similar to one of your choices" at bounding box center [784, 310] width 356 height 26
click at [938, 332] on div "Select Health/Wellness" at bounding box center [779, 344] width 325 height 24
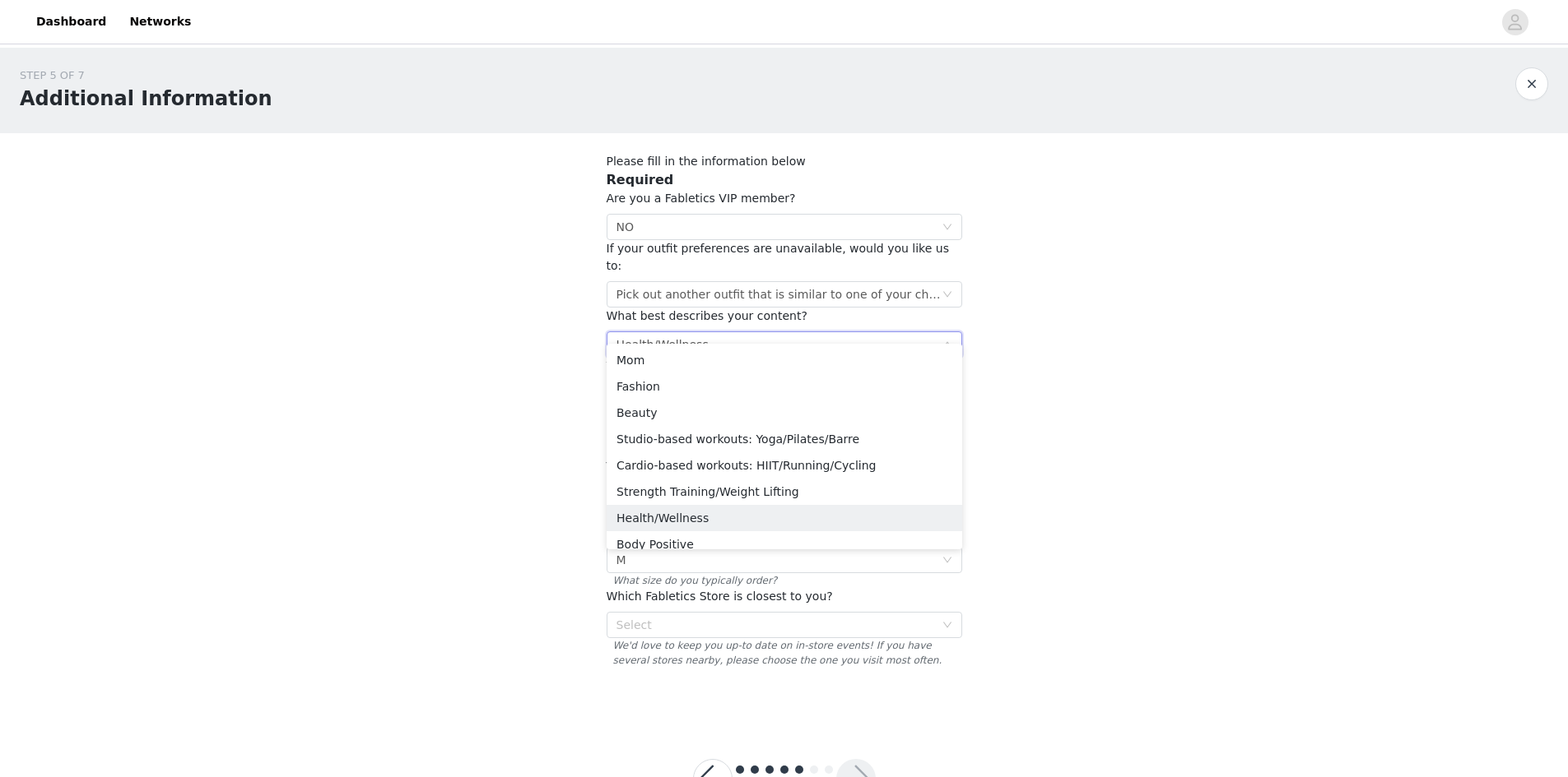
click at [938, 332] on div "Select Health/Wellness" at bounding box center [779, 344] width 325 height 24
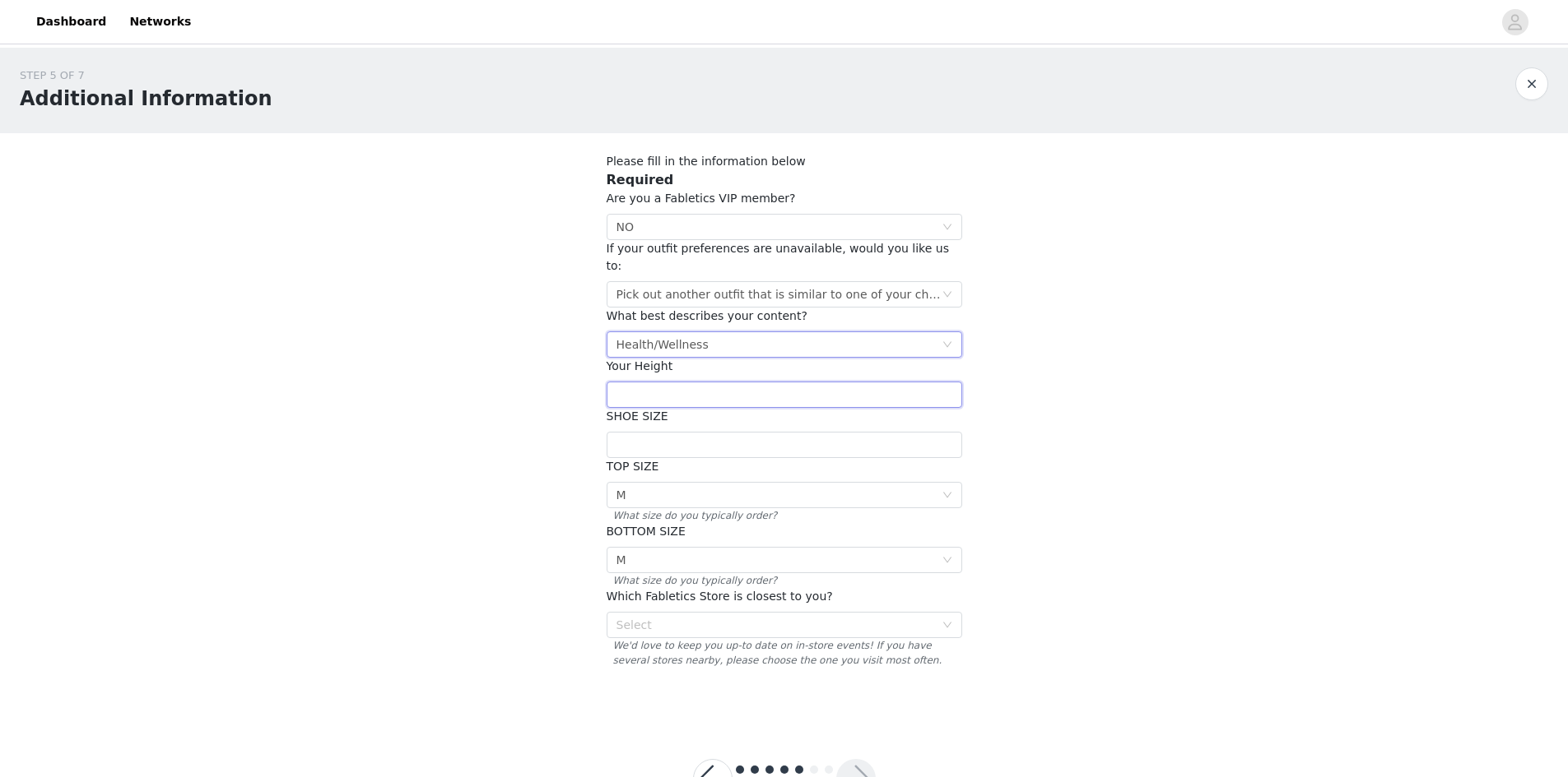
click at [940, 382] on input "text" at bounding box center [784, 394] width 356 height 26
type input "5'10"
click at [899, 432] on input "text" at bounding box center [784, 445] width 356 height 26
type input "12"
click at [1160, 437] on div "STEP 5 OF 7 Additional Information Please fill in the information below Require…" at bounding box center [784, 384] width 1568 height 672
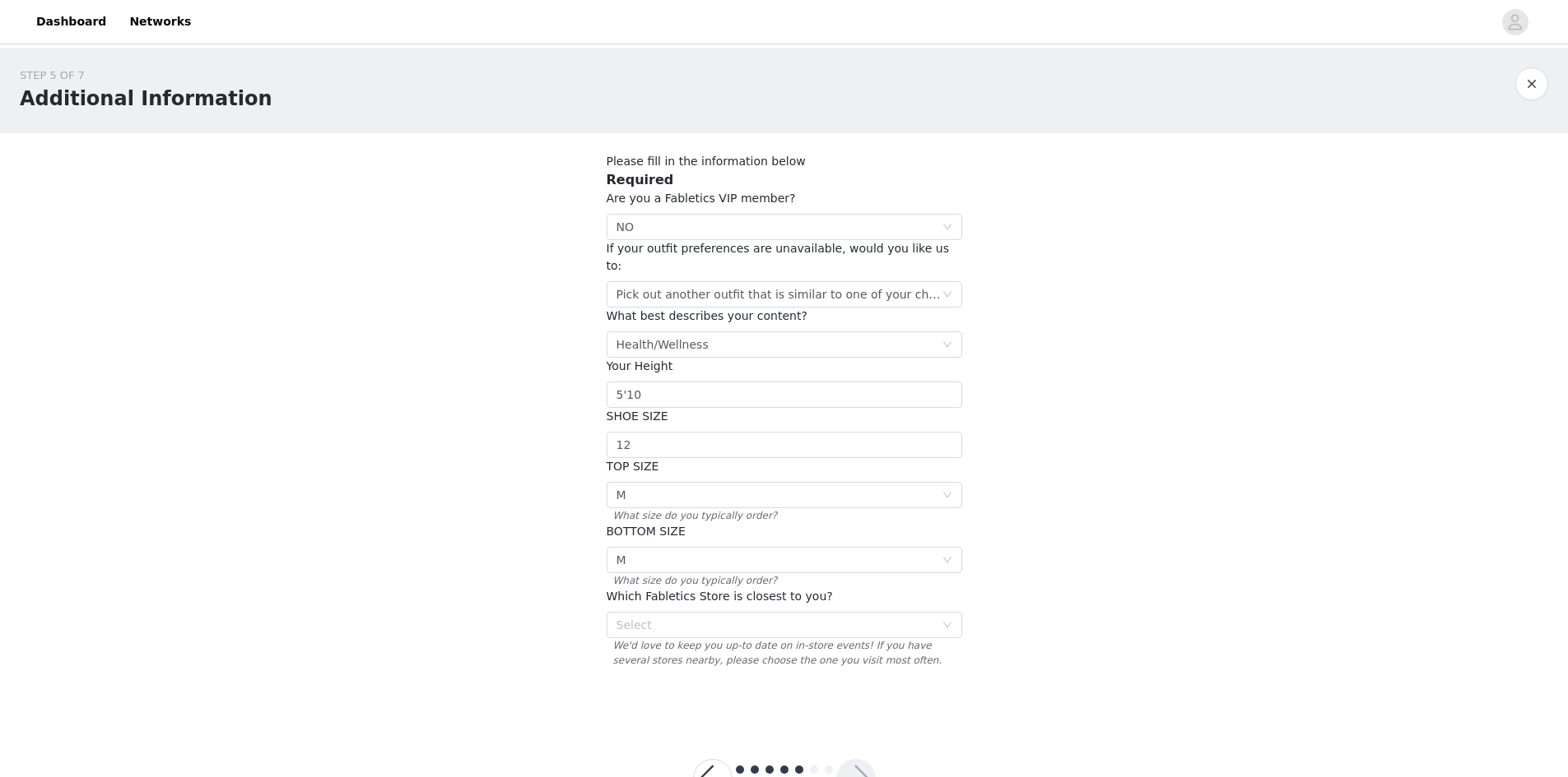
scroll to position [43, 0]
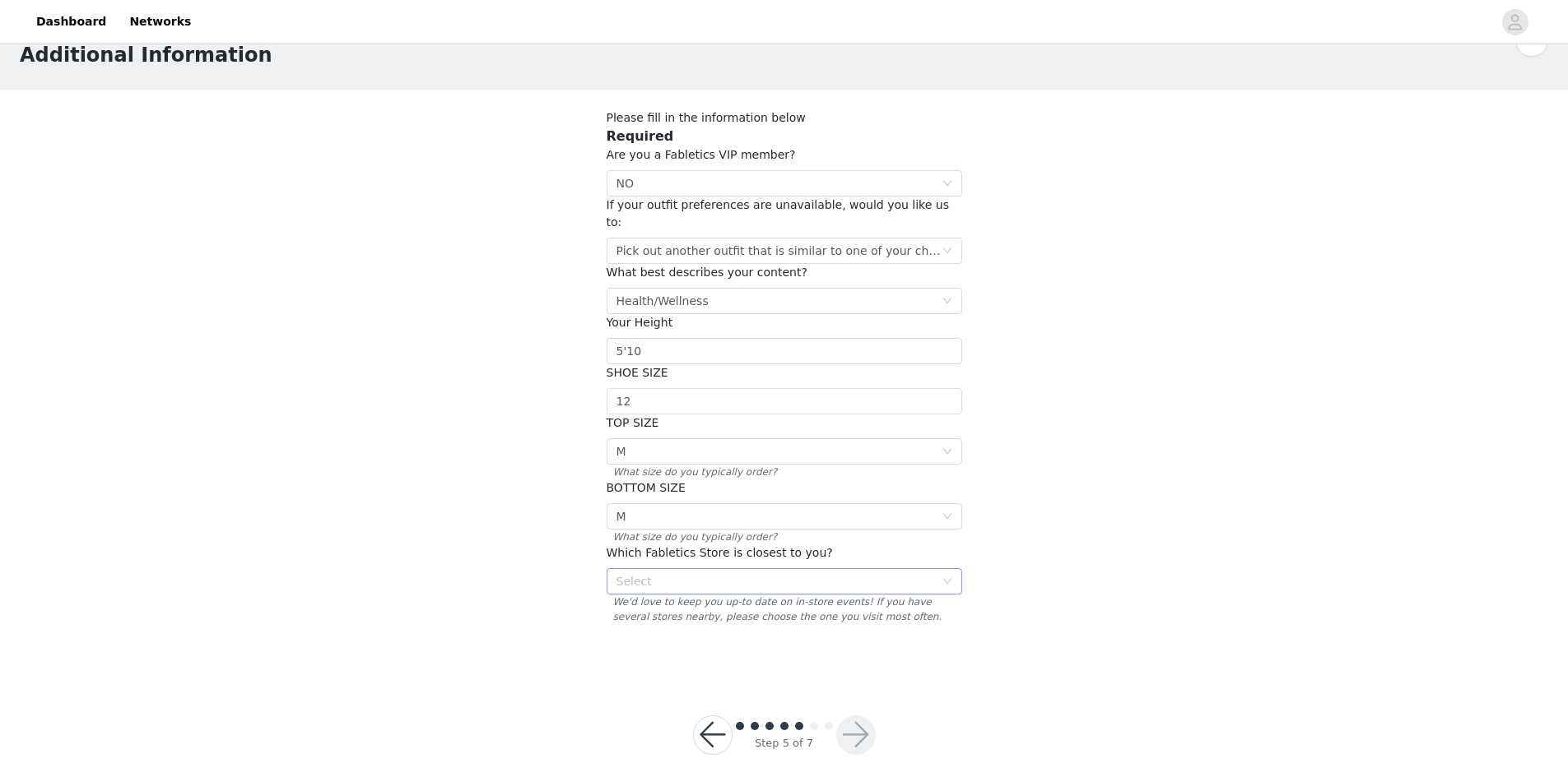
click at [849, 573] on div "Select" at bounding box center [775, 581] width 318 height 16
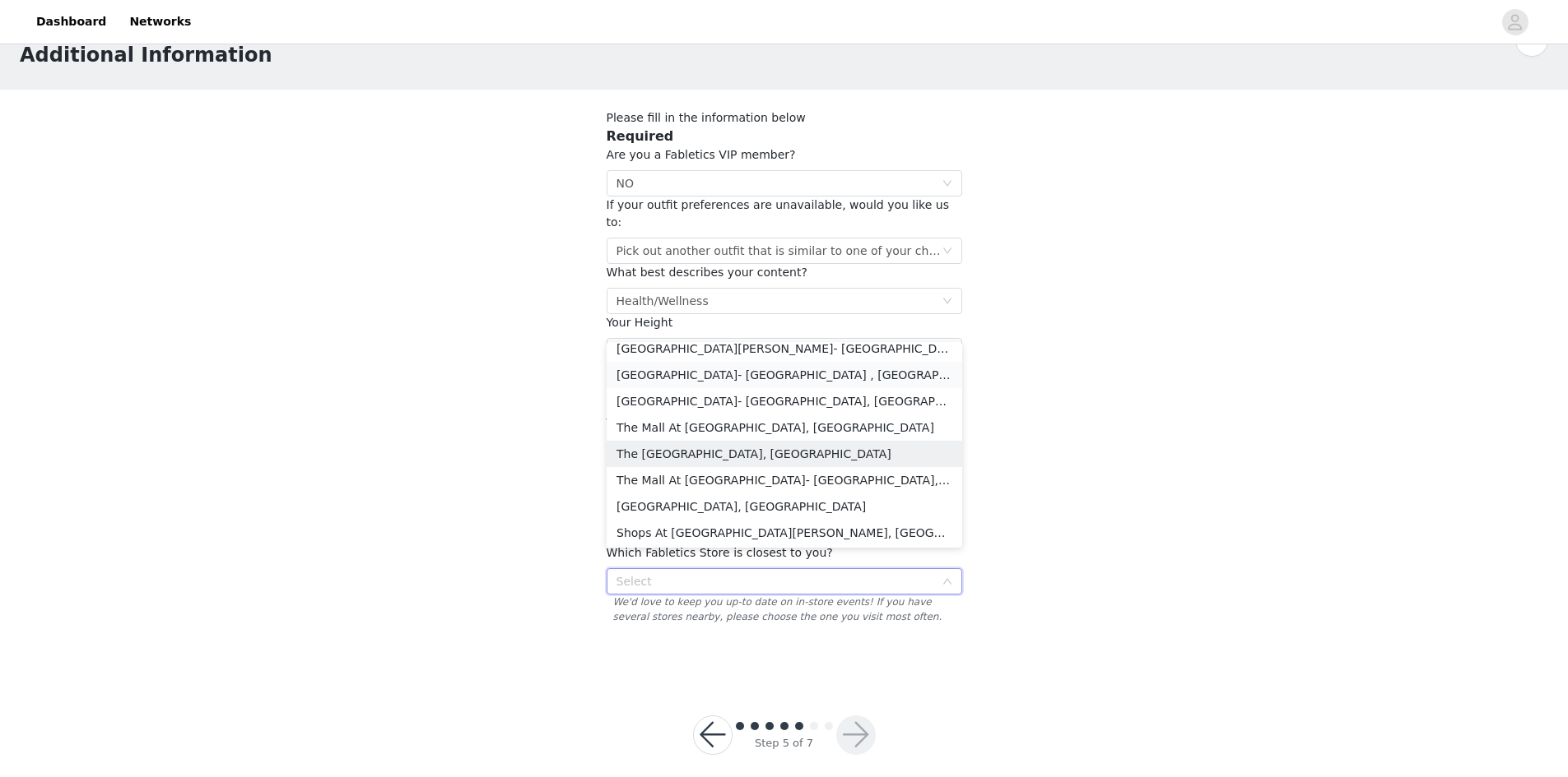
scroll to position [823, 0]
click at [801, 455] on li "Disney Springs- Lake Buena Vista , FL" at bounding box center [784, 457] width 356 height 26
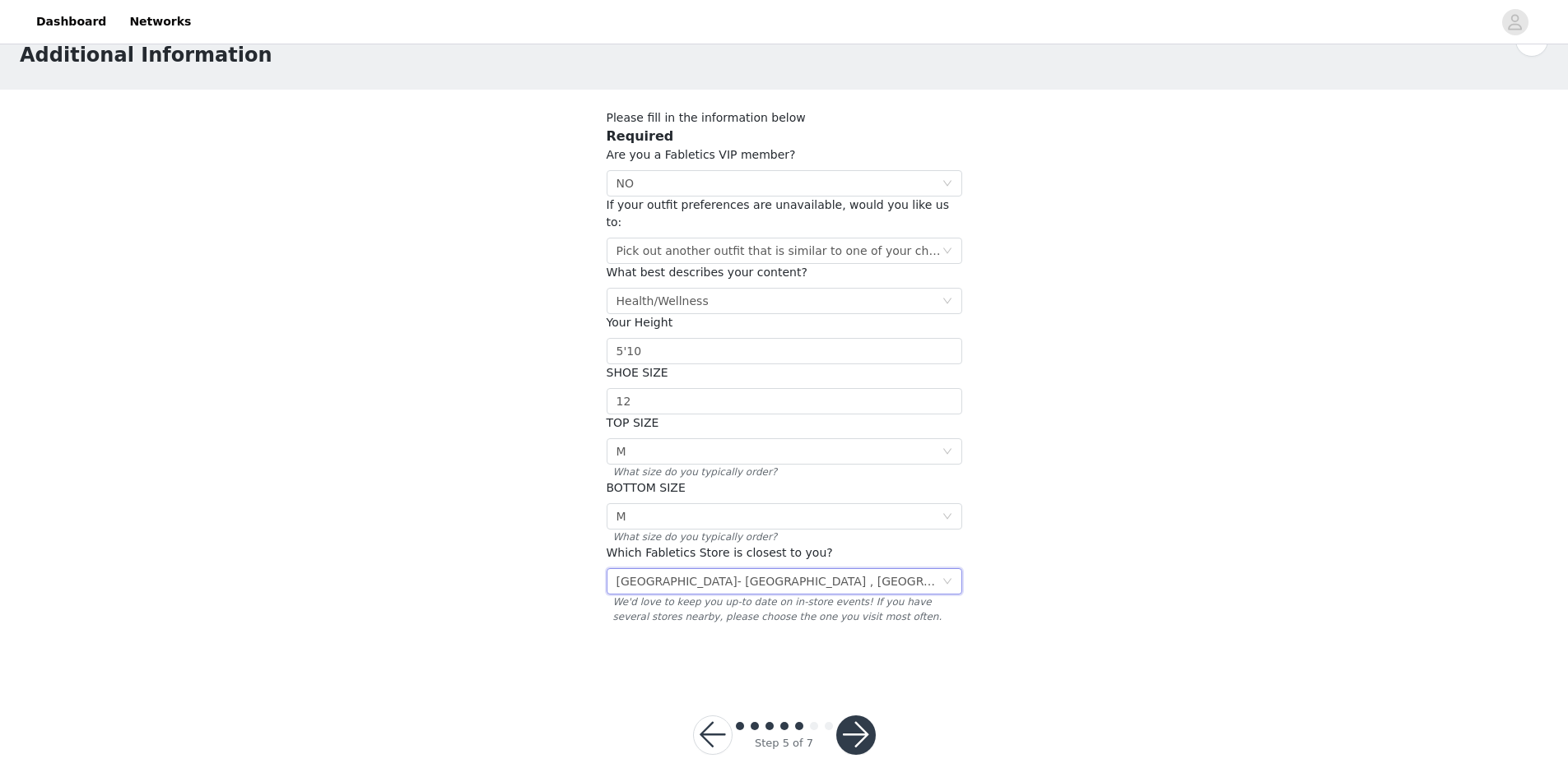
click at [793, 569] on div "Disney Springs- Lake Buena Vista , FL" at bounding box center [779, 581] width 325 height 24
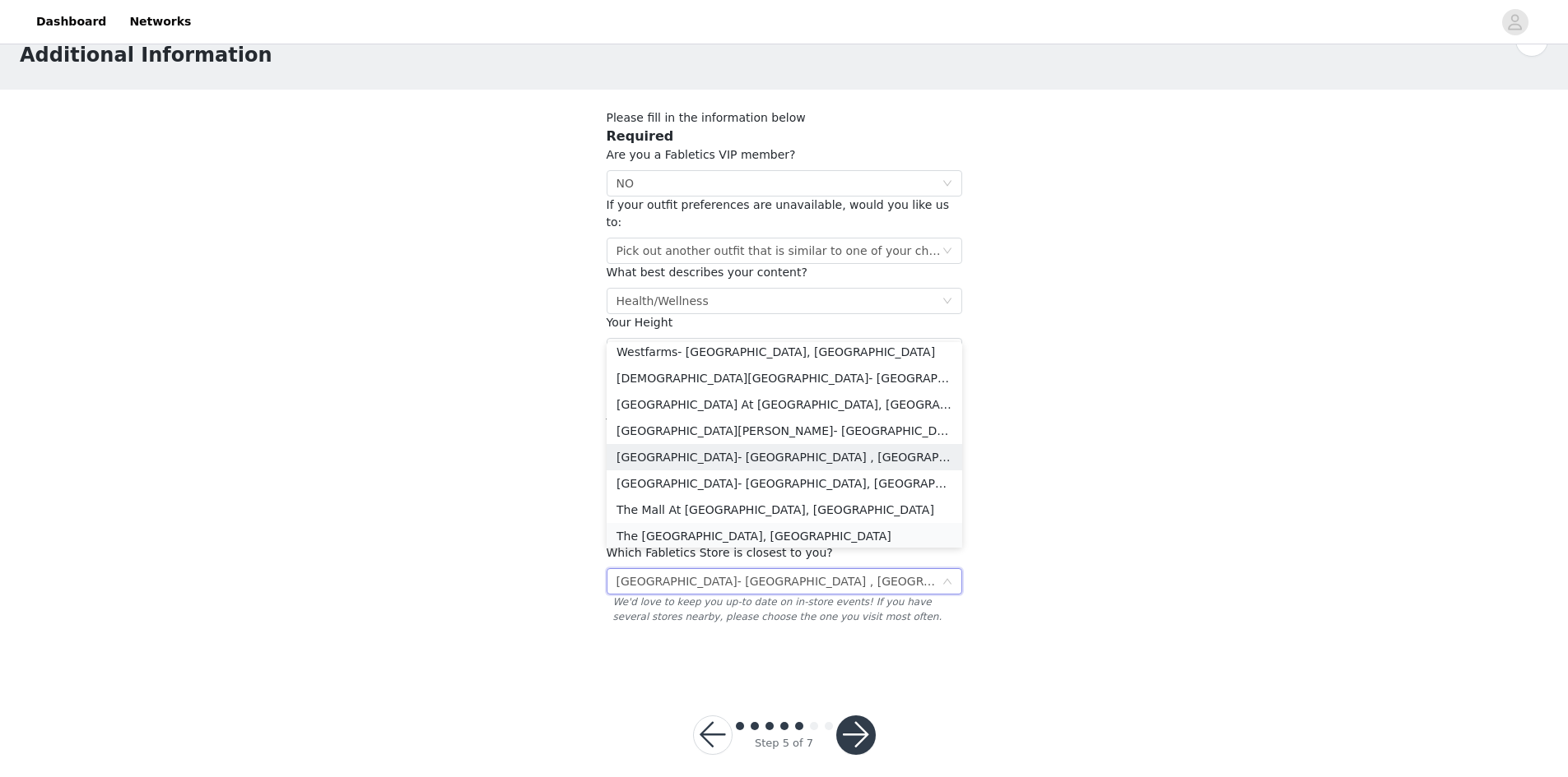
scroll to position [824, 0]
click at [794, 458] on li "Disney Springs- Lake Buena Vista , FL" at bounding box center [784, 455] width 356 height 26
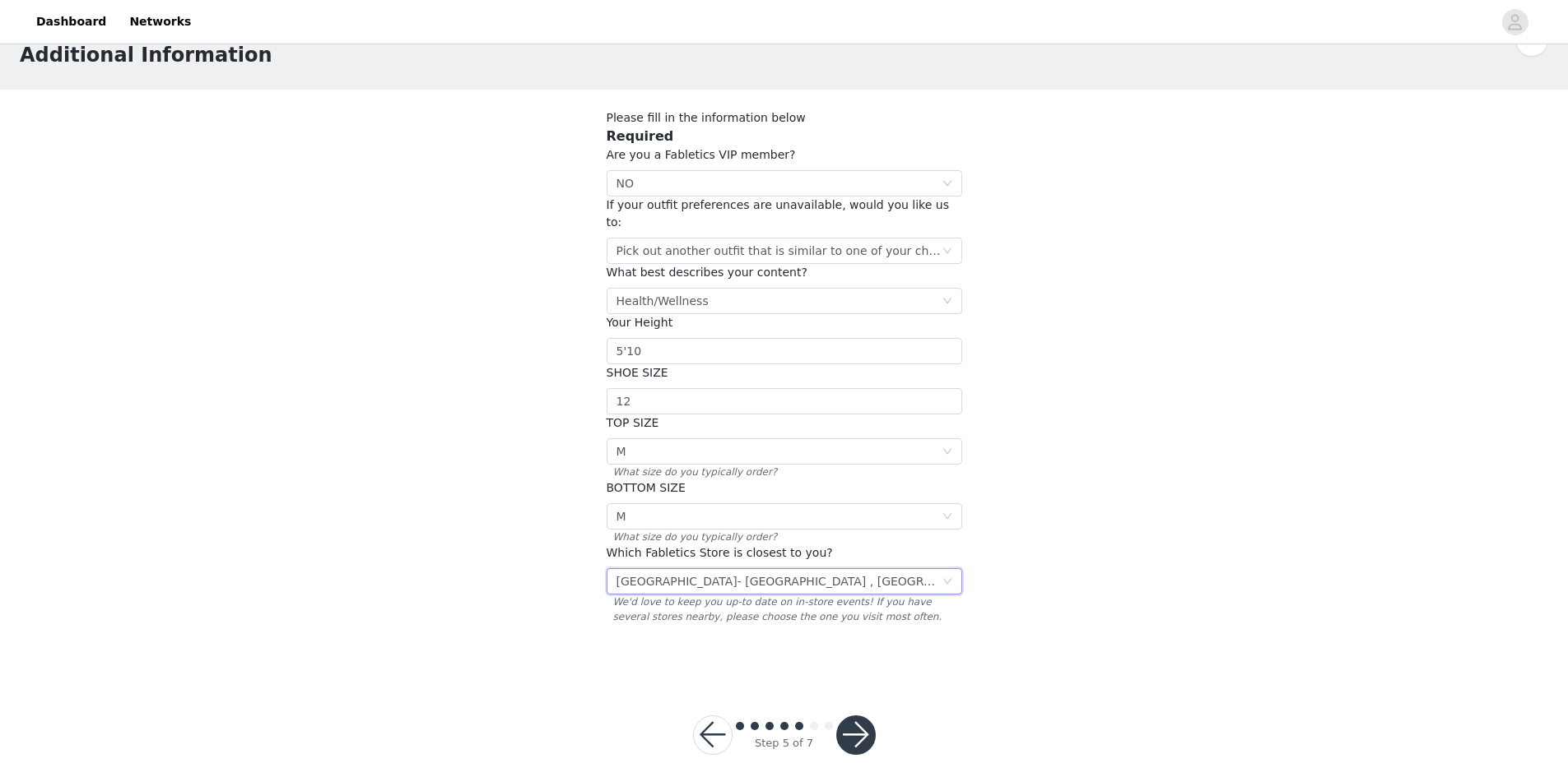
click at [868, 716] on button "button" at bounding box center [856, 735] width 40 height 40
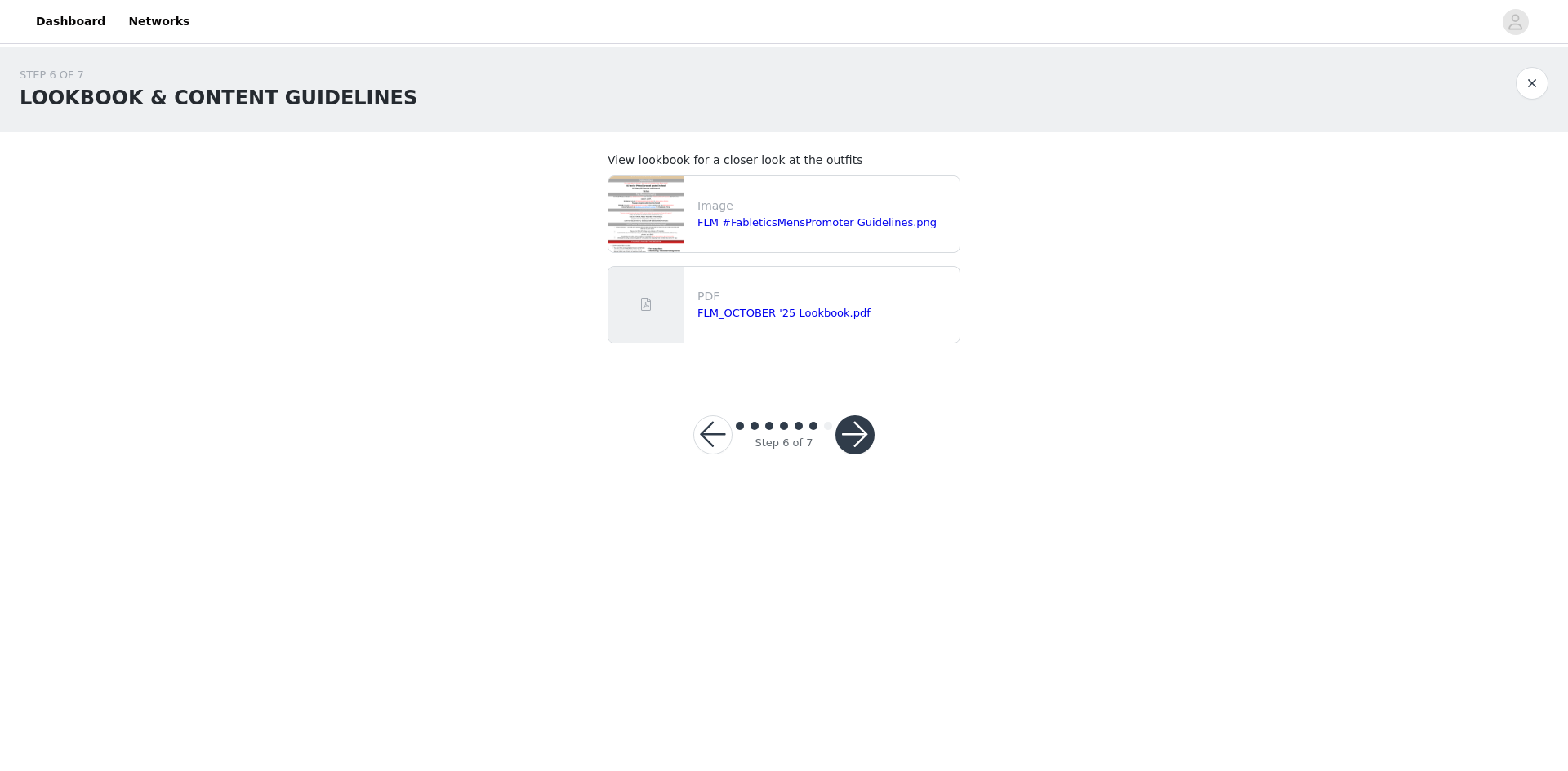
click at [844, 428] on button "button" at bounding box center [856, 435] width 39 height 39
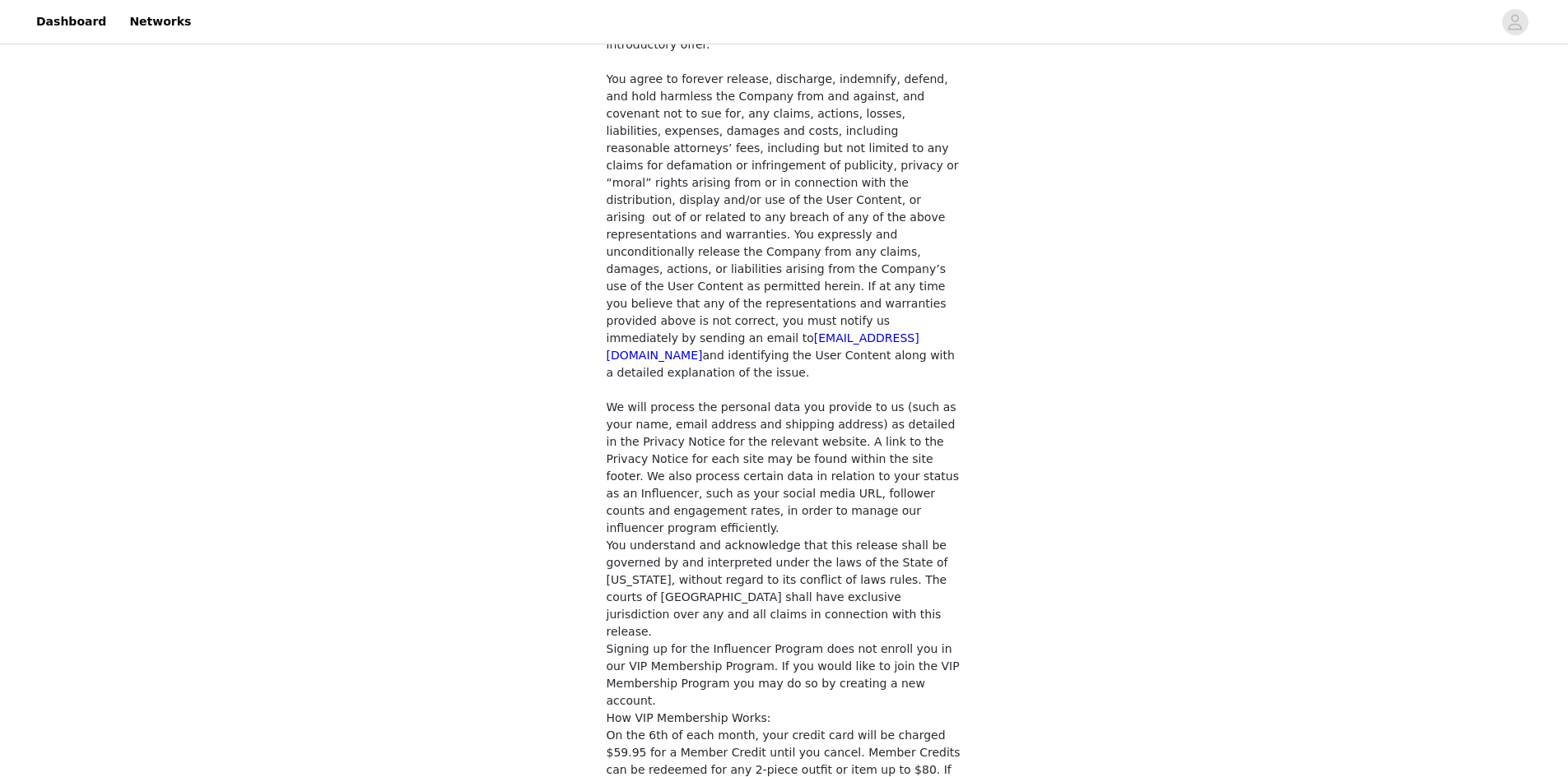
scroll to position [1141, 0]
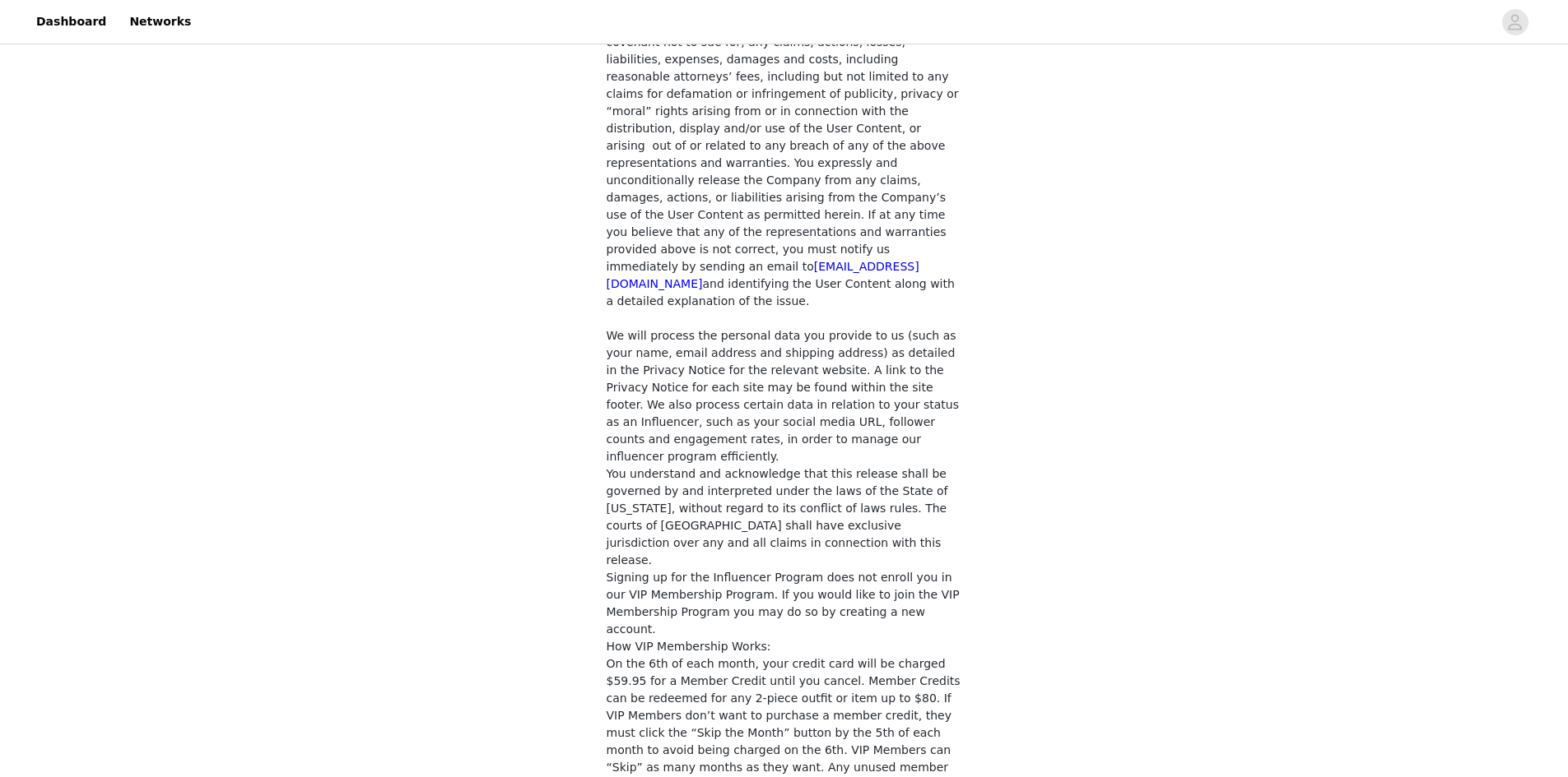
checkbox input "true"
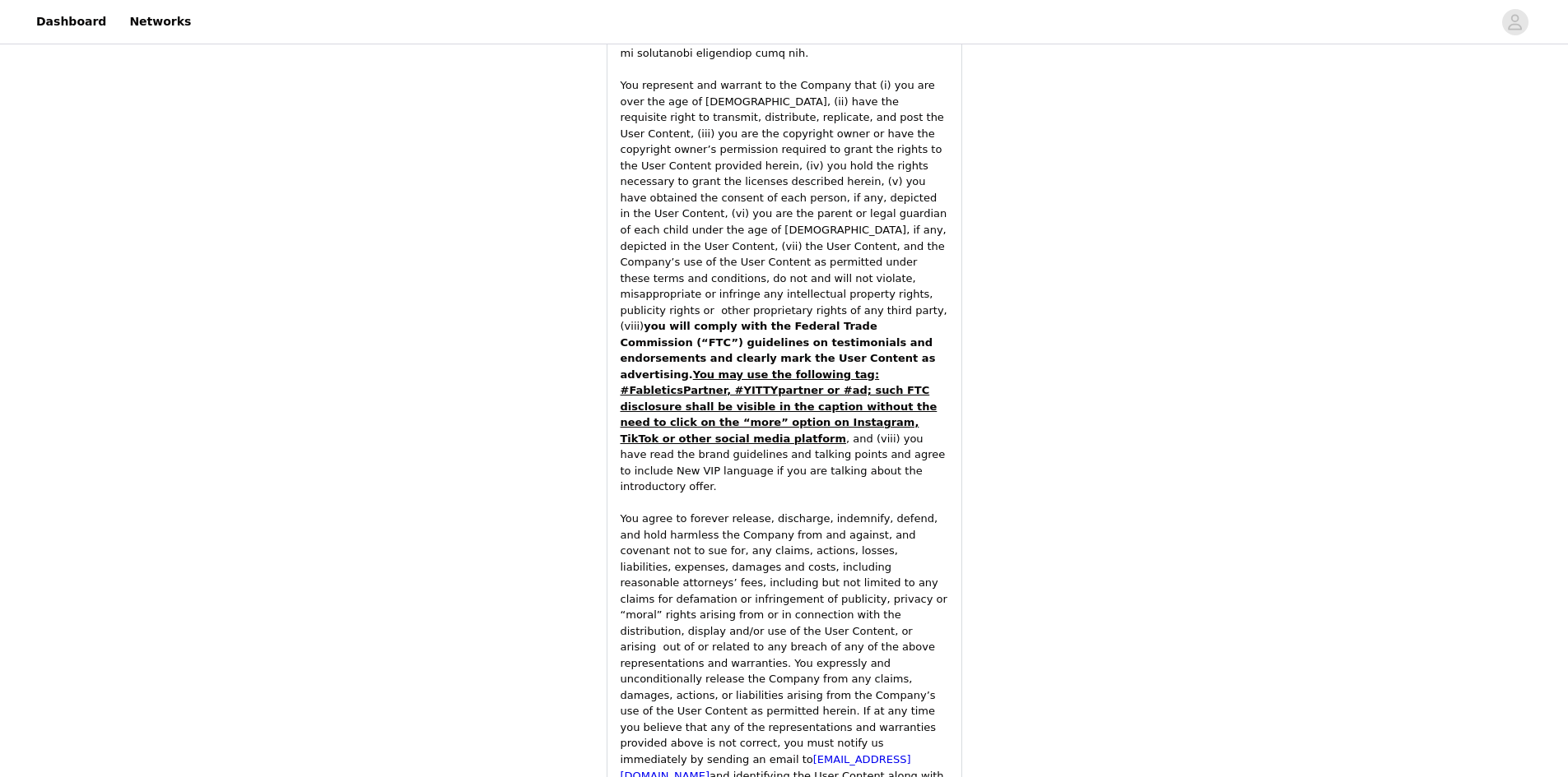
scroll to position [2270, 0]
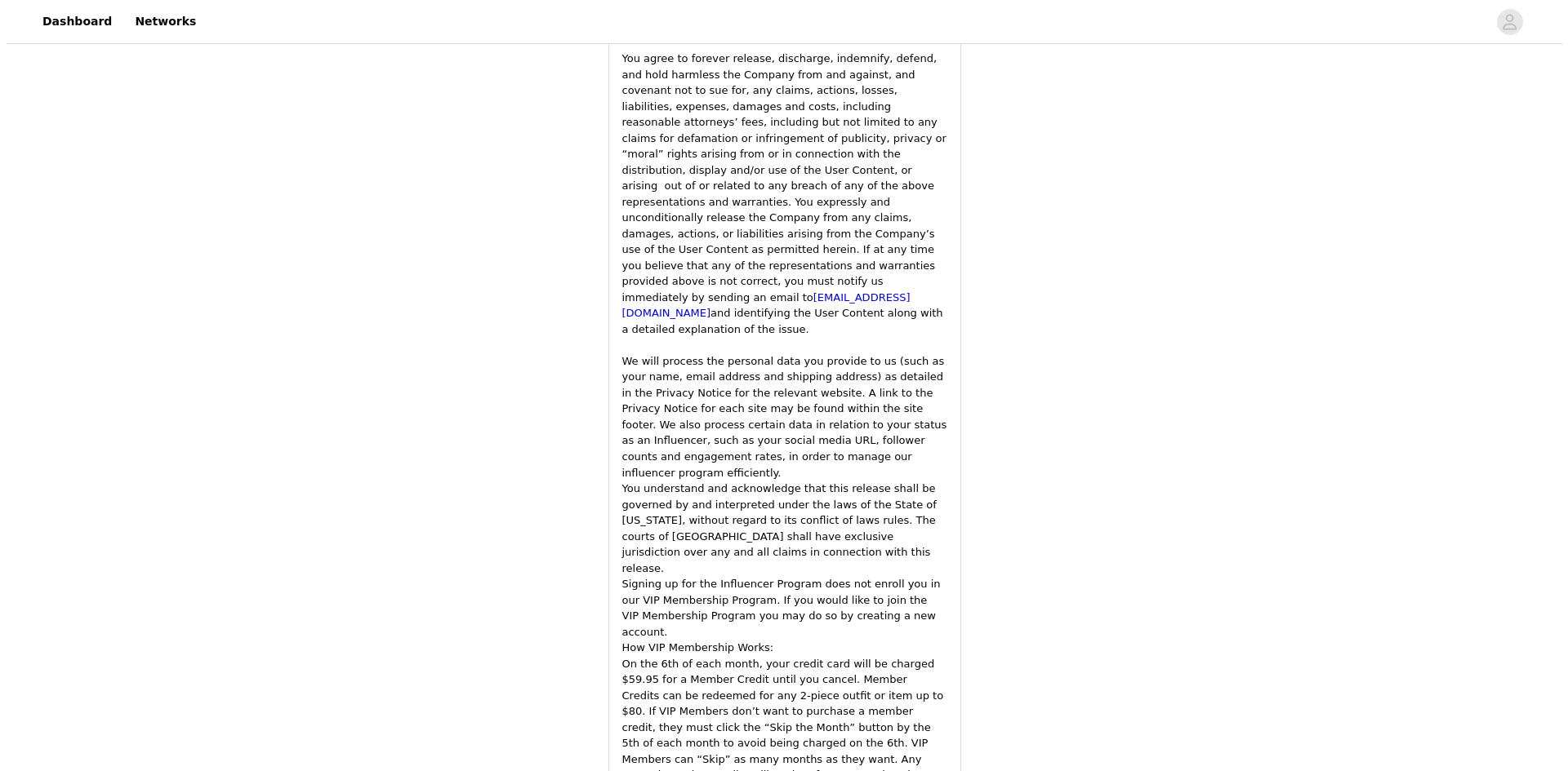
scroll to position [0, 0]
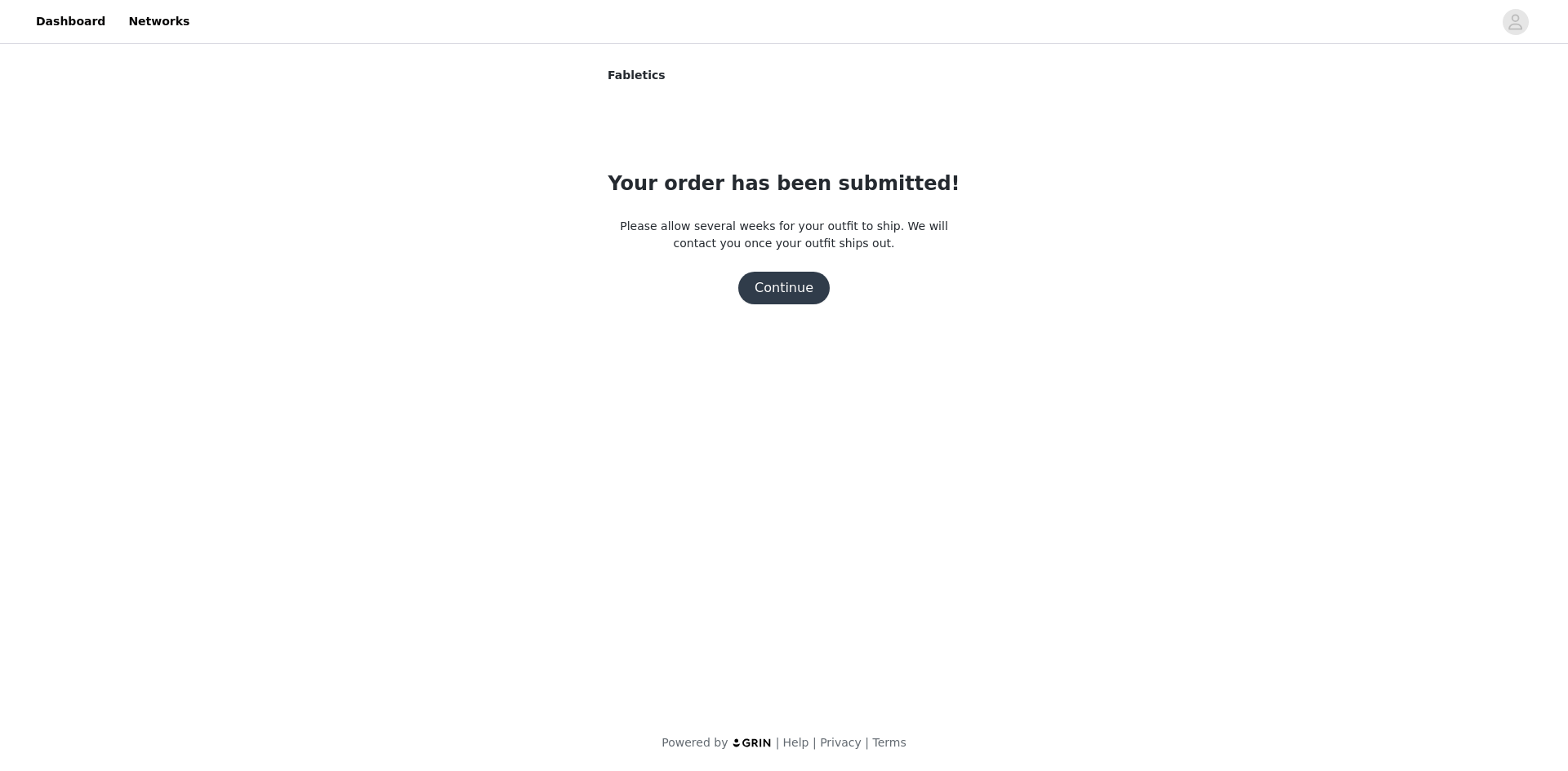
click at [813, 288] on button "Continue" at bounding box center [784, 288] width 91 height 32
